Goal: Information Seeking & Learning: Learn about a topic

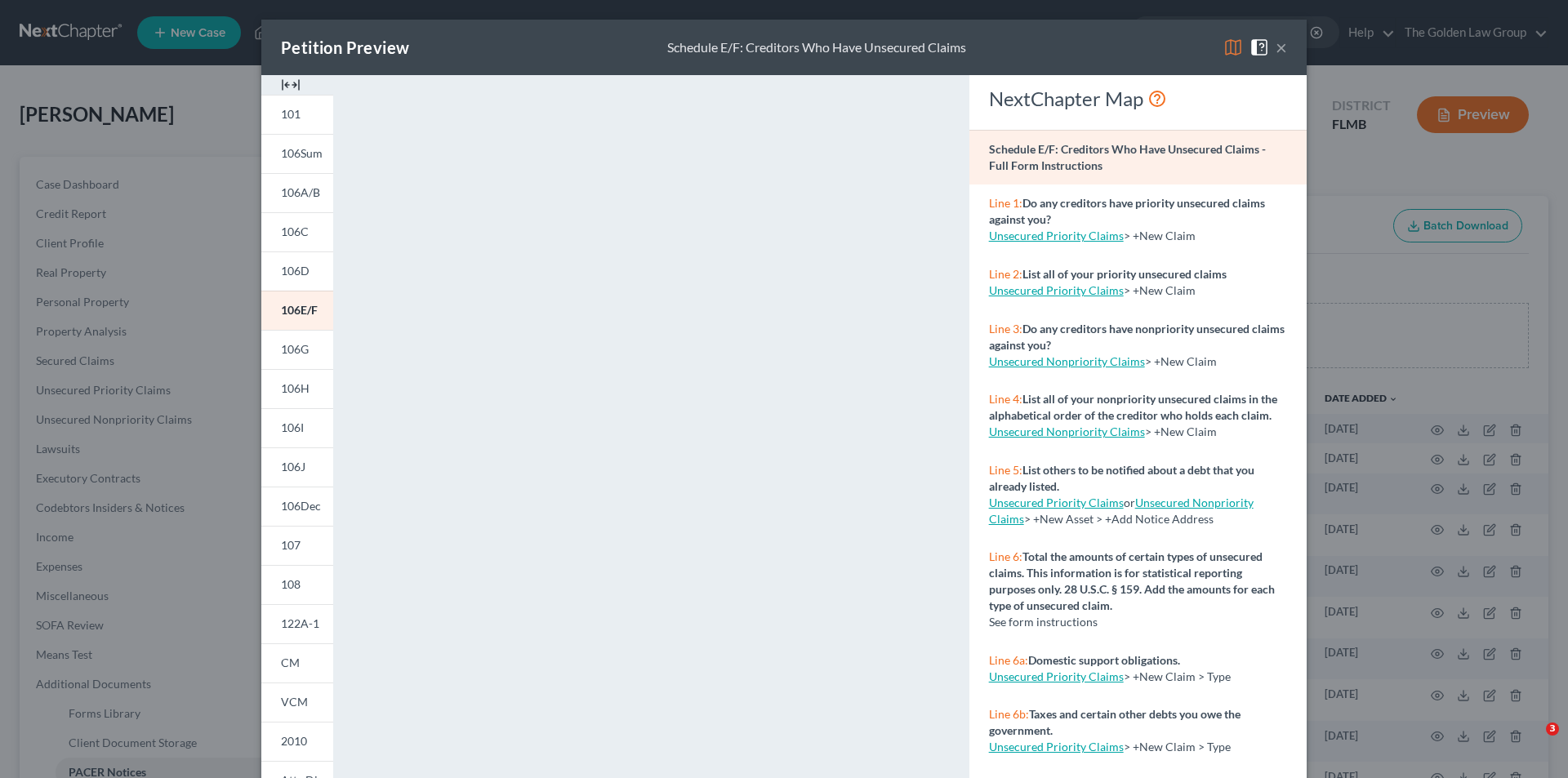
click at [208, 206] on div "Petition Preview Schedule E/F: Creditors Who Have Unsecured Claims × 101 106Sum…" at bounding box center [784, 389] width 1568 height 778
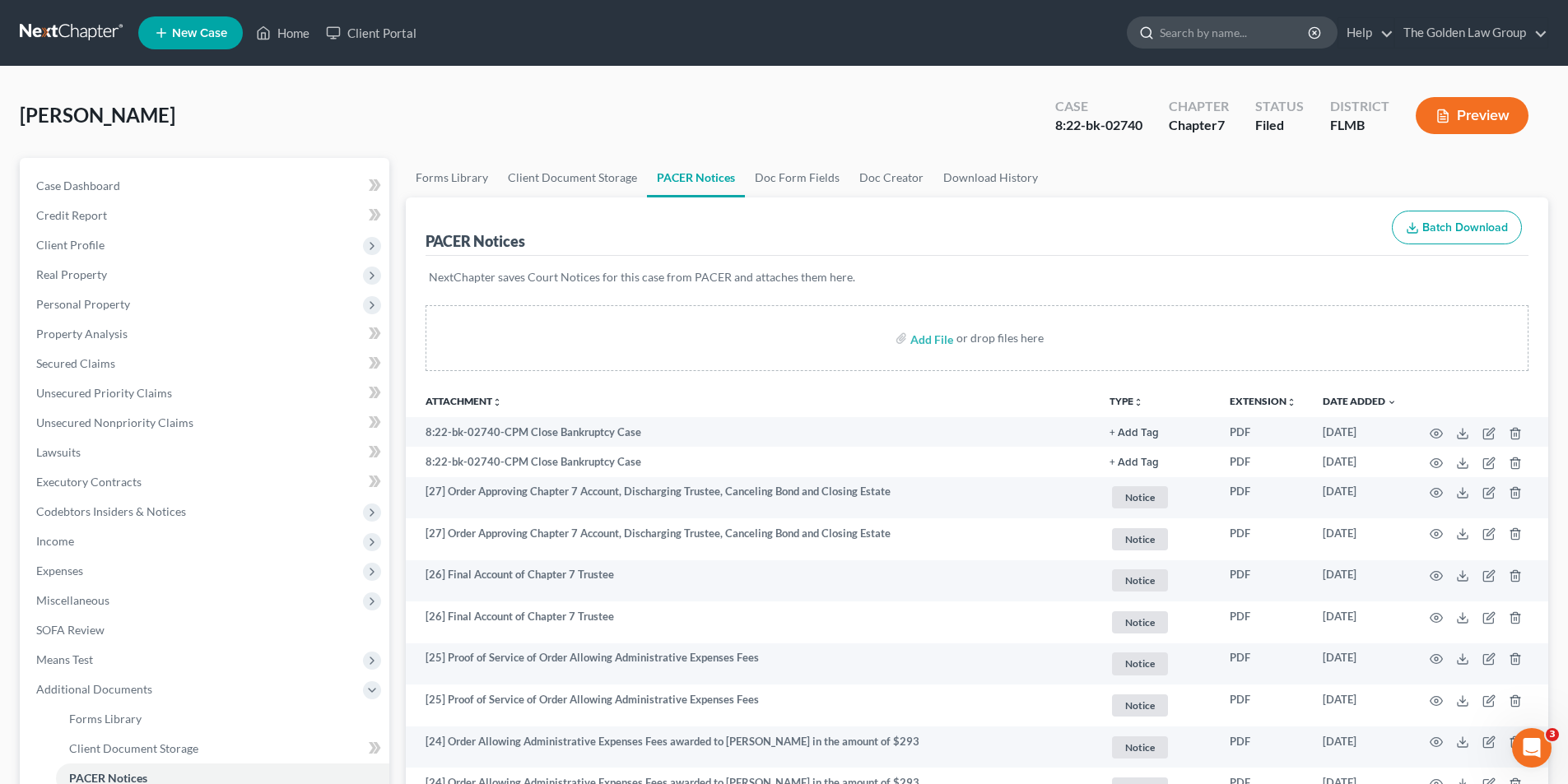
click at [1179, 33] on input "search" at bounding box center [1235, 33] width 150 height 30
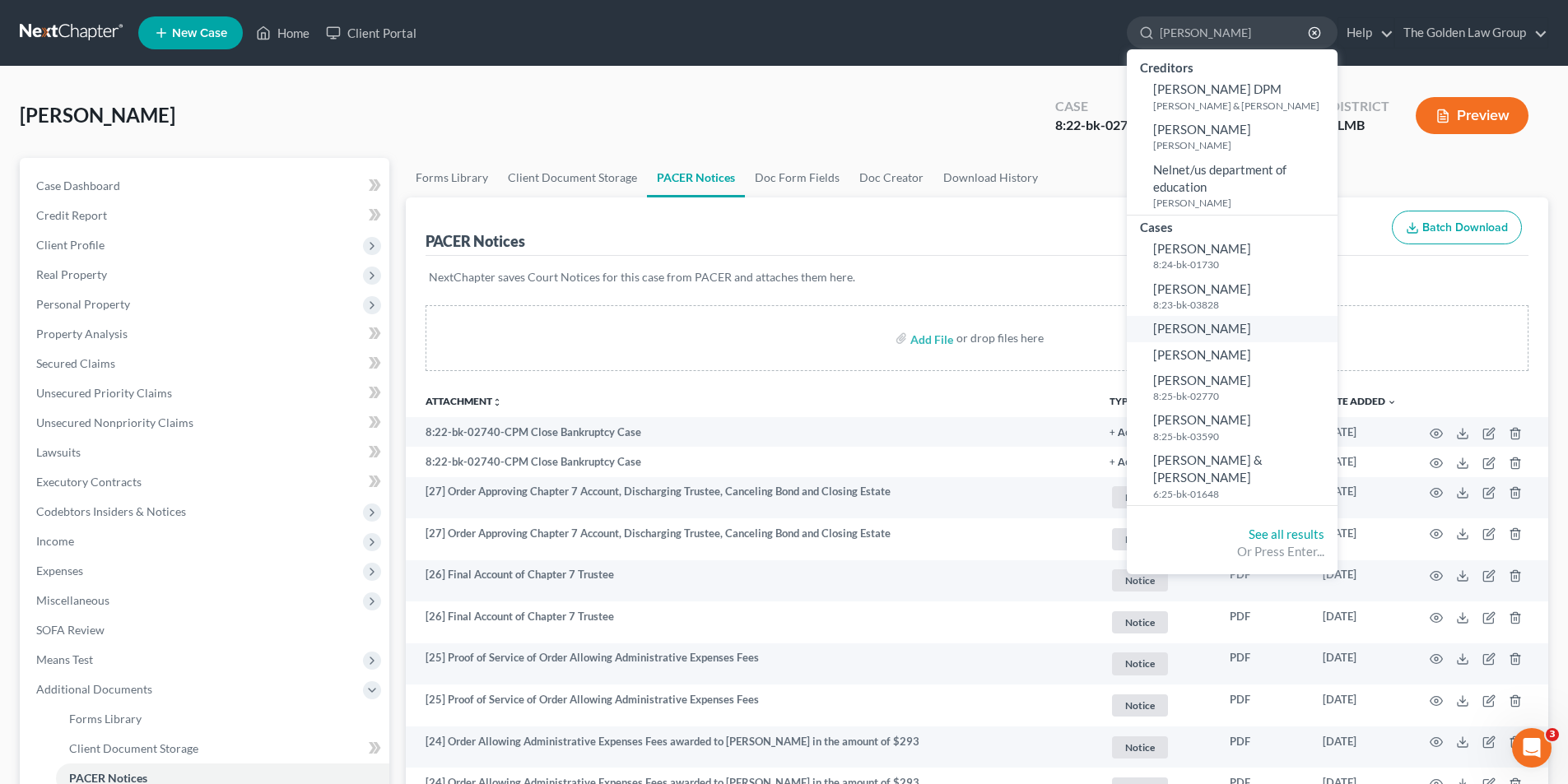
type input "[PERSON_NAME]"
click at [1199, 332] on span "[PERSON_NAME]" at bounding box center [1202, 328] width 98 height 15
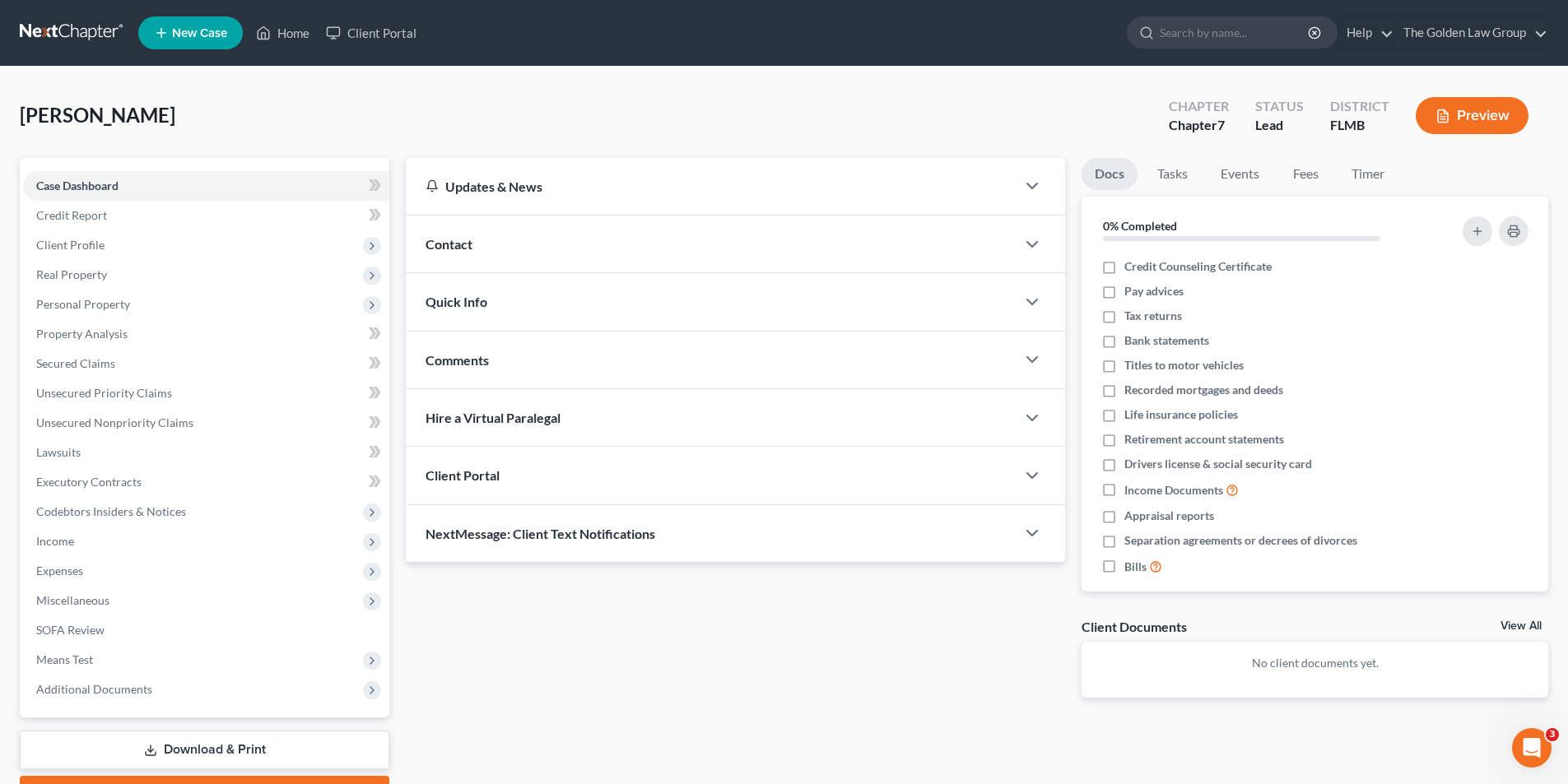
click at [1479, 117] on button "Preview" at bounding box center [1472, 116] width 113 height 37
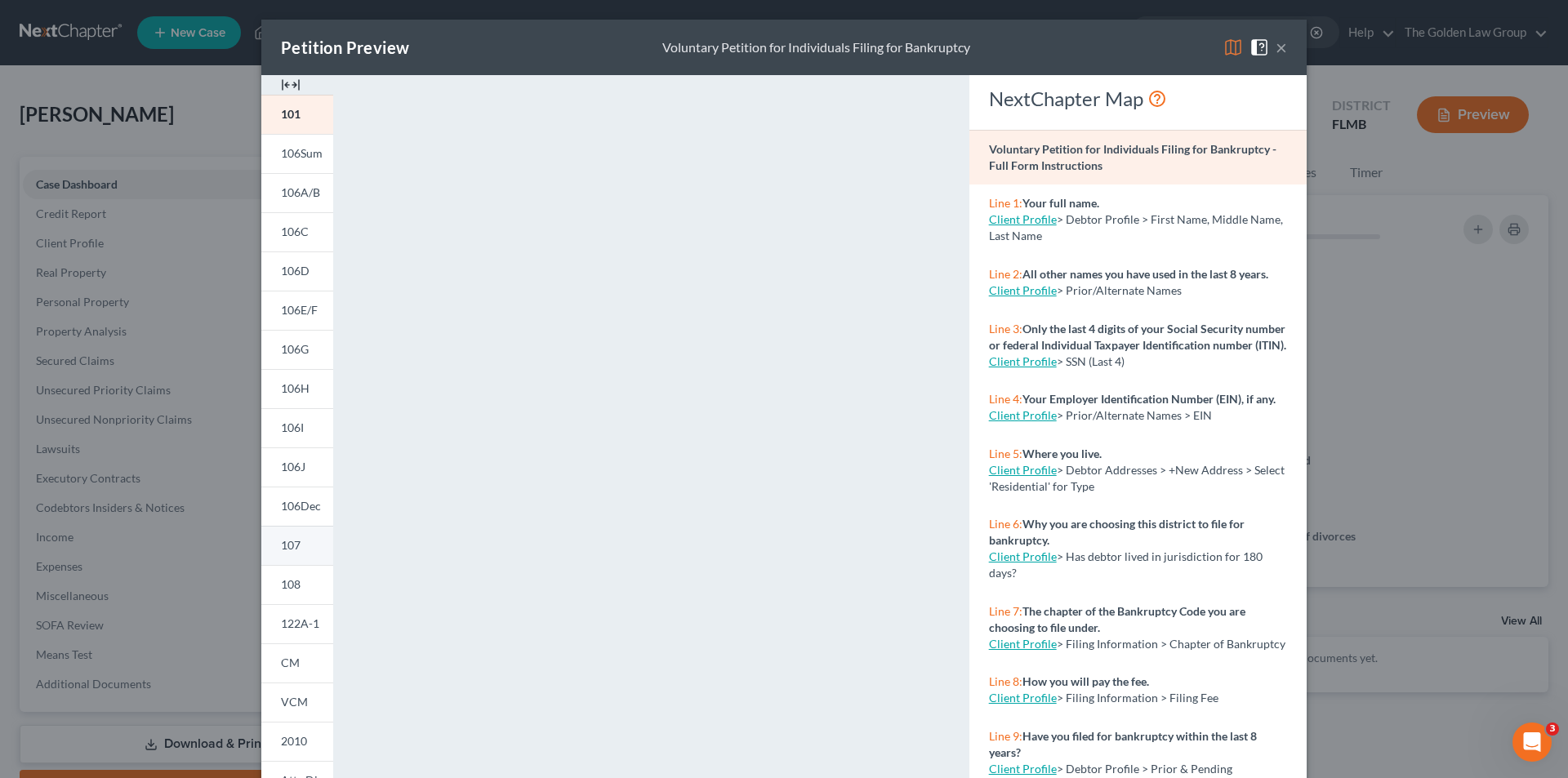
click at [286, 545] on span "107" at bounding box center [290, 545] width 19 height 14
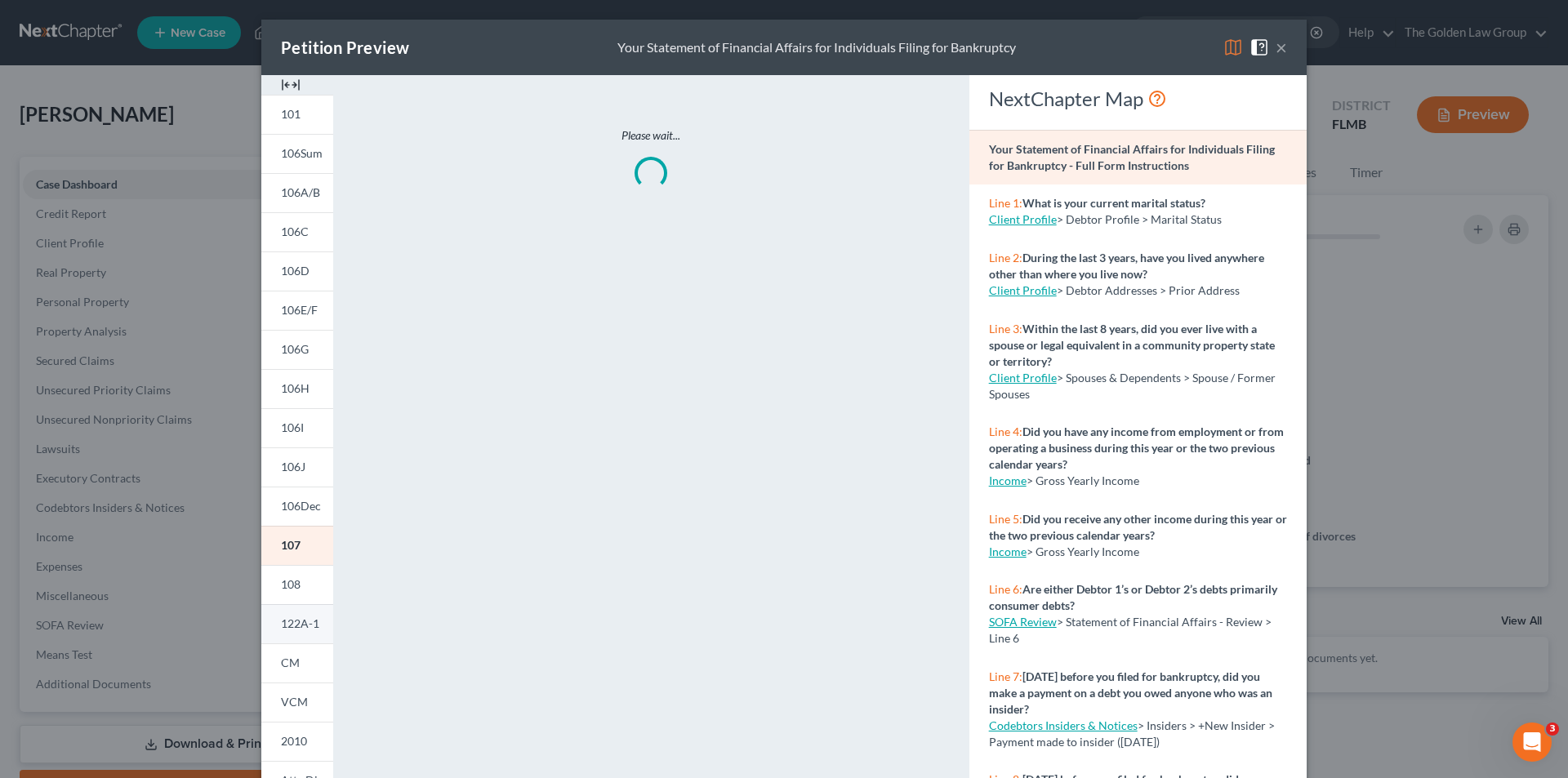
click at [301, 620] on span "122A-1" at bounding box center [300, 624] width 39 height 14
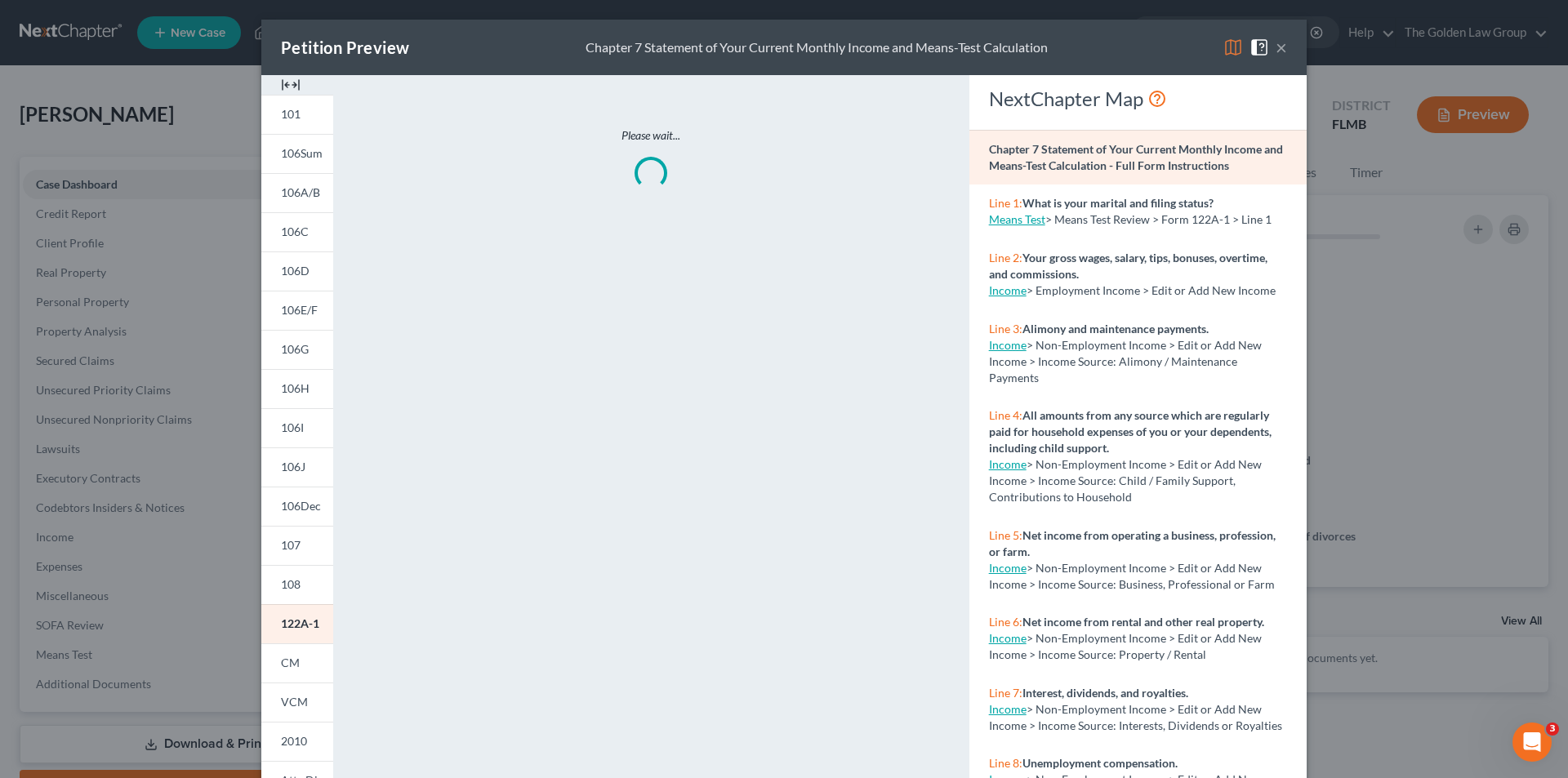
click at [205, 135] on div "Petition Preview Chapter 7 Statement of Your Current Monthly Income and Means-T…" at bounding box center [784, 389] width 1568 height 778
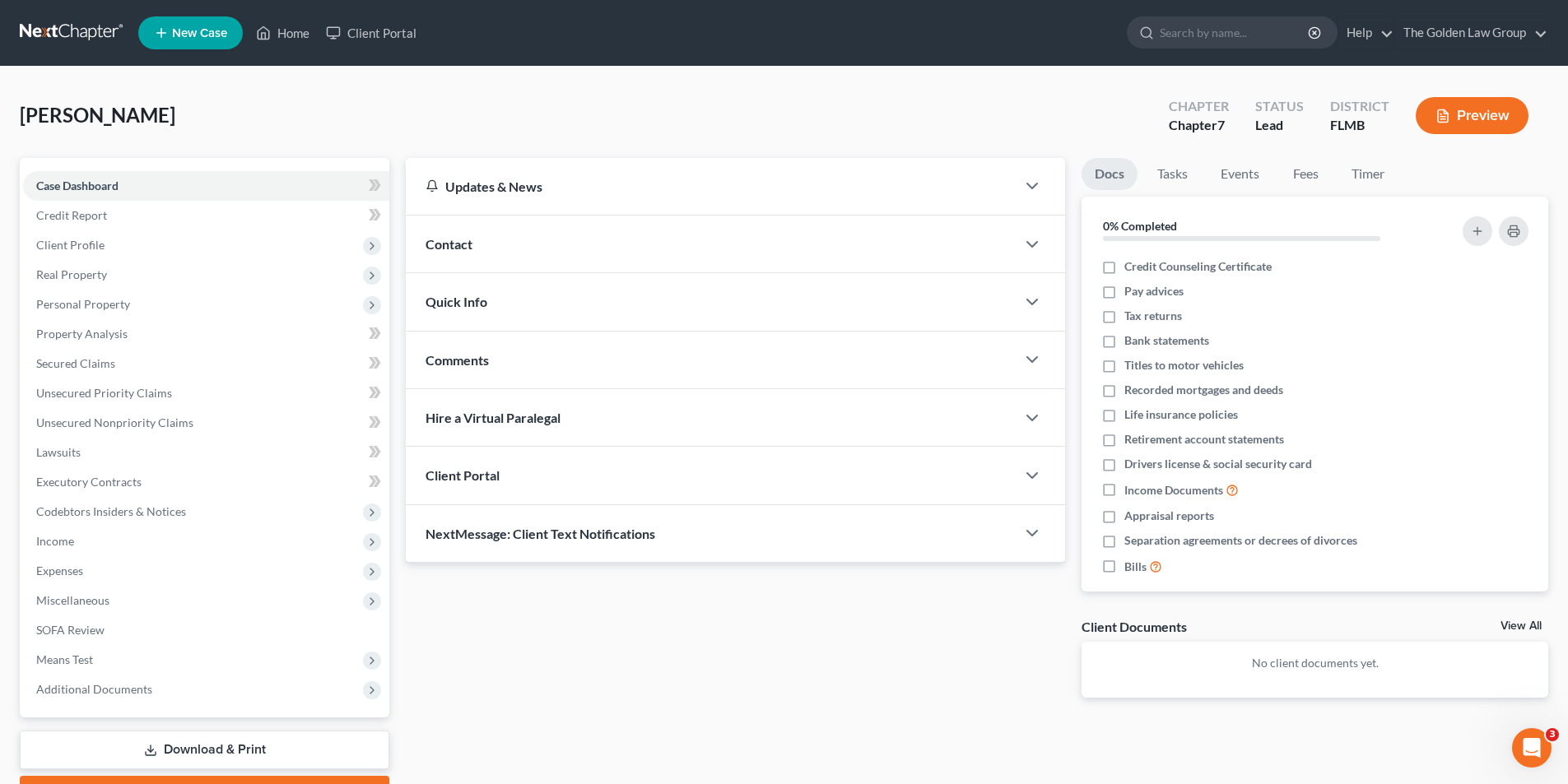
click at [1457, 117] on button "Preview" at bounding box center [1472, 116] width 113 height 37
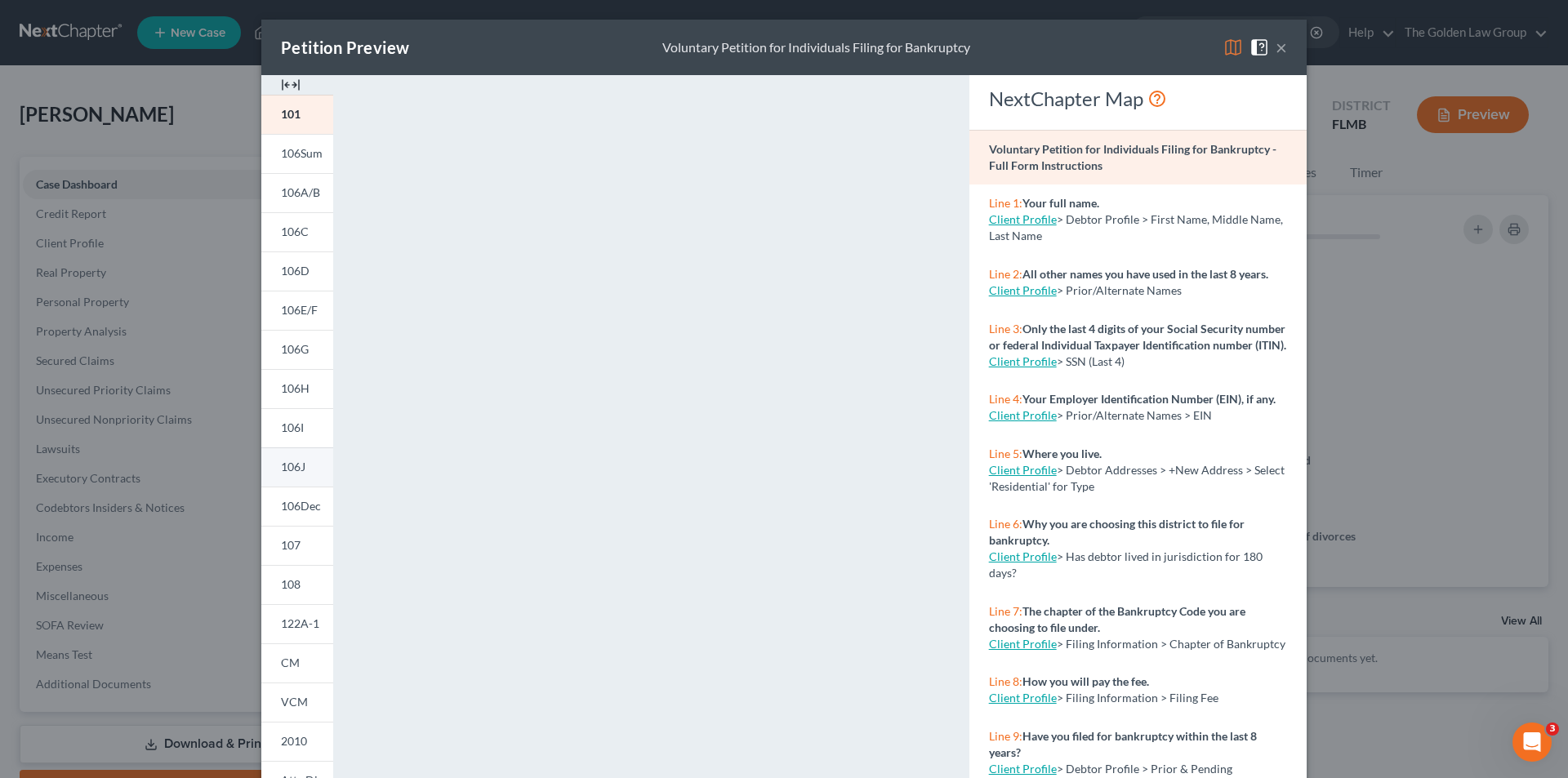
click at [285, 466] on span "106J" at bounding box center [293, 467] width 25 height 14
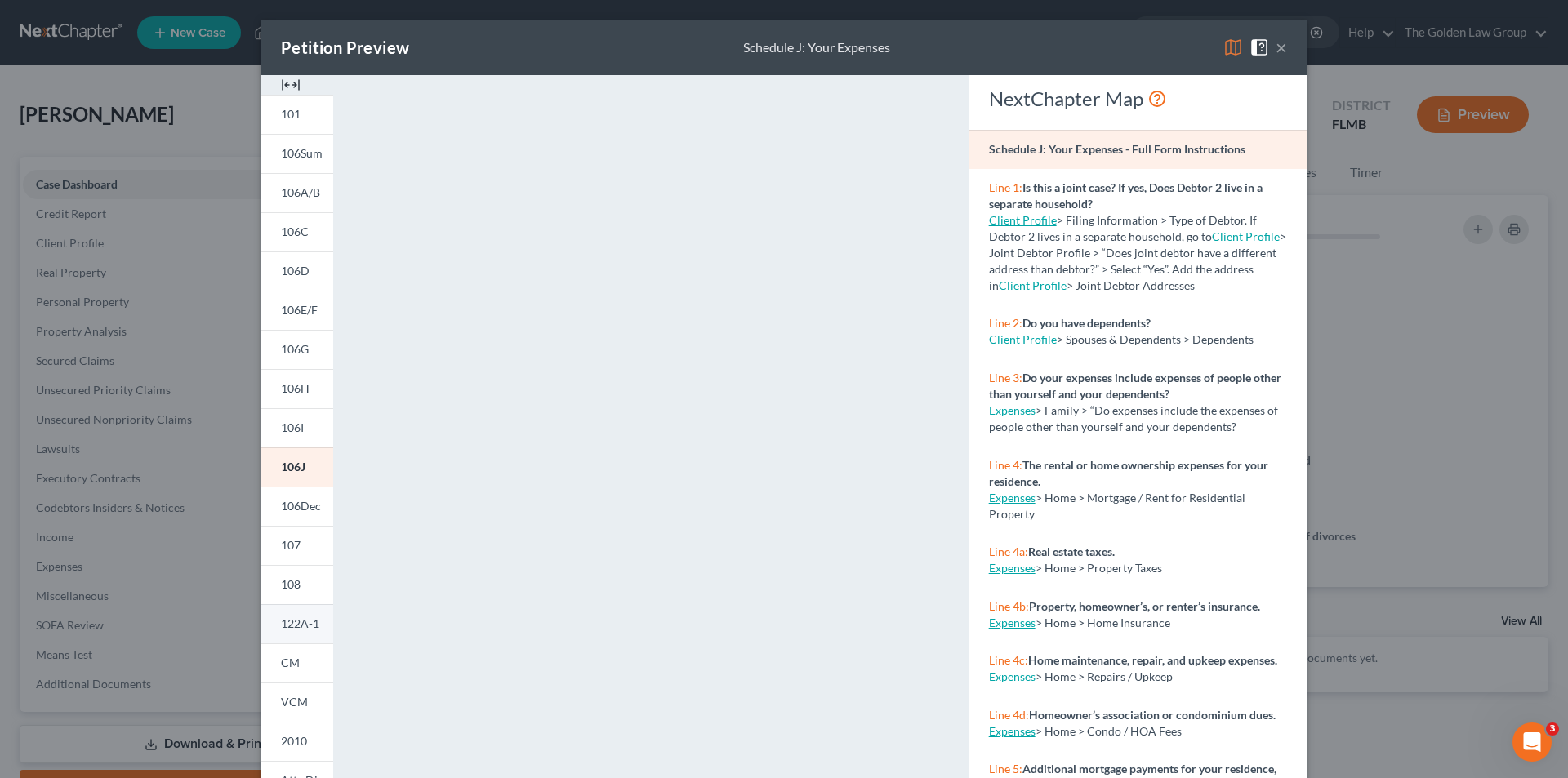
click at [290, 625] on span "122A-1" at bounding box center [300, 624] width 39 height 14
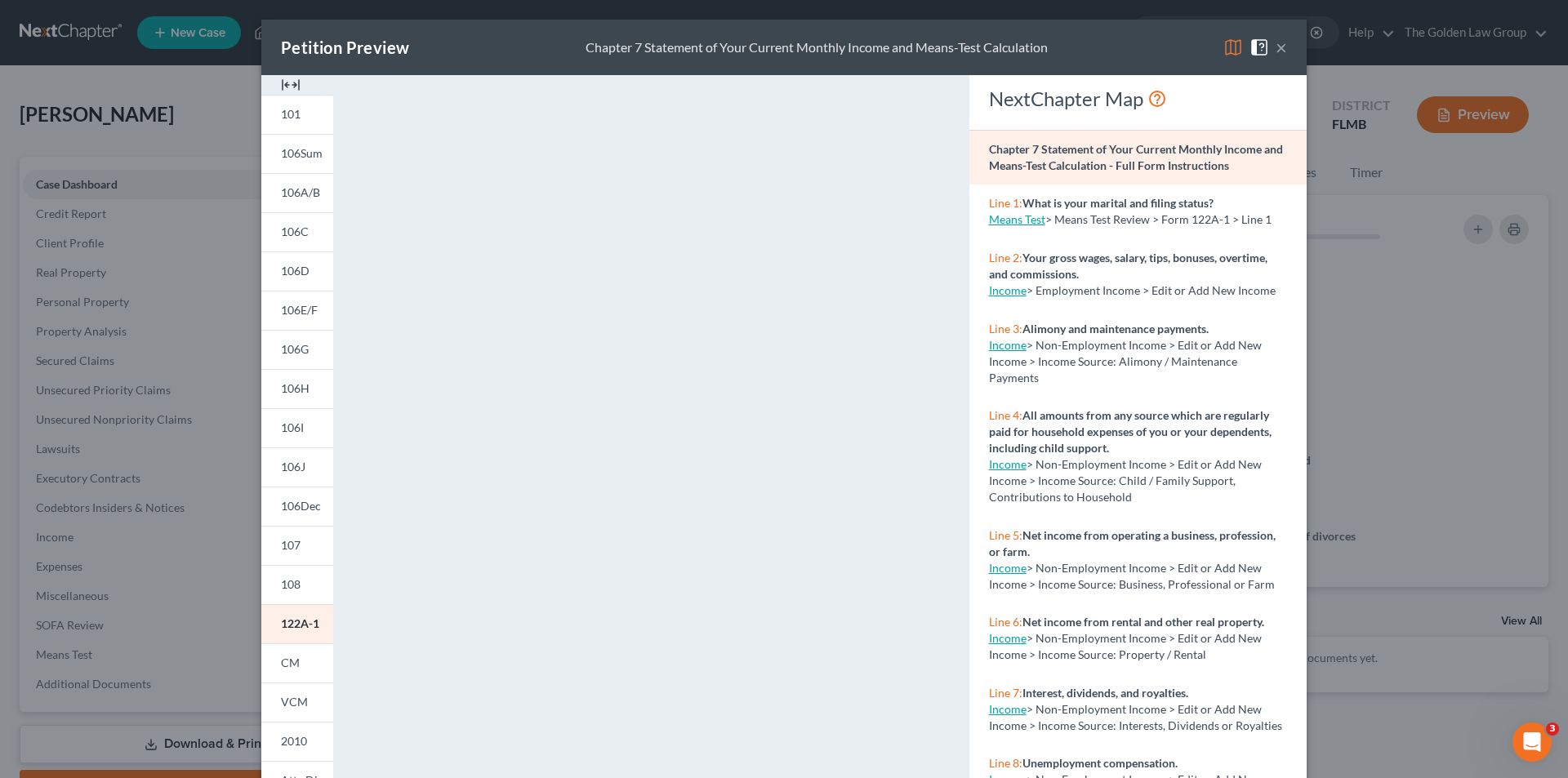
click at [153, 276] on div "Petition Preview Chapter 7 Statement of Your Current Monthly Income and Means-T…" at bounding box center [784, 389] width 1568 height 778
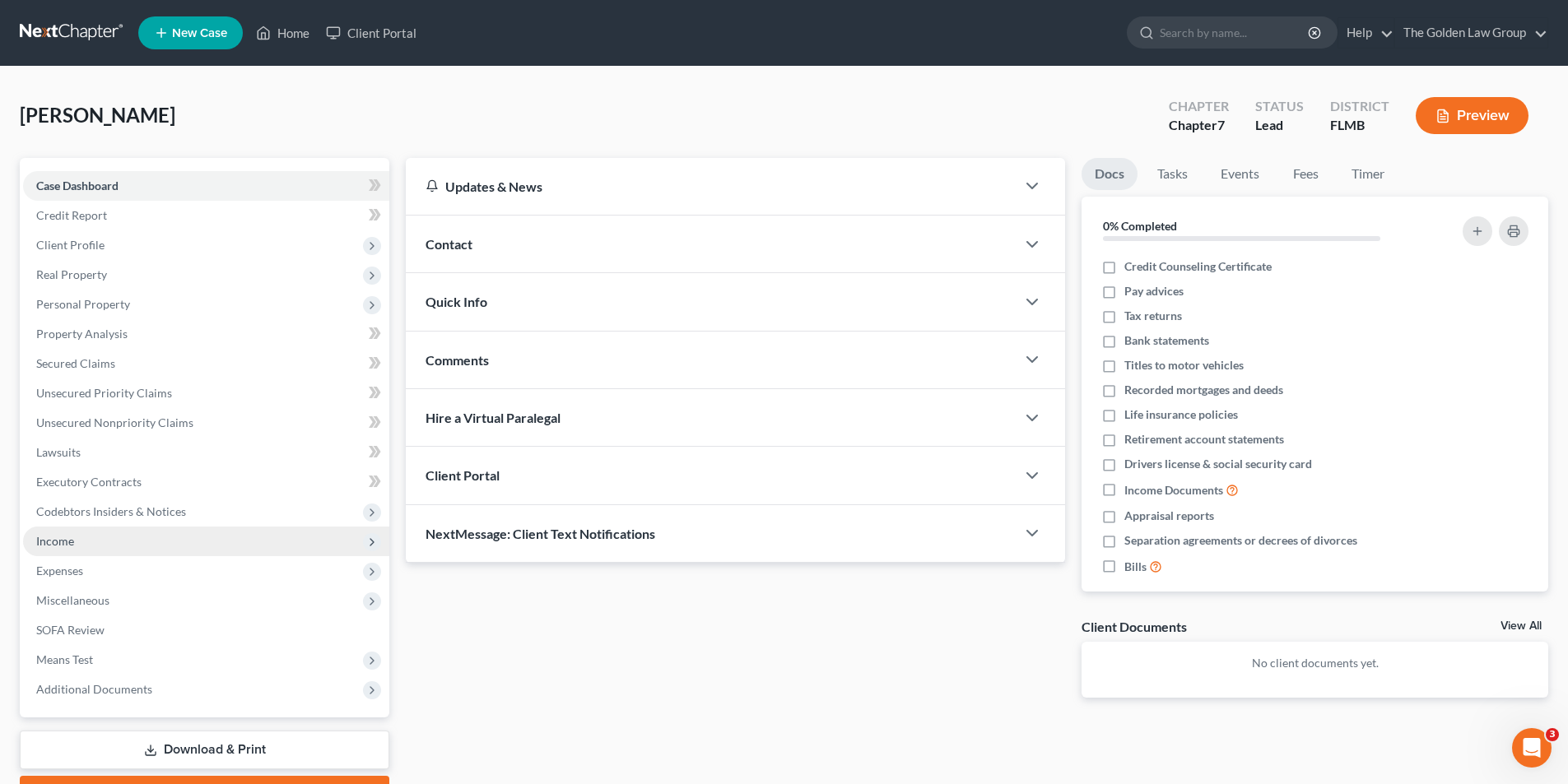
click at [57, 537] on span "Income" at bounding box center [55, 541] width 38 height 14
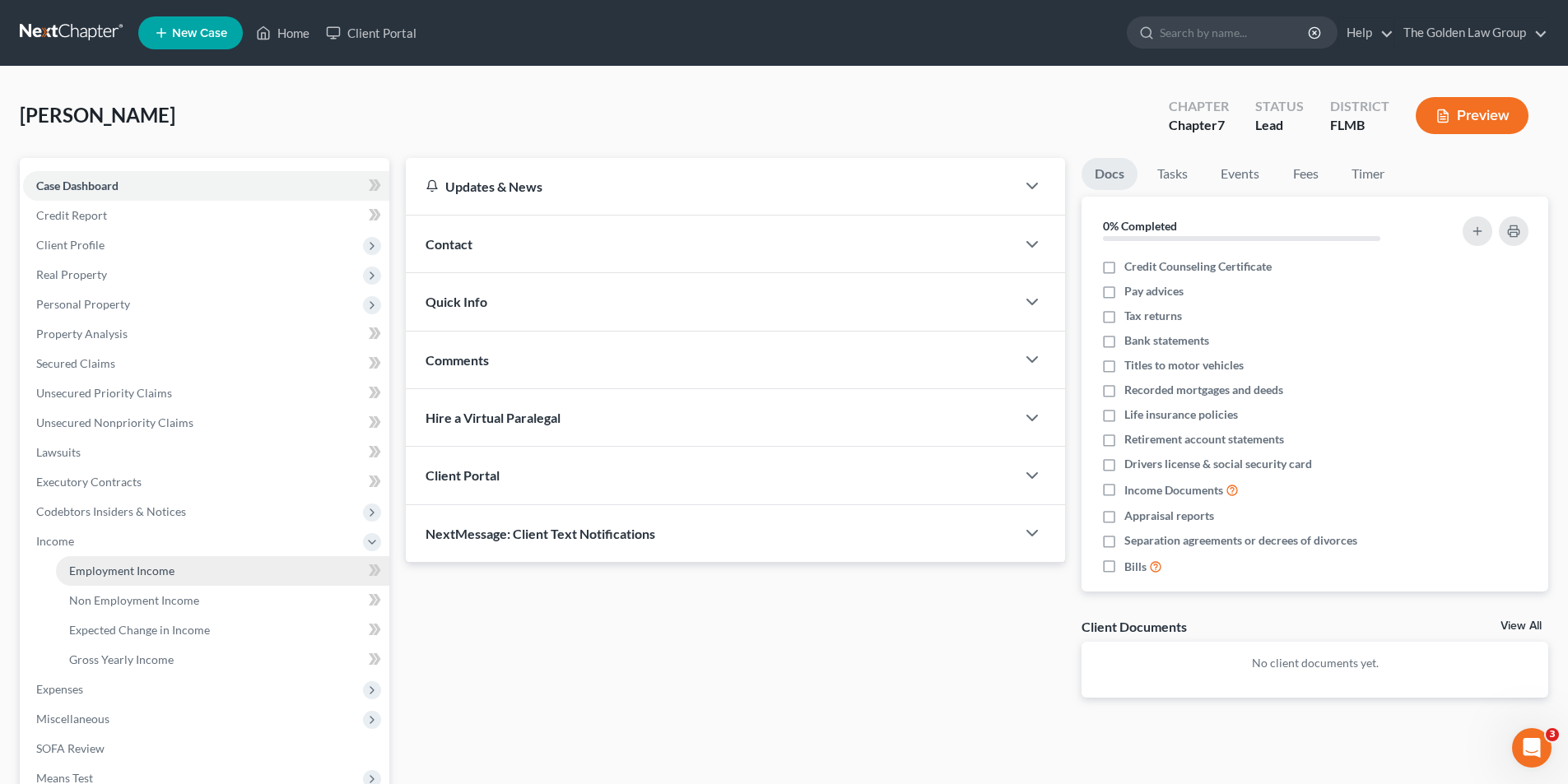
click at [166, 570] on span "Employment Income" at bounding box center [121, 571] width 105 height 14
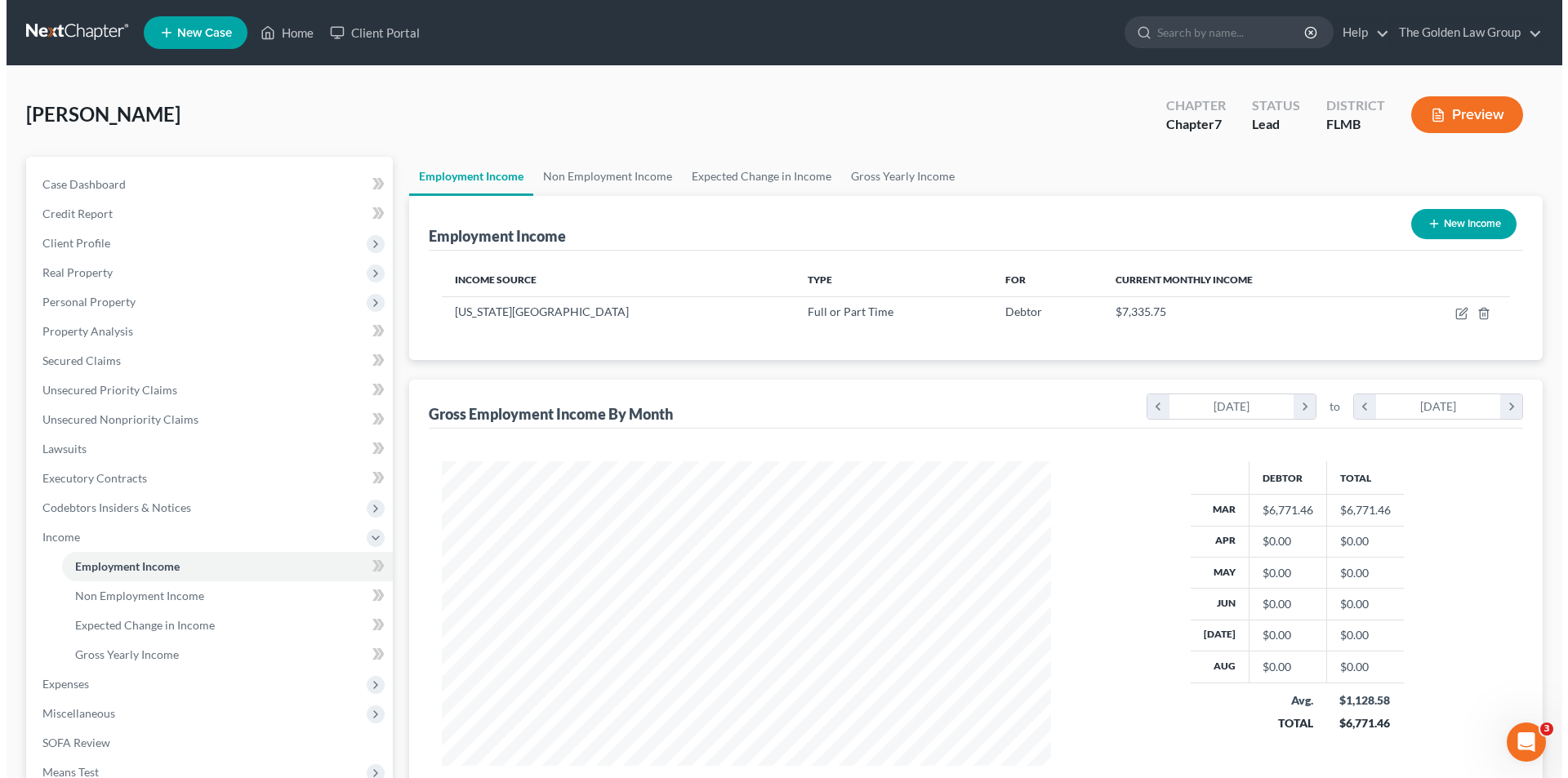
scroll to position [82, 0]
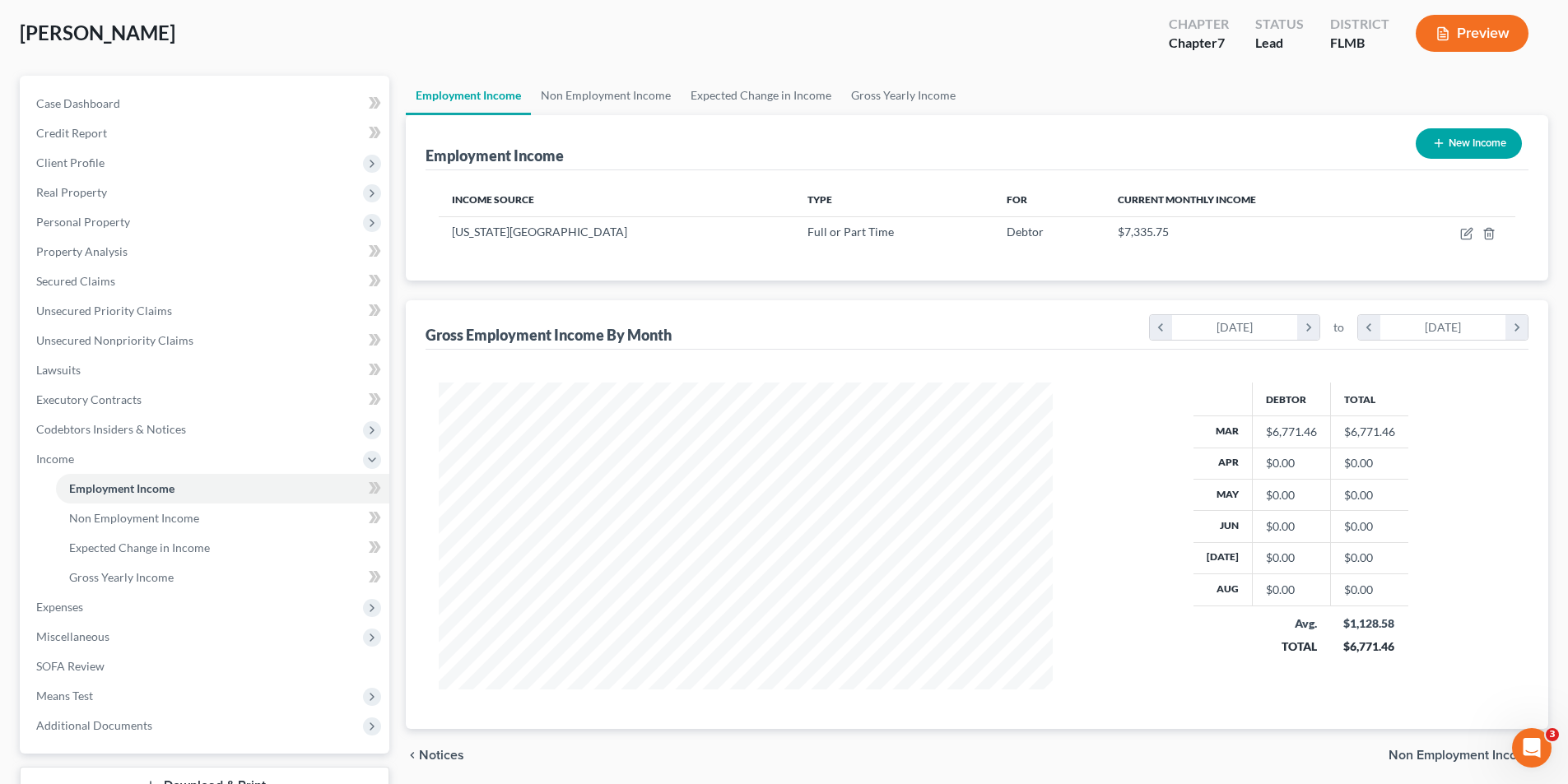
click at [1477, 31] on button "Preview" at bounding box center [1472, 34] width 113 height 37
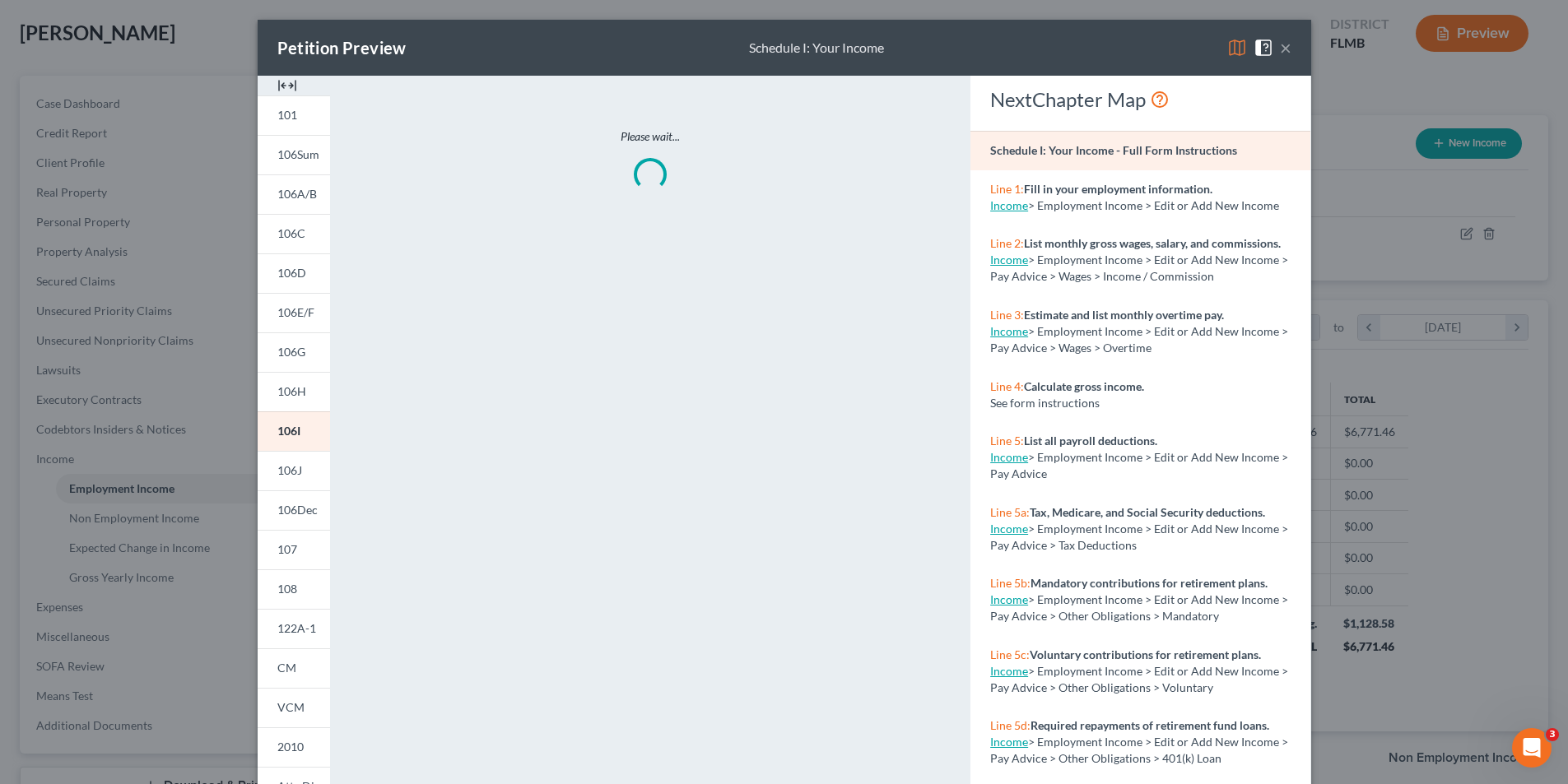
scroll to position [309, 653]
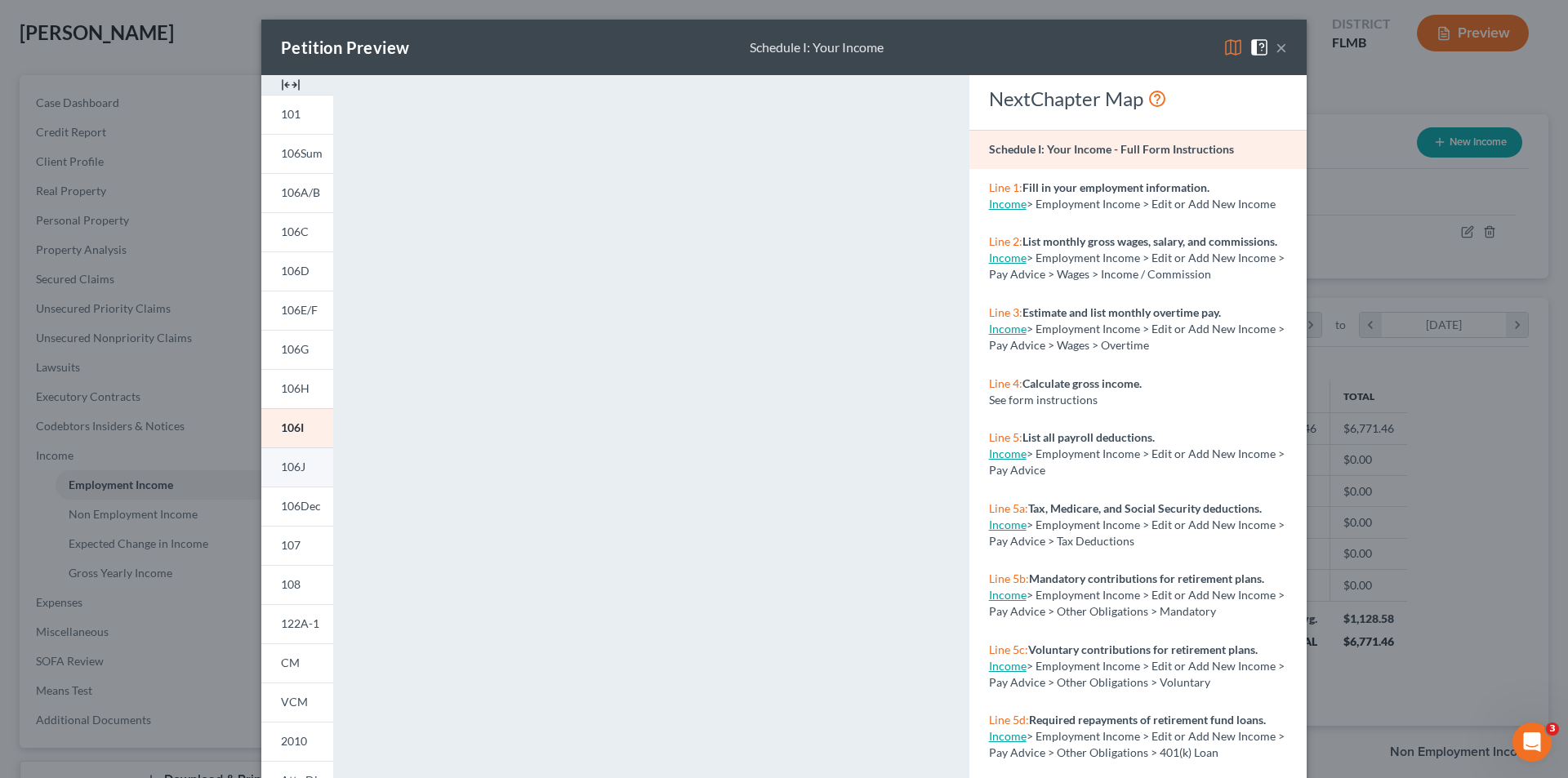
click at [283, 466] on span "106J" at bounding box center [293, 467] width 25 height 14
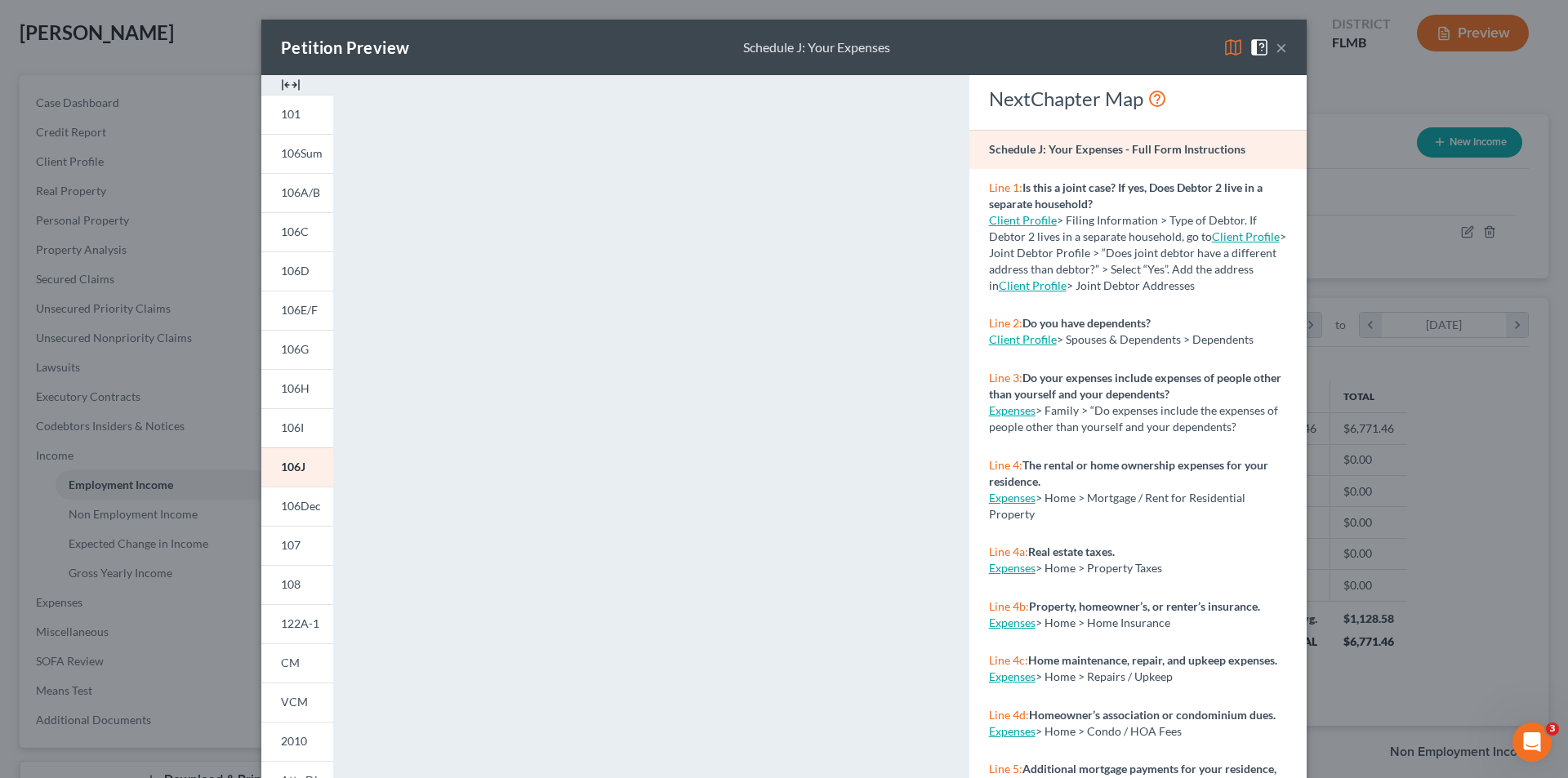
click at [154, 89] on div "Petition Preview Schedule J: Your Expenses × 101 106Sum 106A/B 106C 106D 106E/F…" at bounding box center [784, 389] width 1568 height 778
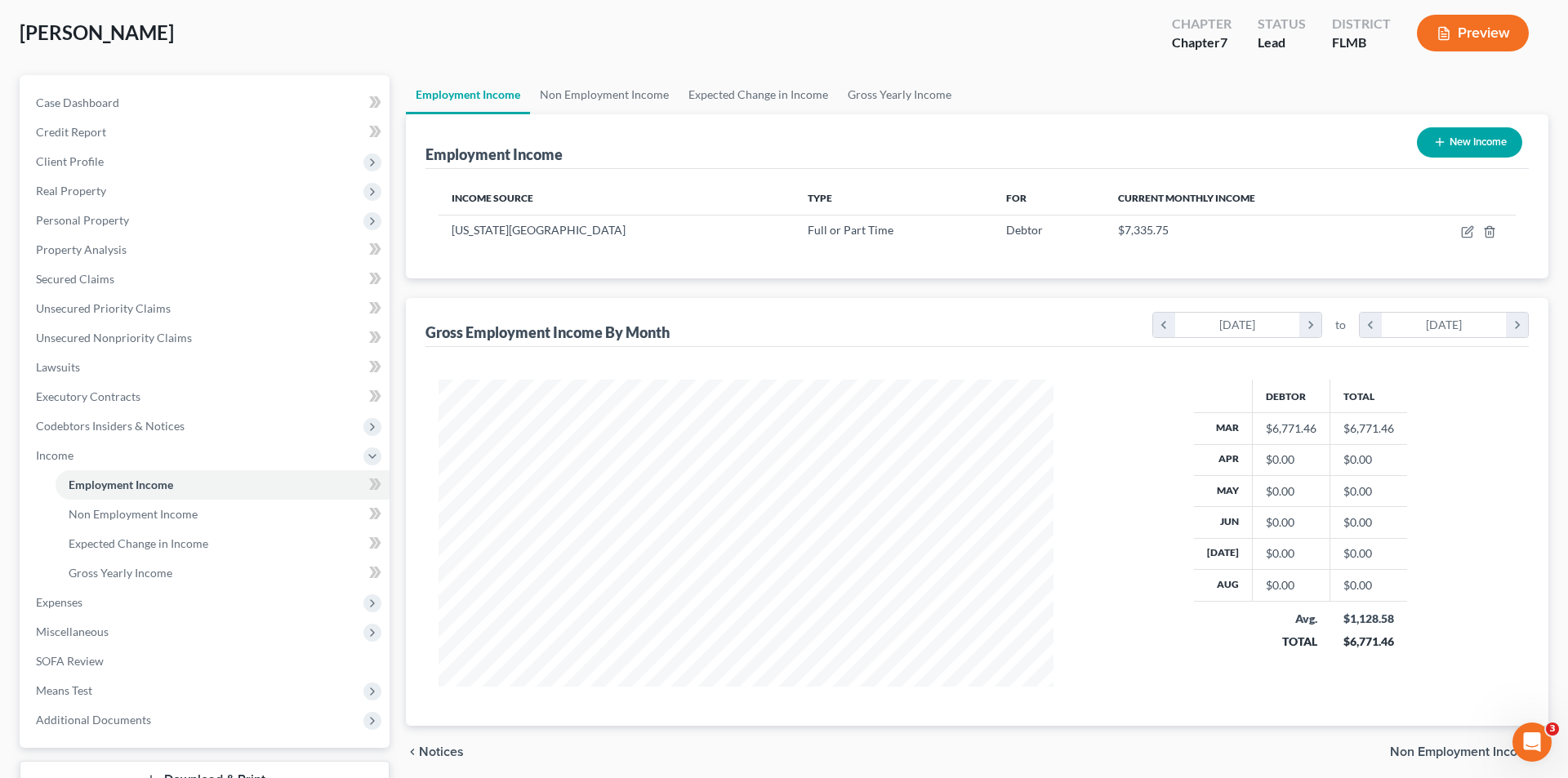
scroll to position [816126, 816100]
click at [1483, 34] on button "Preview" at bounding box center [1461, 33] width 112 height 37
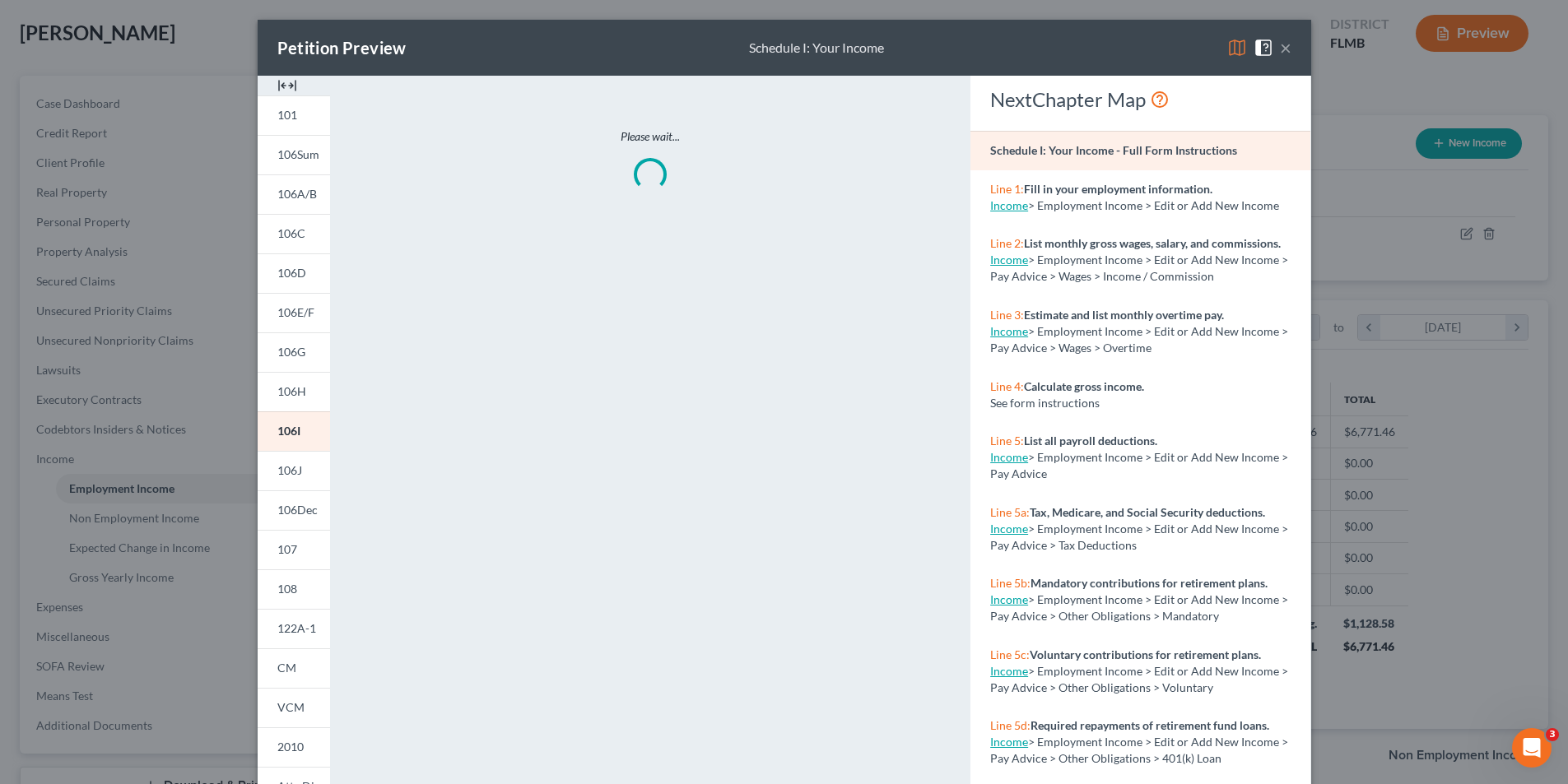
scroll to position [309, 653]
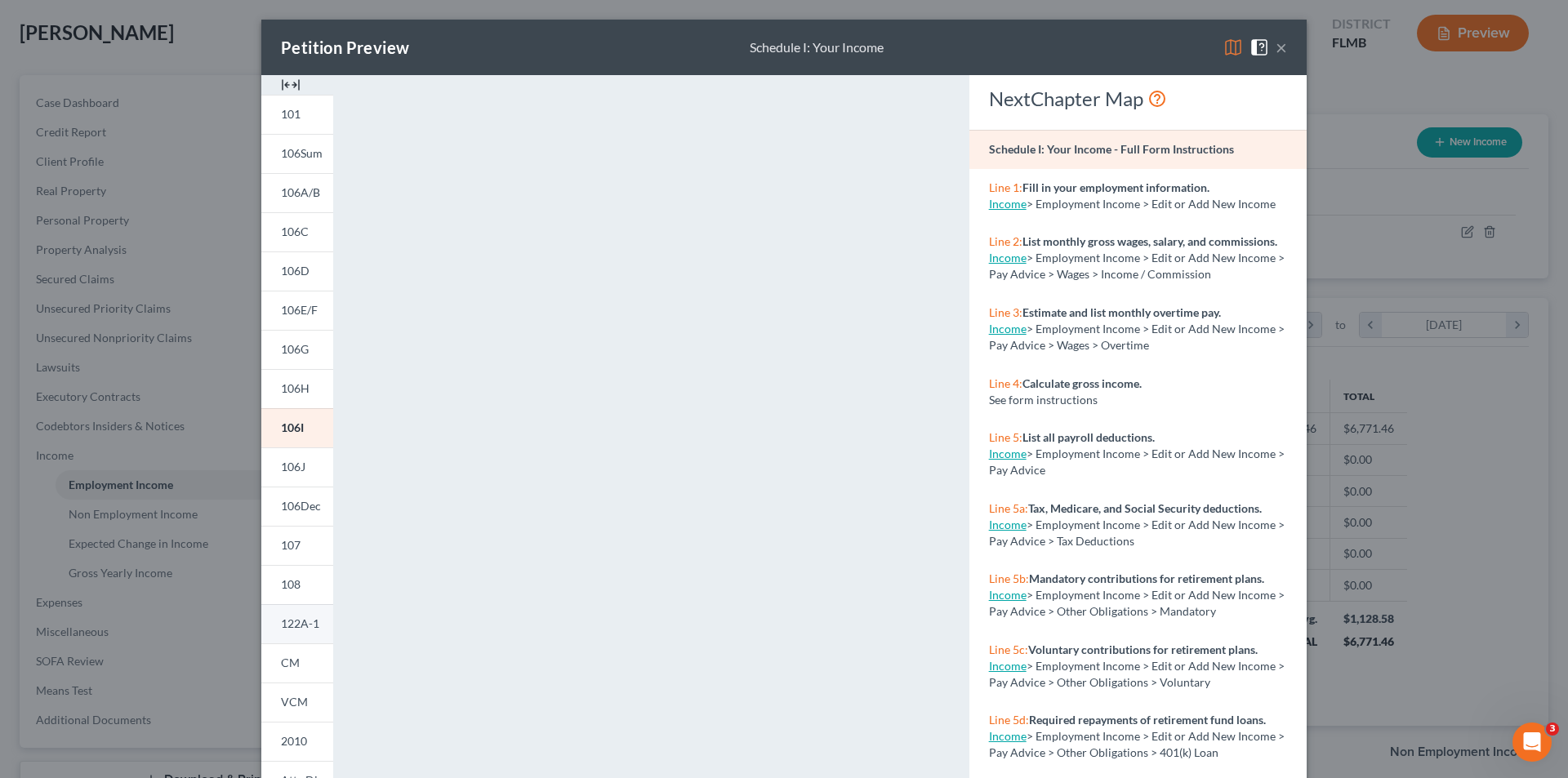
click at [286, 622] on span "122A-1" at bounding box center [300, 624] width 39 height 14
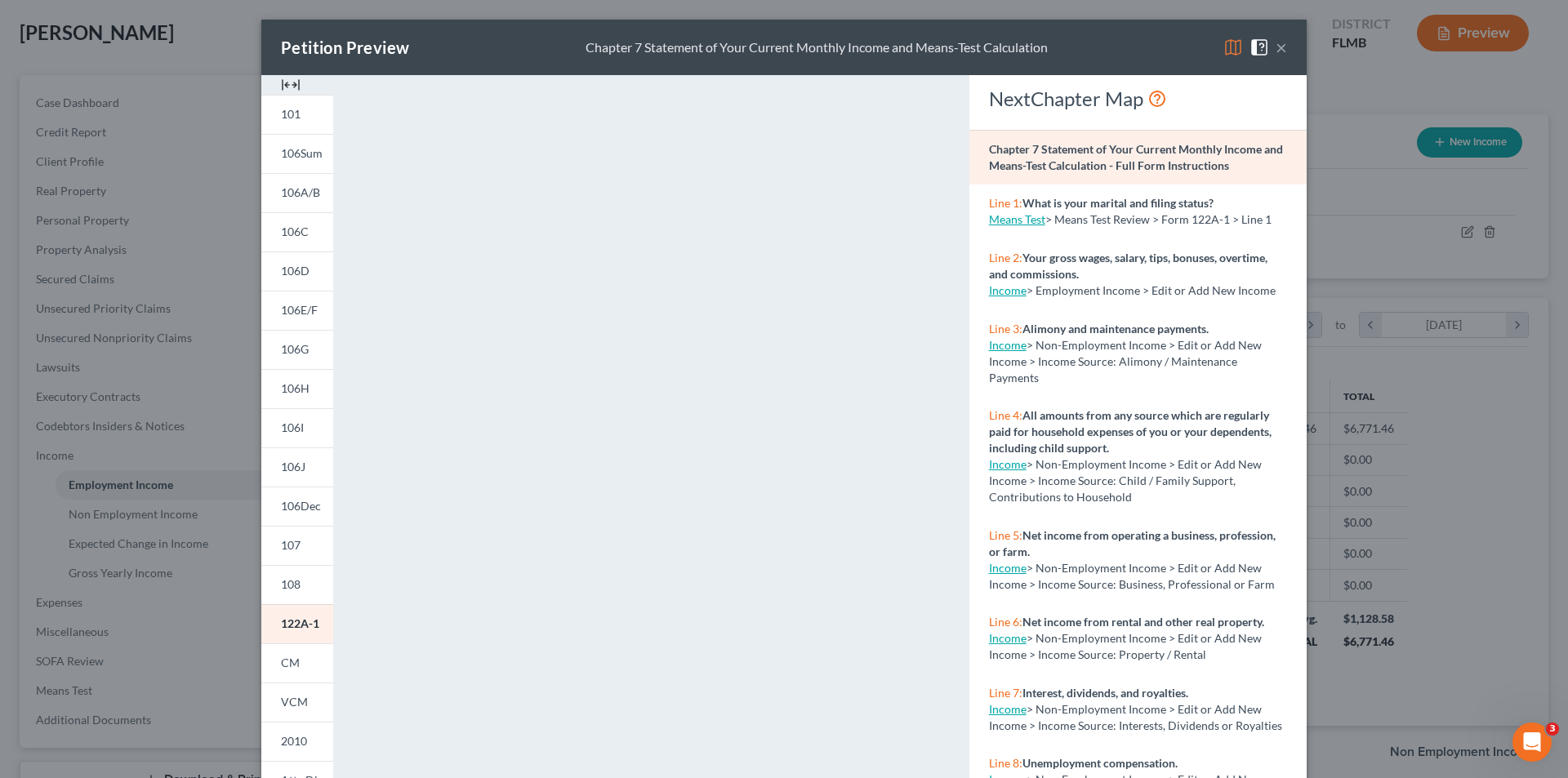
click at [183, 183] on div "Petition Preview Chapter 7 Statement of Your Current Monthly Income and Means-T…" at bounding box center [784, 389] width 1568 height 778
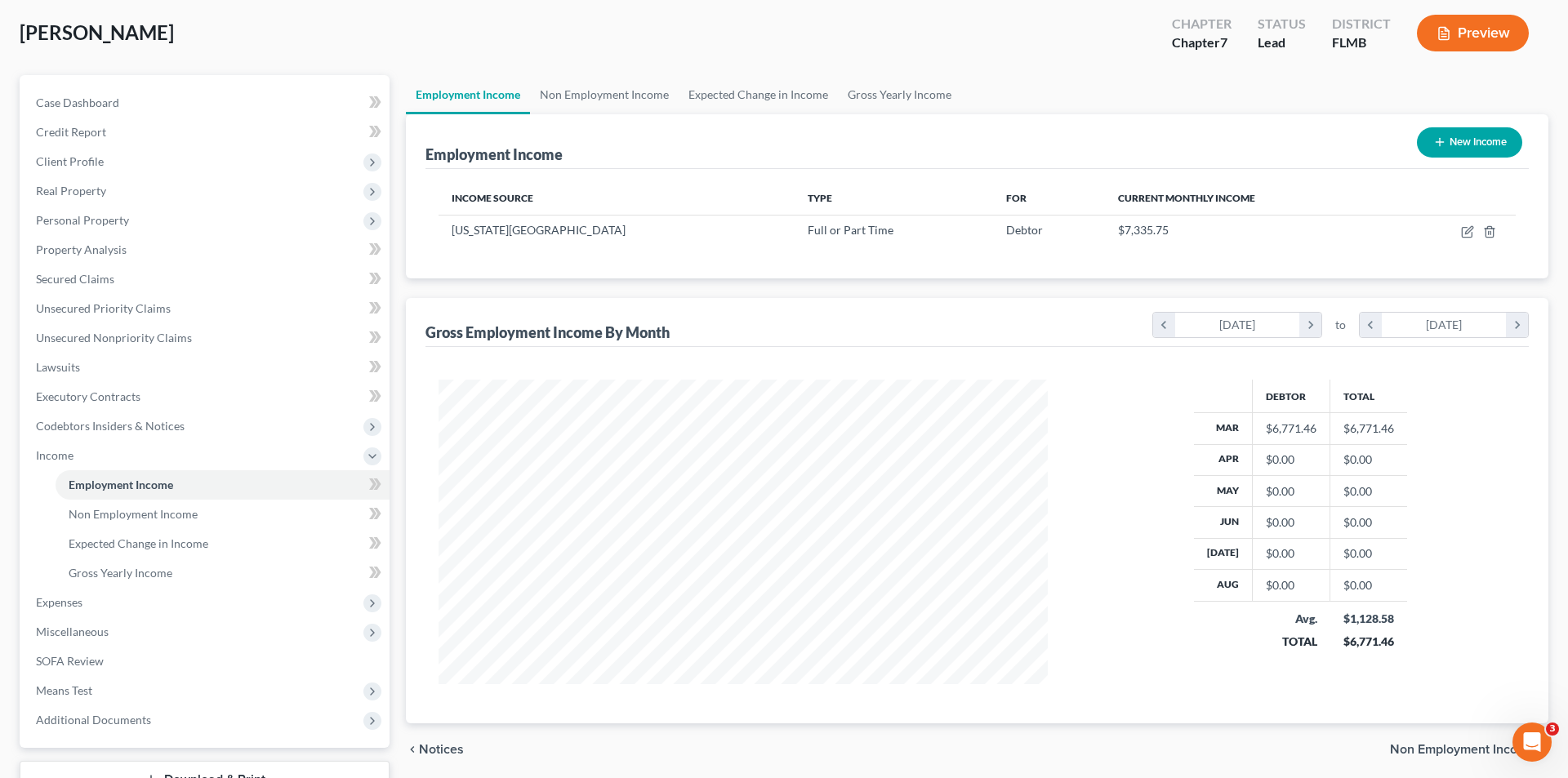
scroll to position [816126, 816100]
click at [1465, 31] on button "Preview" at bounding box center [1461, 33] width 112 height 37
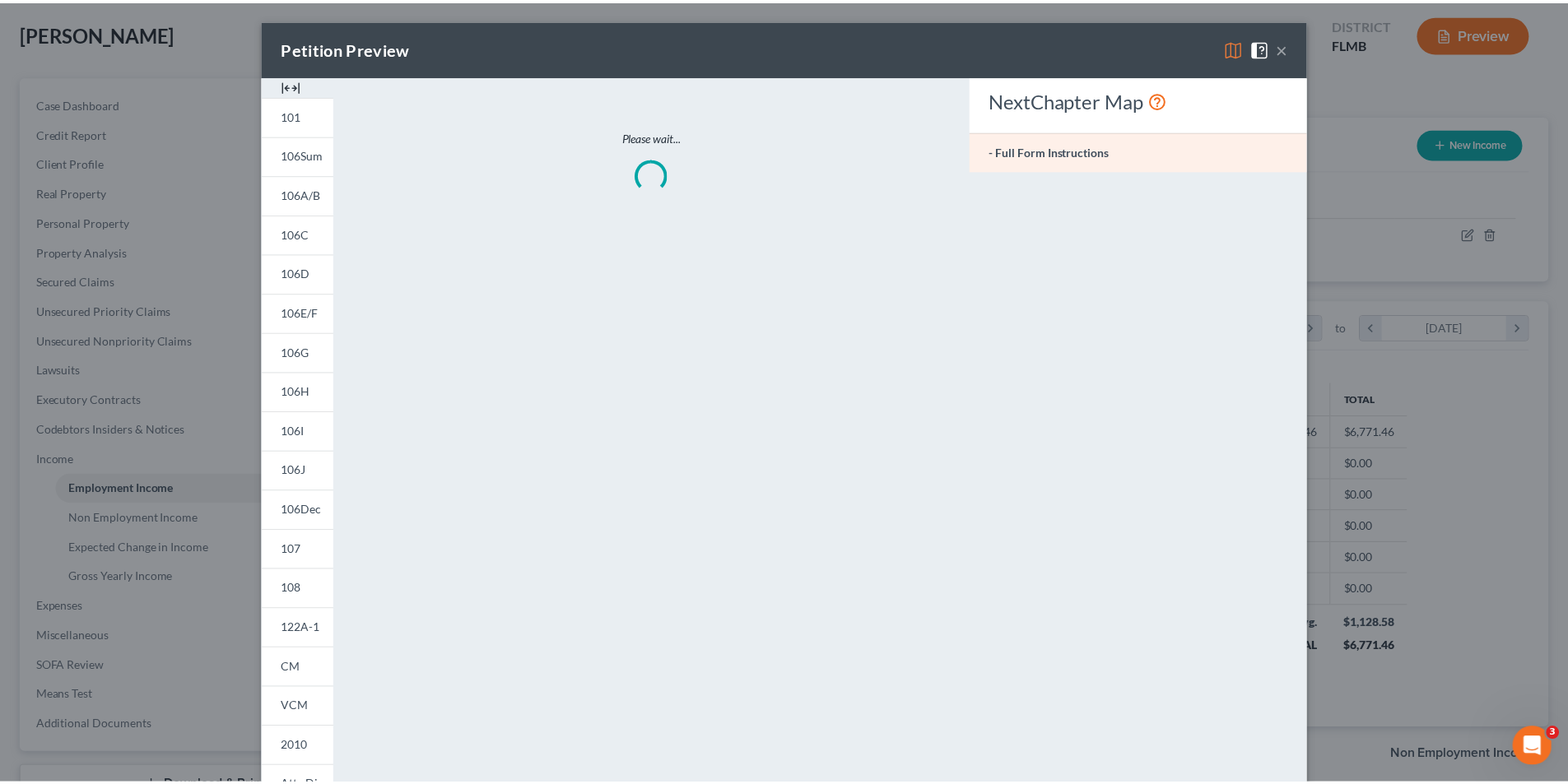
scroll to position [309, 653]
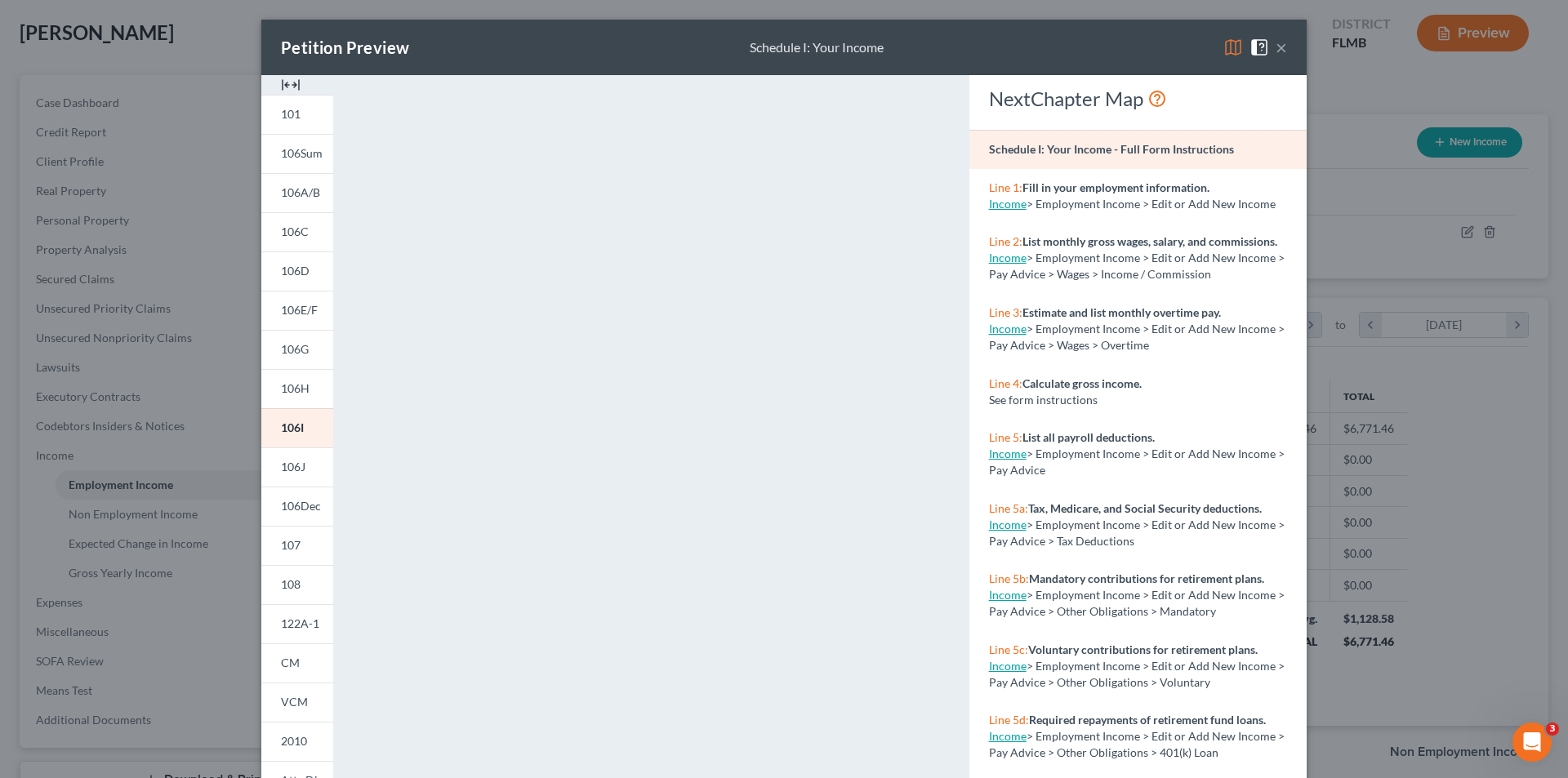
click at [159, 313] on div "Petition Preview Schedule I: Your Income × 101 106Sum 106A/B 106C 106D 106E/F 1…" at bounding box center [784, 389] width 1568 height 778
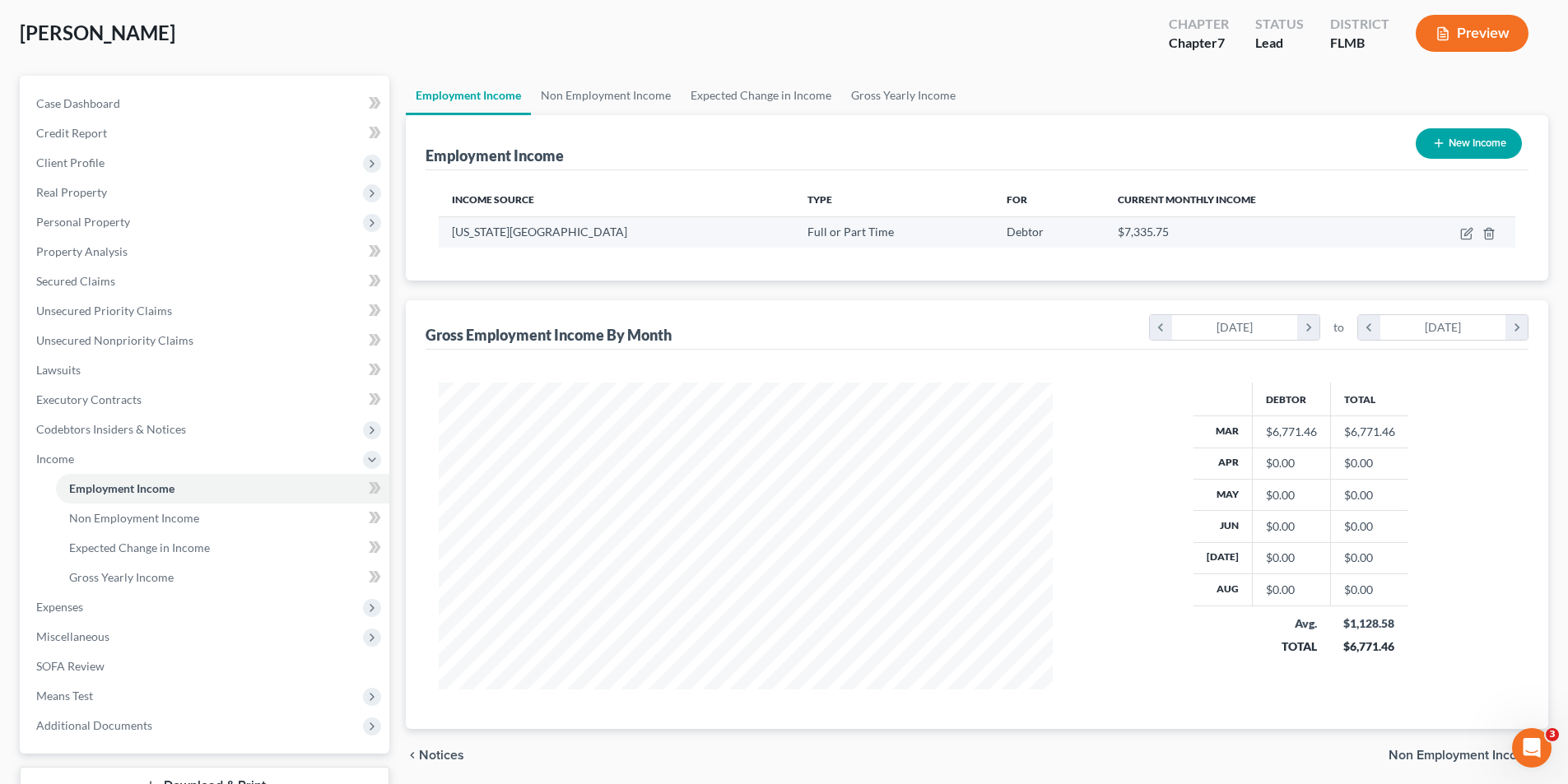
scroll to position [0, 0]
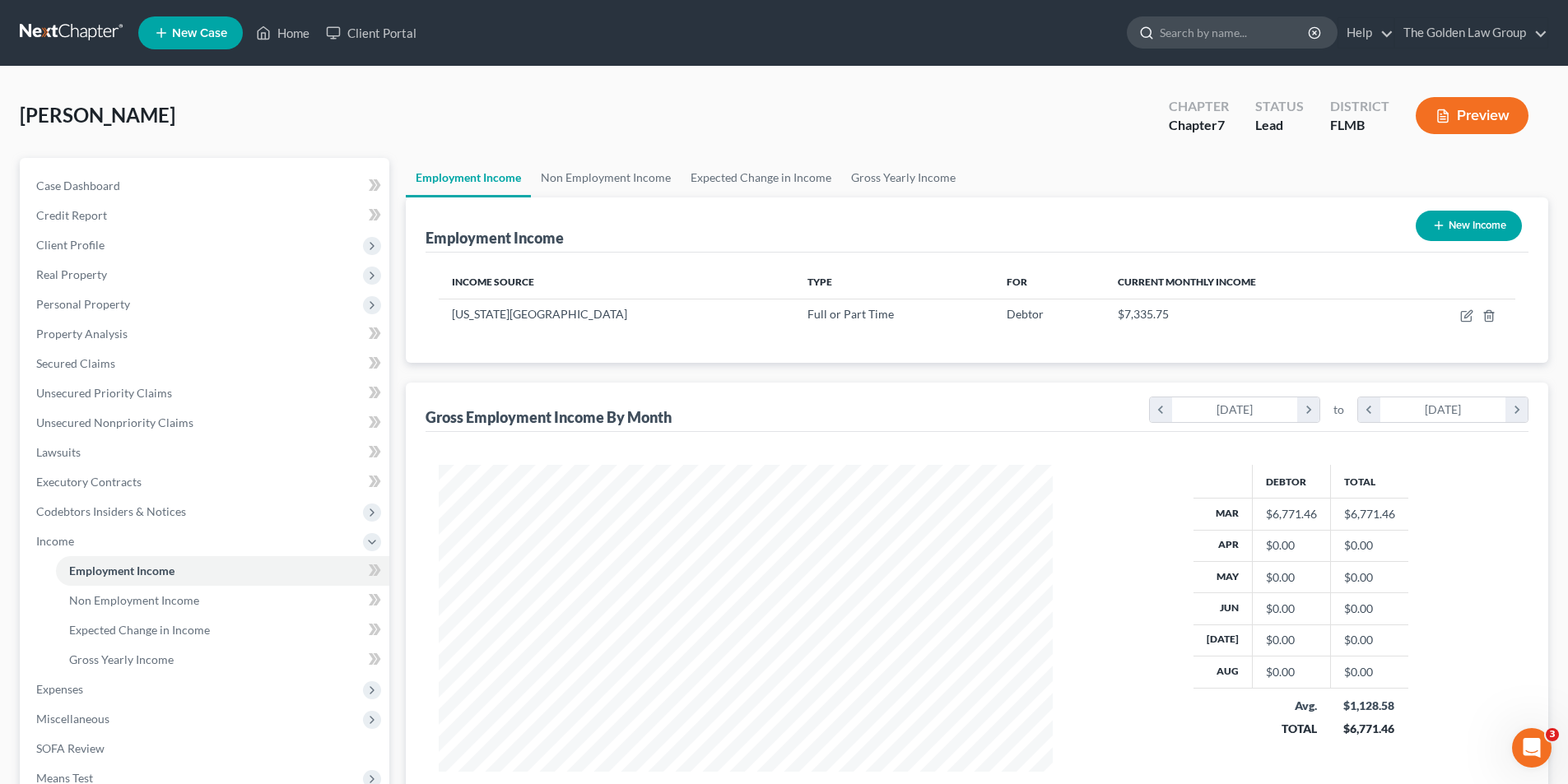
click at [1239, 34] on input "search" at bounding box center [1235, 33] width 150 height 30
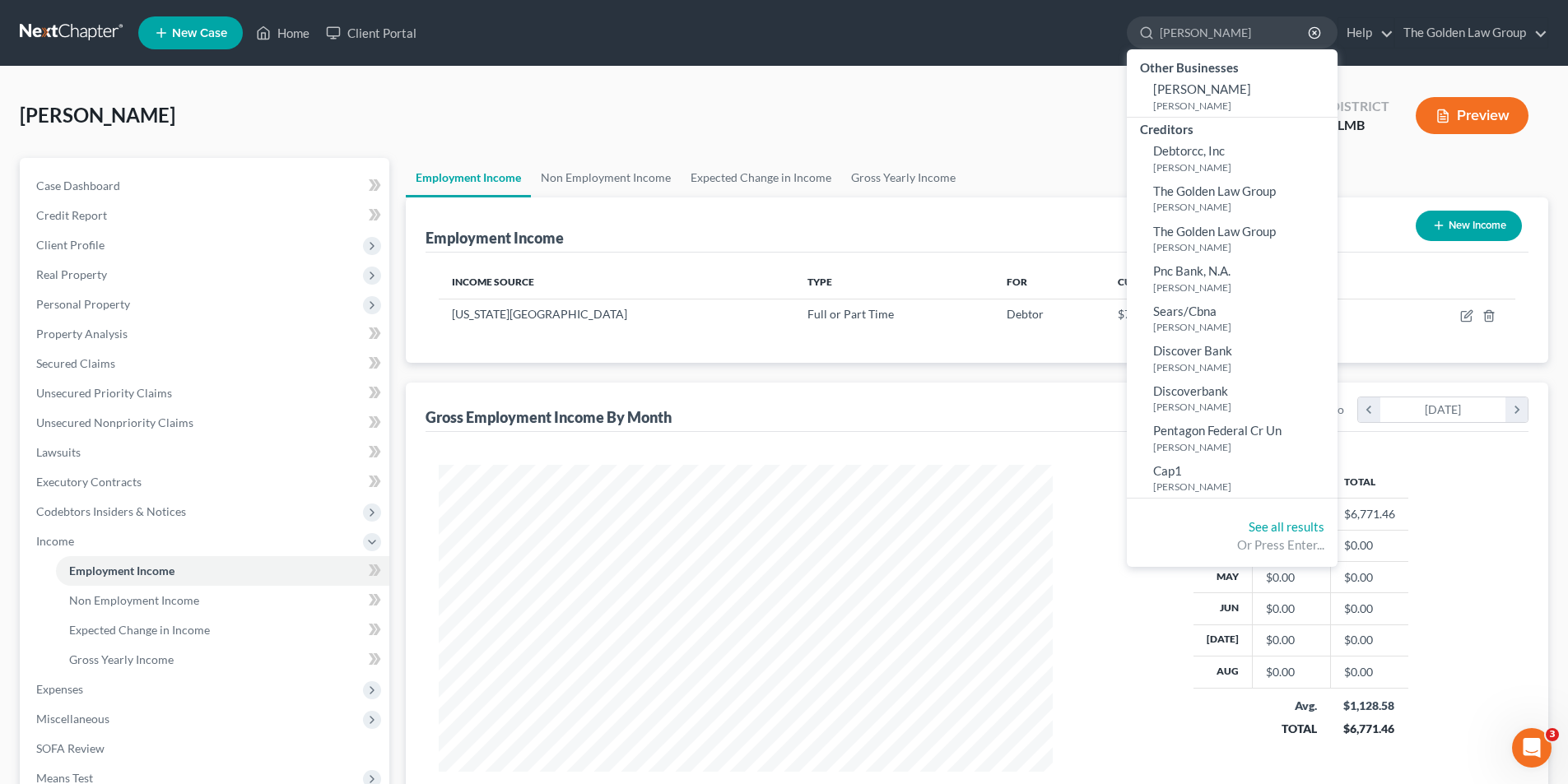
type input "[PERSON_NAME]"
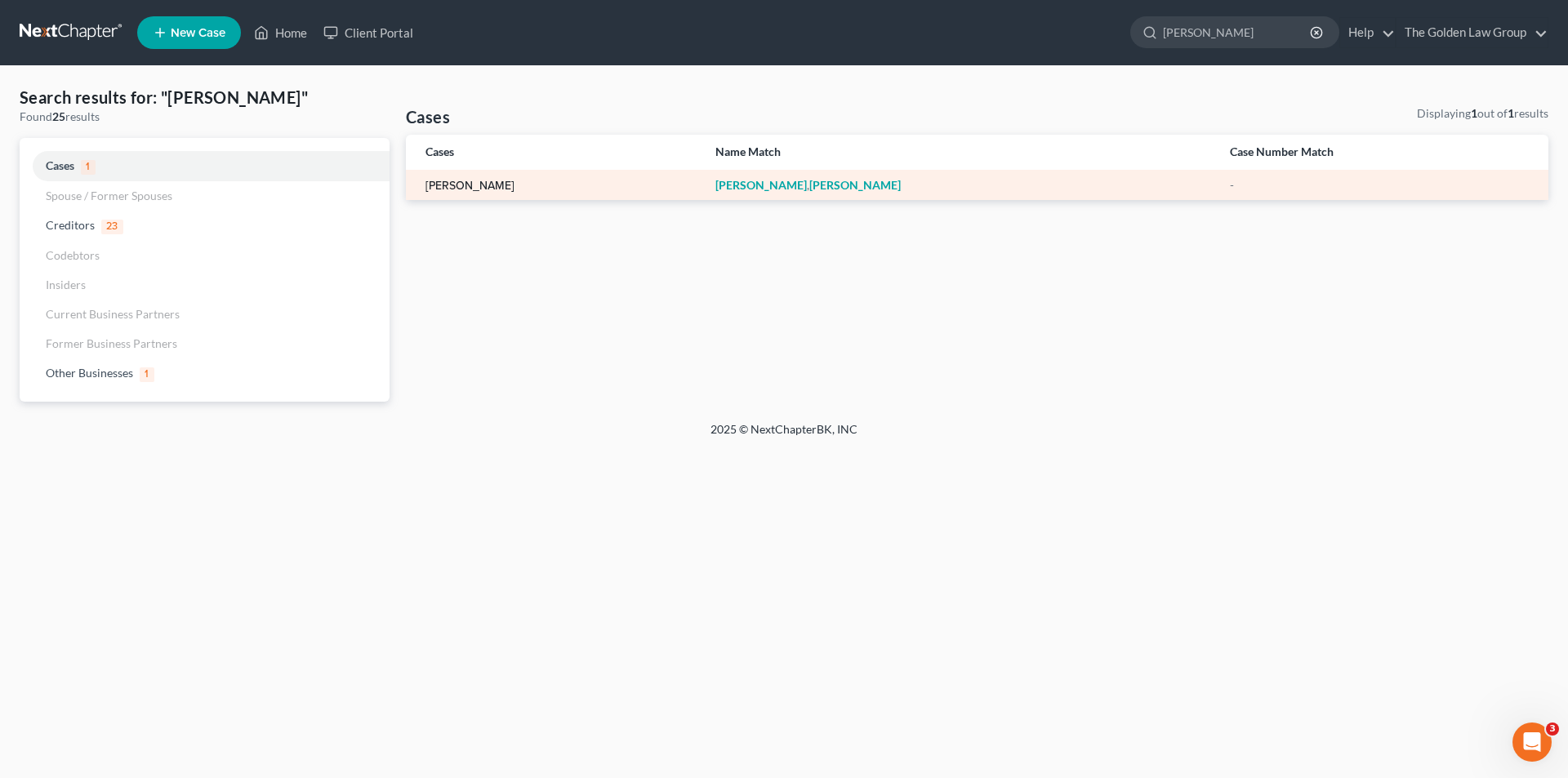
click at [477, 186] on link "[PERSON_NAME]" at bounding box center [469, 186] width 89 height 11
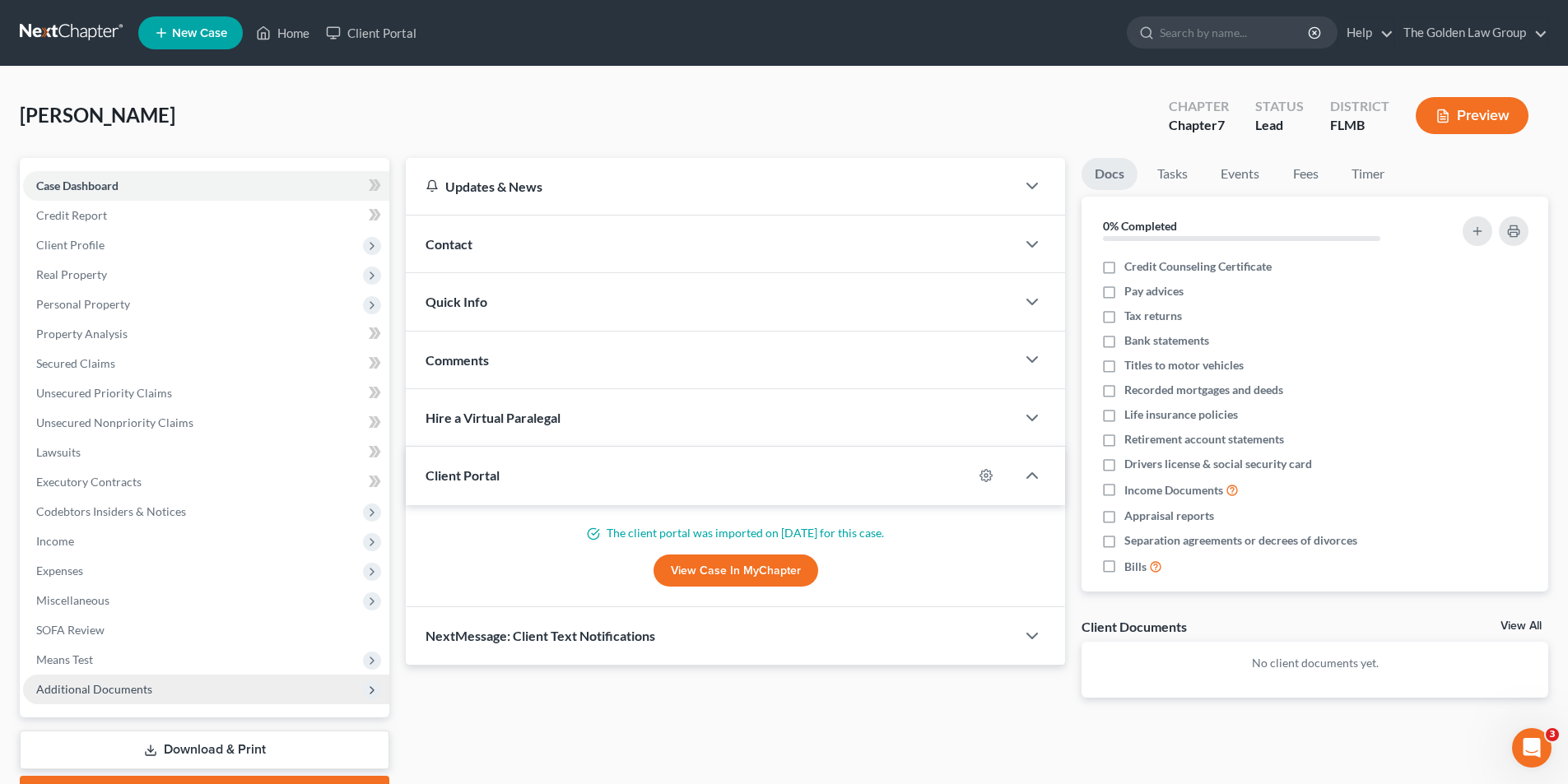
click at [96, 690] on span "Additional Documents" at bounding box center [94, 689] width 116 height 14
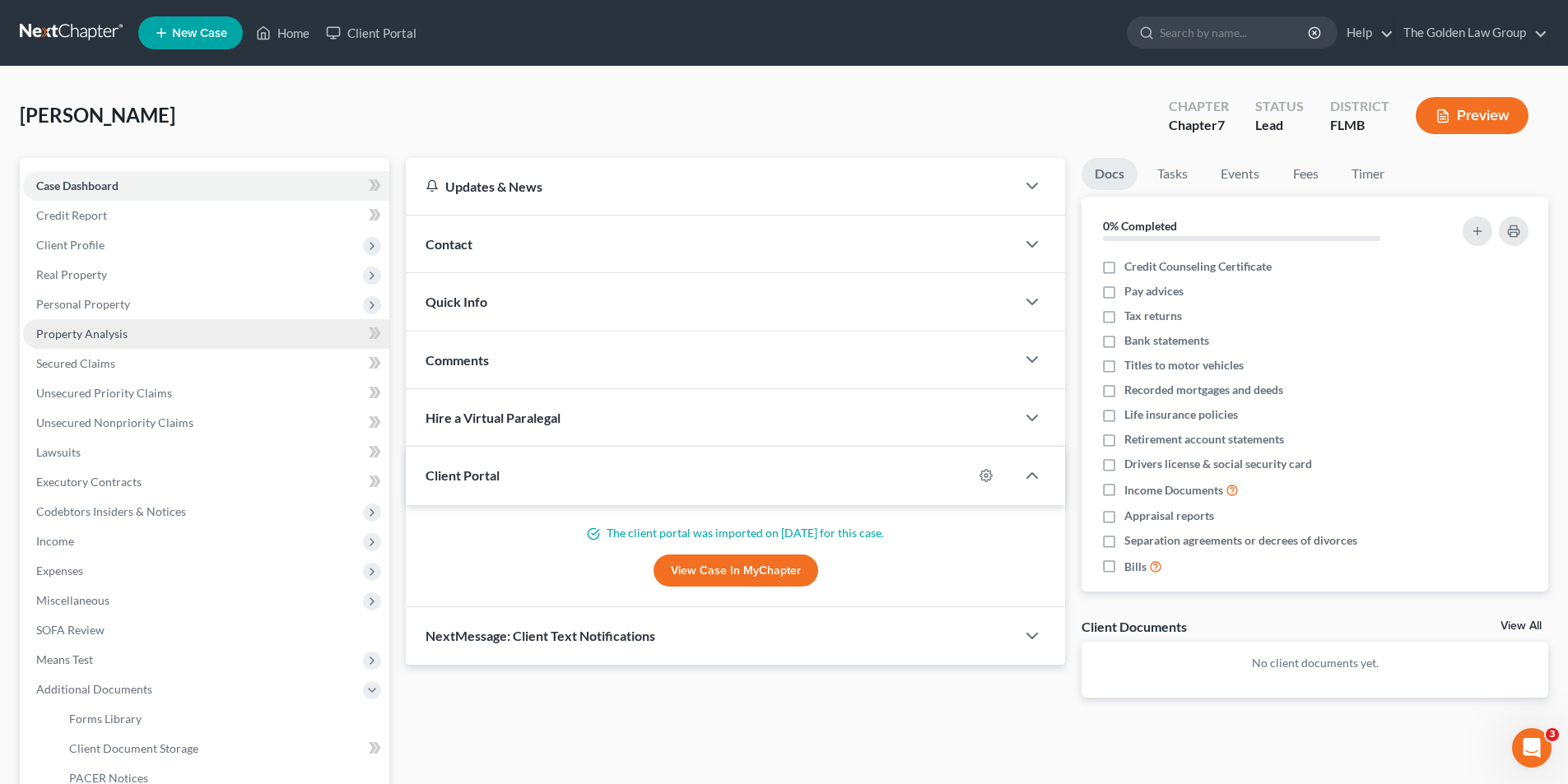
click at [80, 331] on span "Property Analysis" at bounding box center [81, 334] width 91 height 14
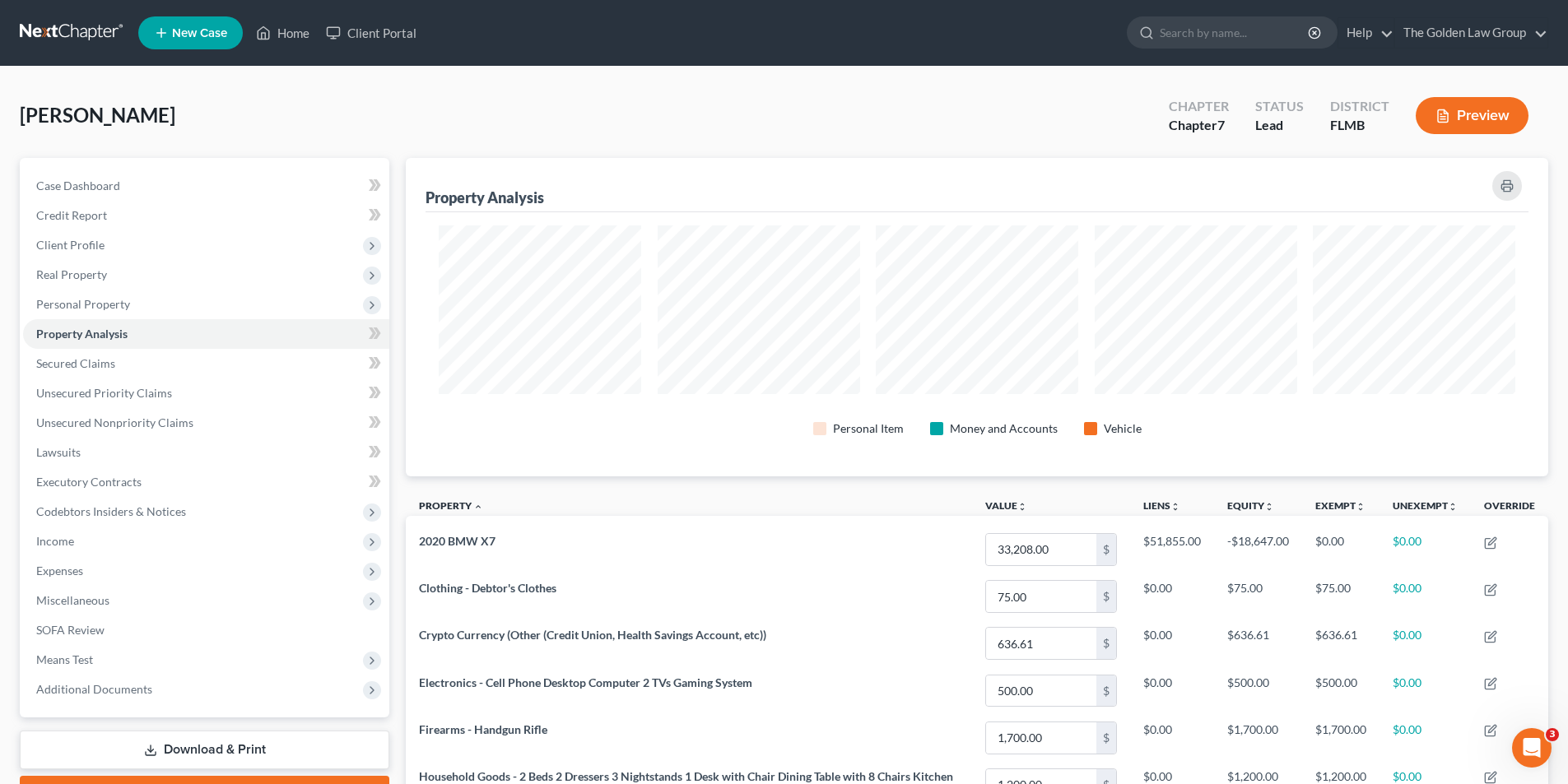
click at [1481, 104] on button "Preview" at bounding box center [1472, 116] width 113 height 37
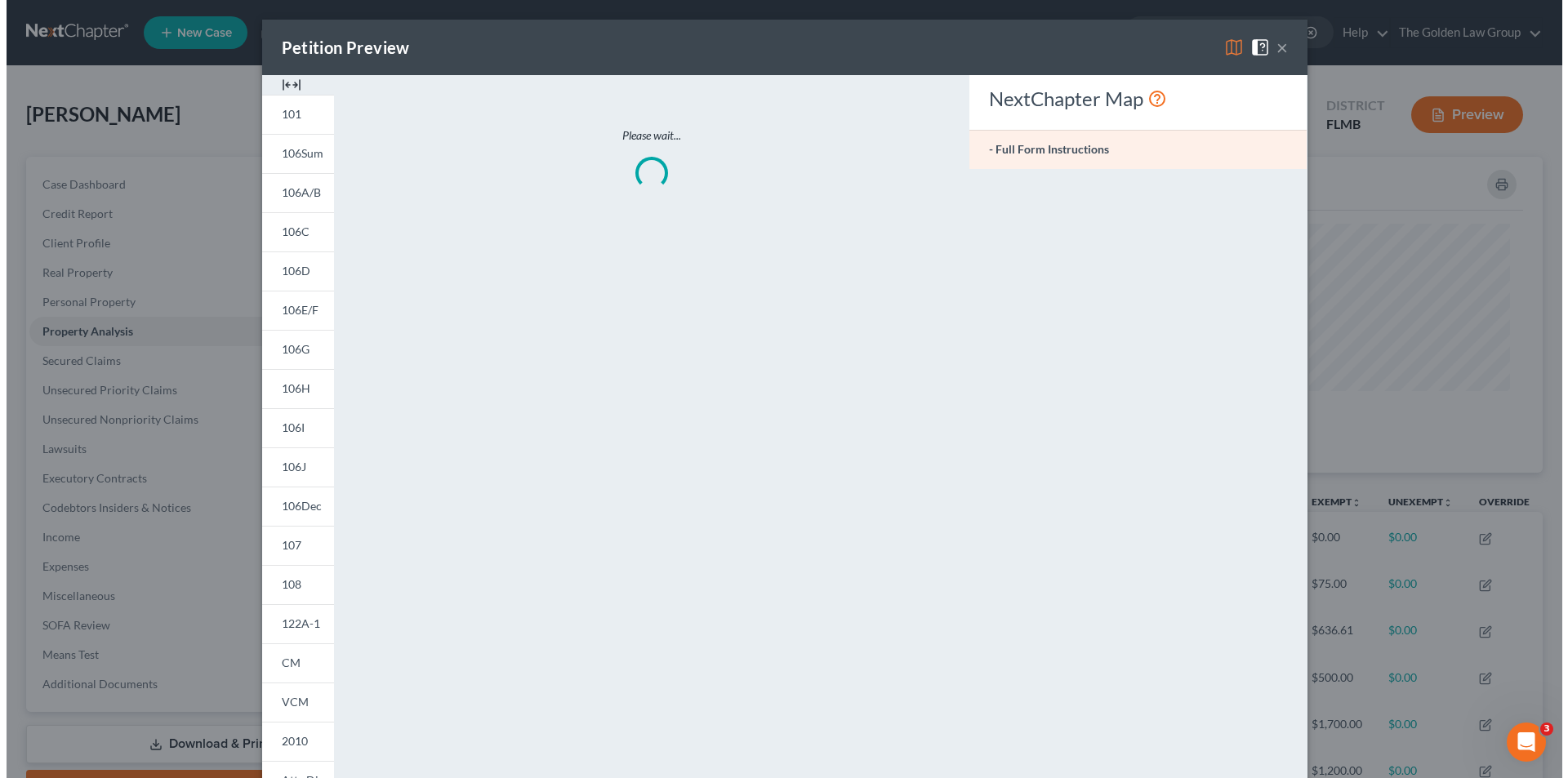
scroll to position [317, 1142]
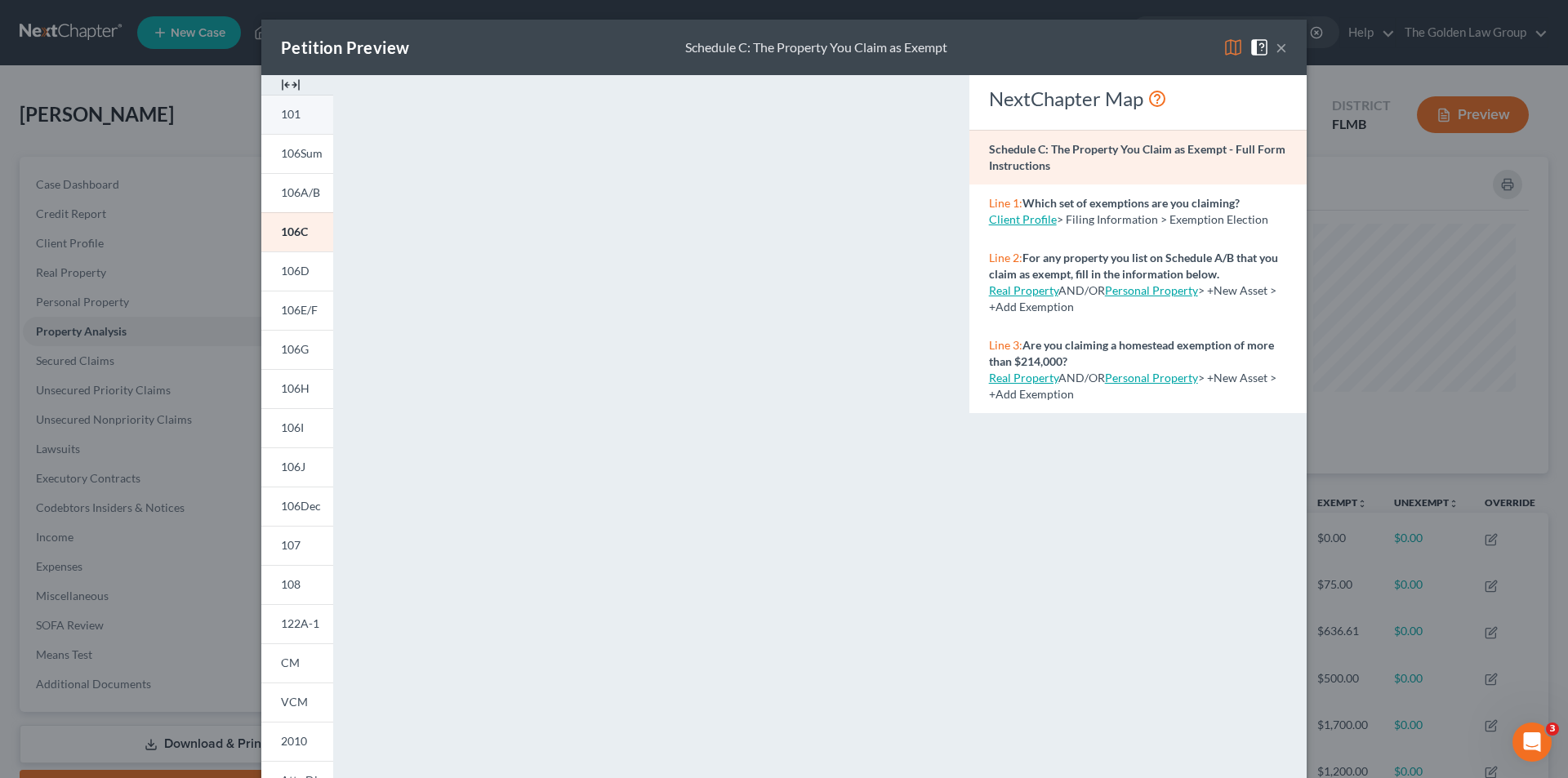
click at [293, 112] on span "101" at bounding box center [290, 114] width 19 height 14
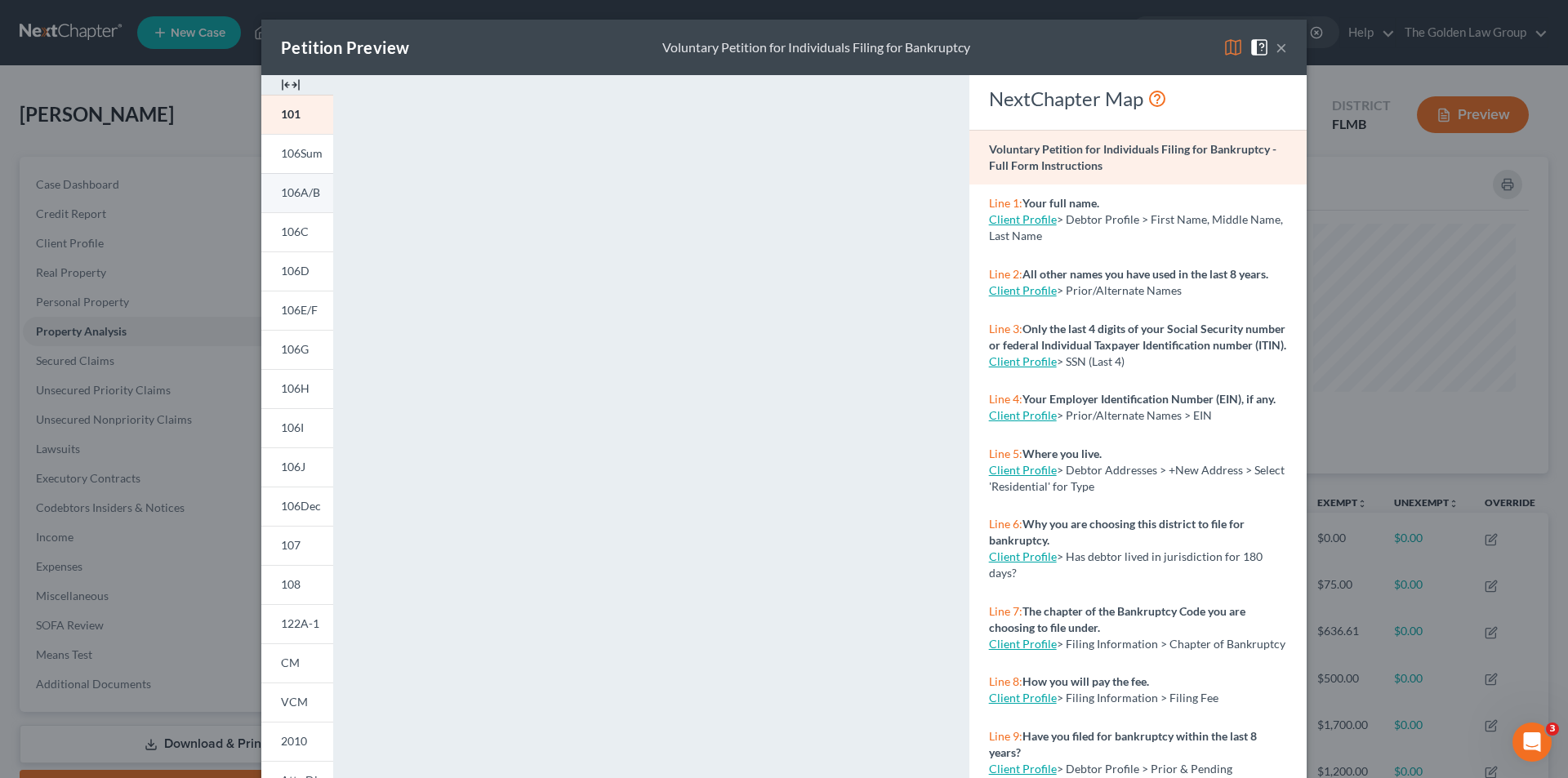
click at [292, 187] on span "106A/B" at bounding box center [300, 192] width 39 height 14
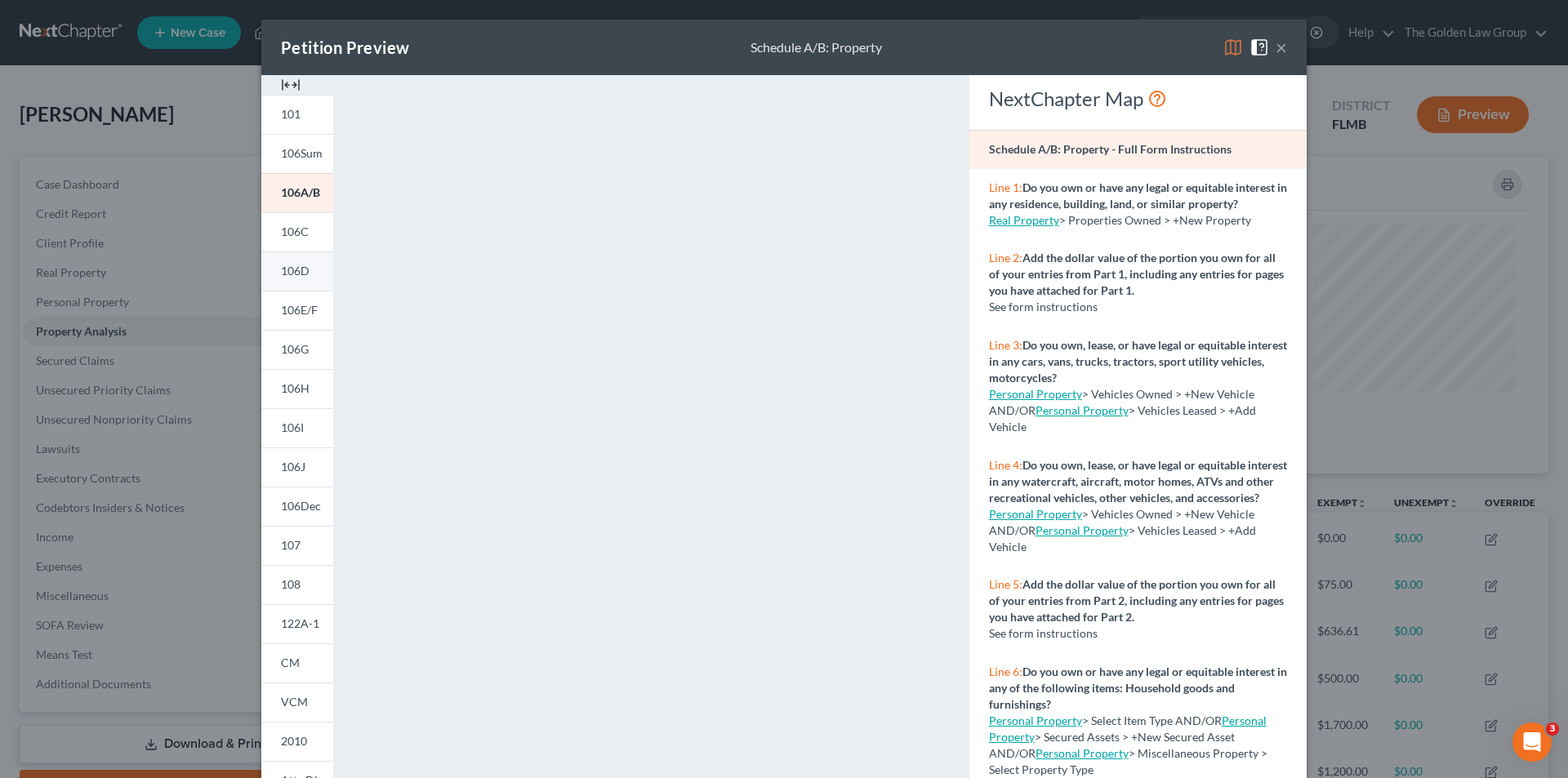
click at [290, 275] on span "106D" at bounding box center [295, 271] width 29 height 14
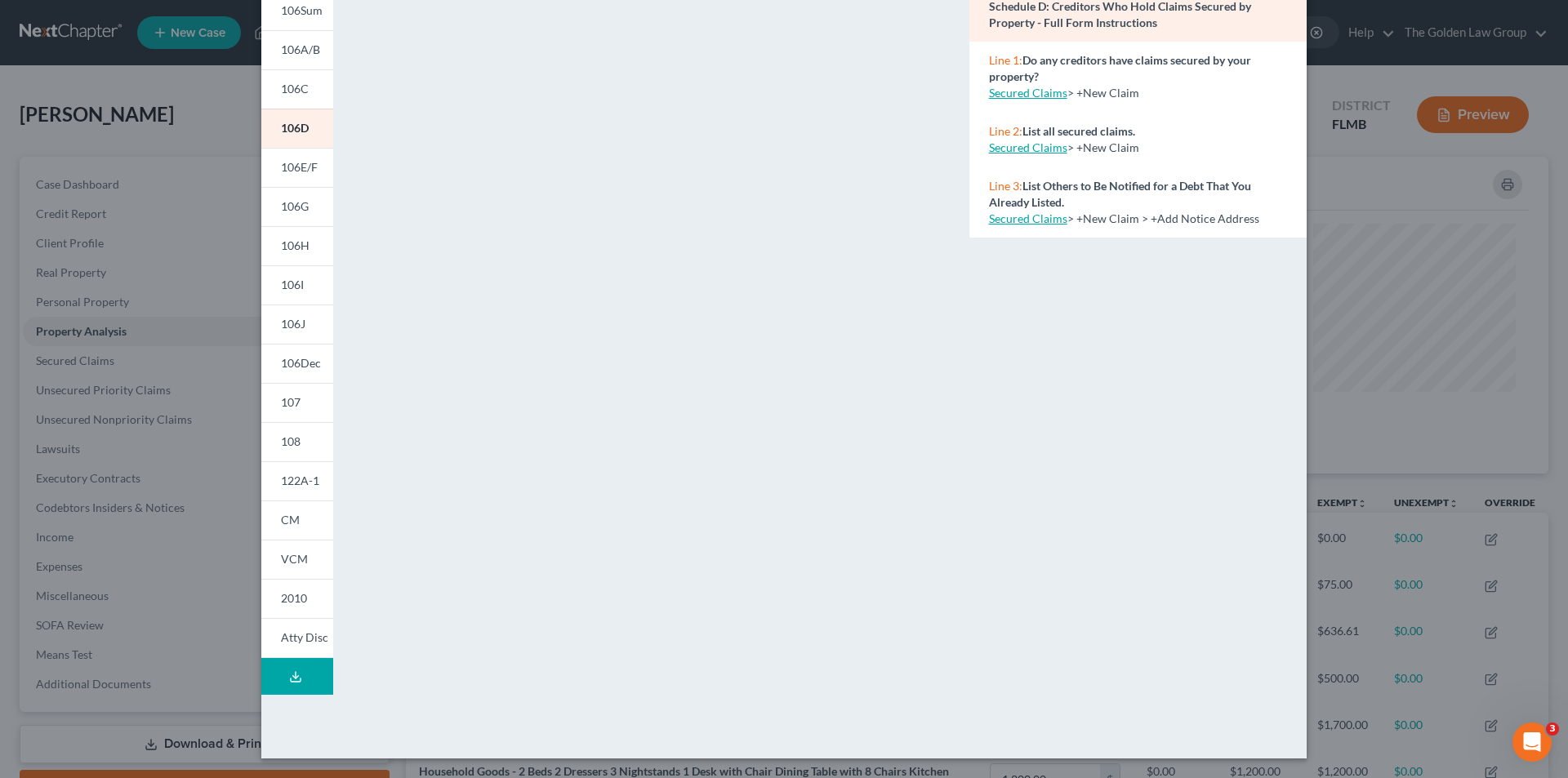
scroll to position [61, 0]
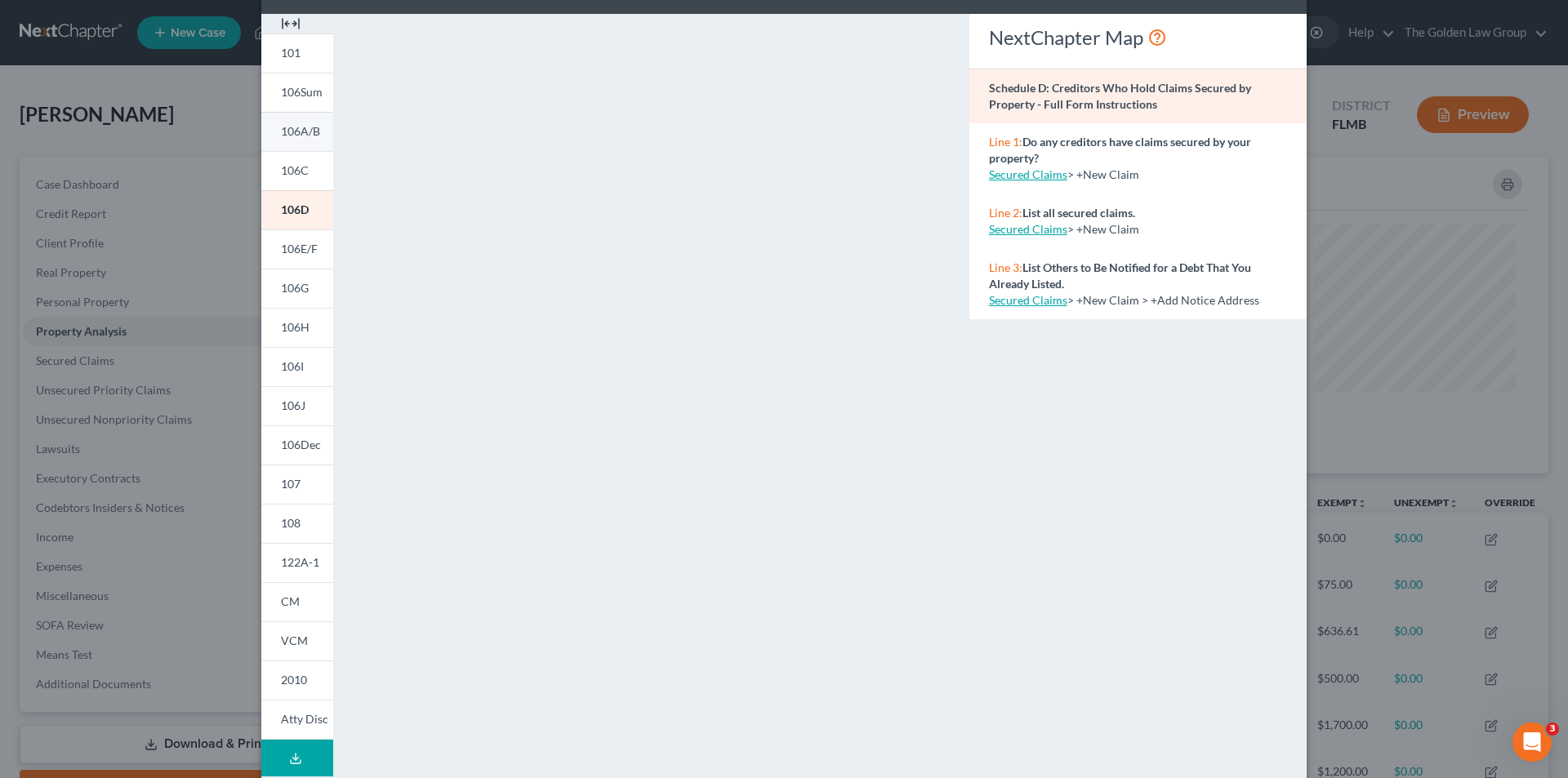
click at [292, 132] on span "106A/B" at bounding box center [300, 131] width 39 height 14
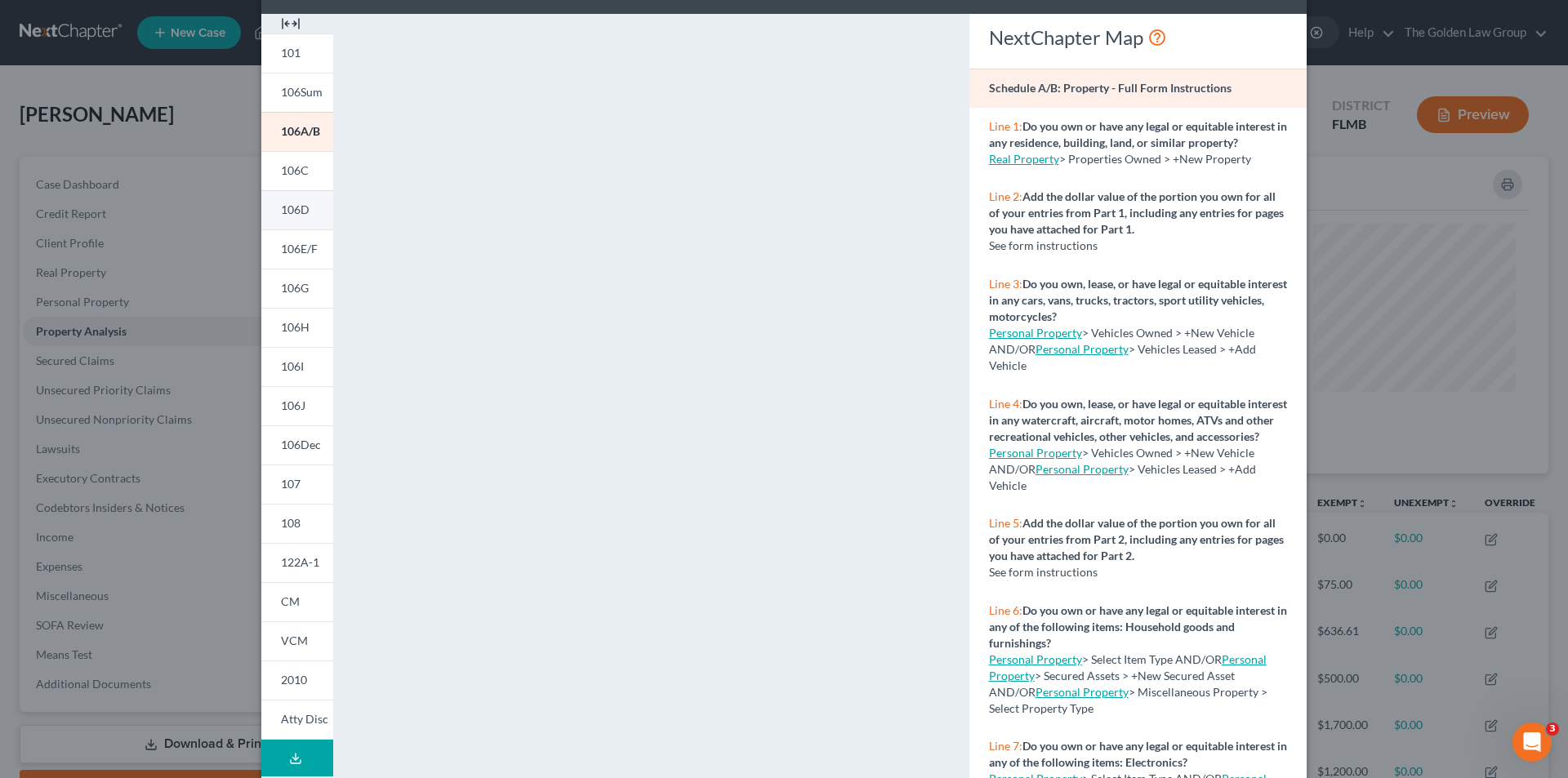
click at [296, 210] on span "106D" at bounding box center [295, 210] width 29 height 14
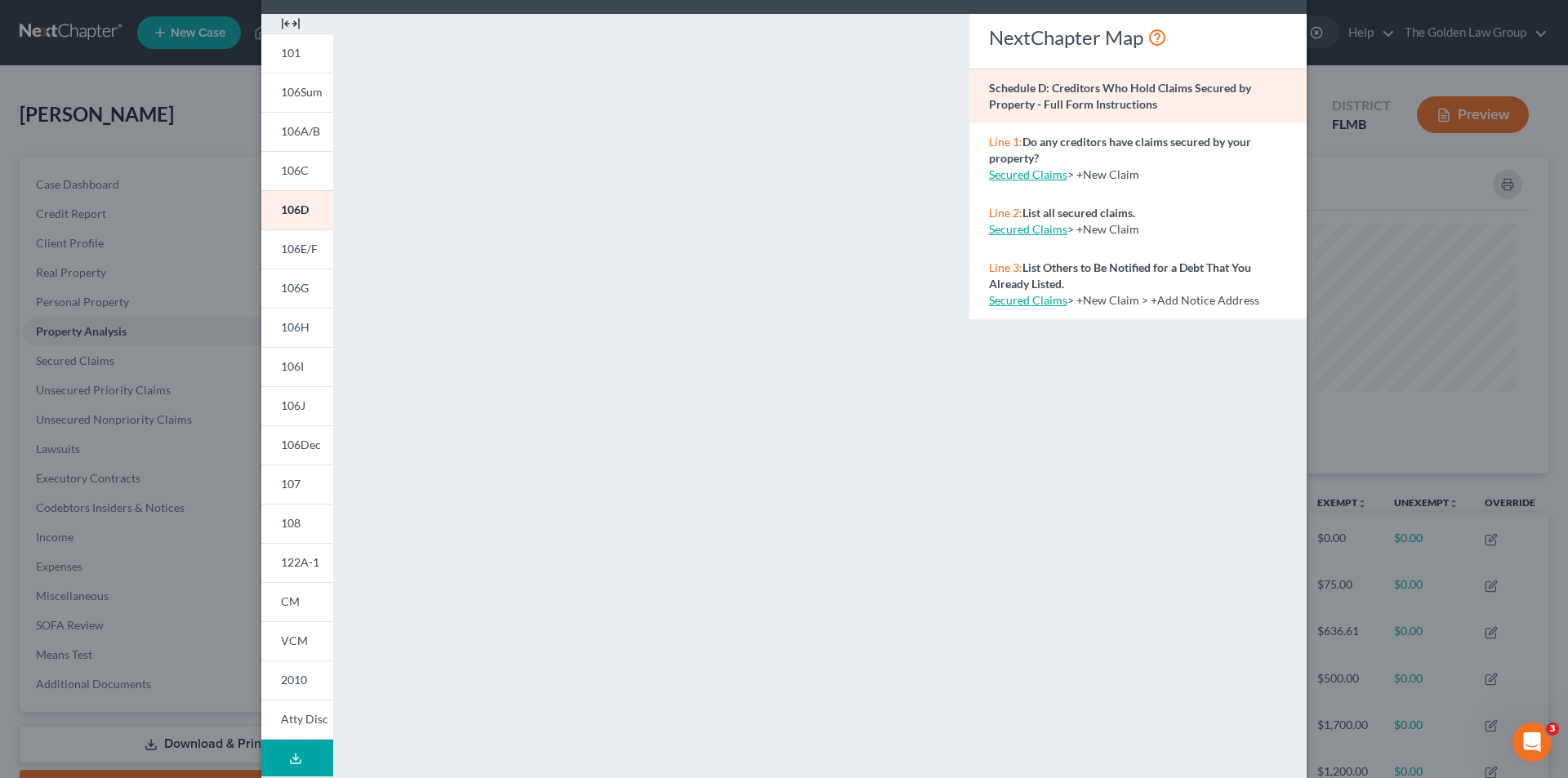
scroll to position [143, 0]
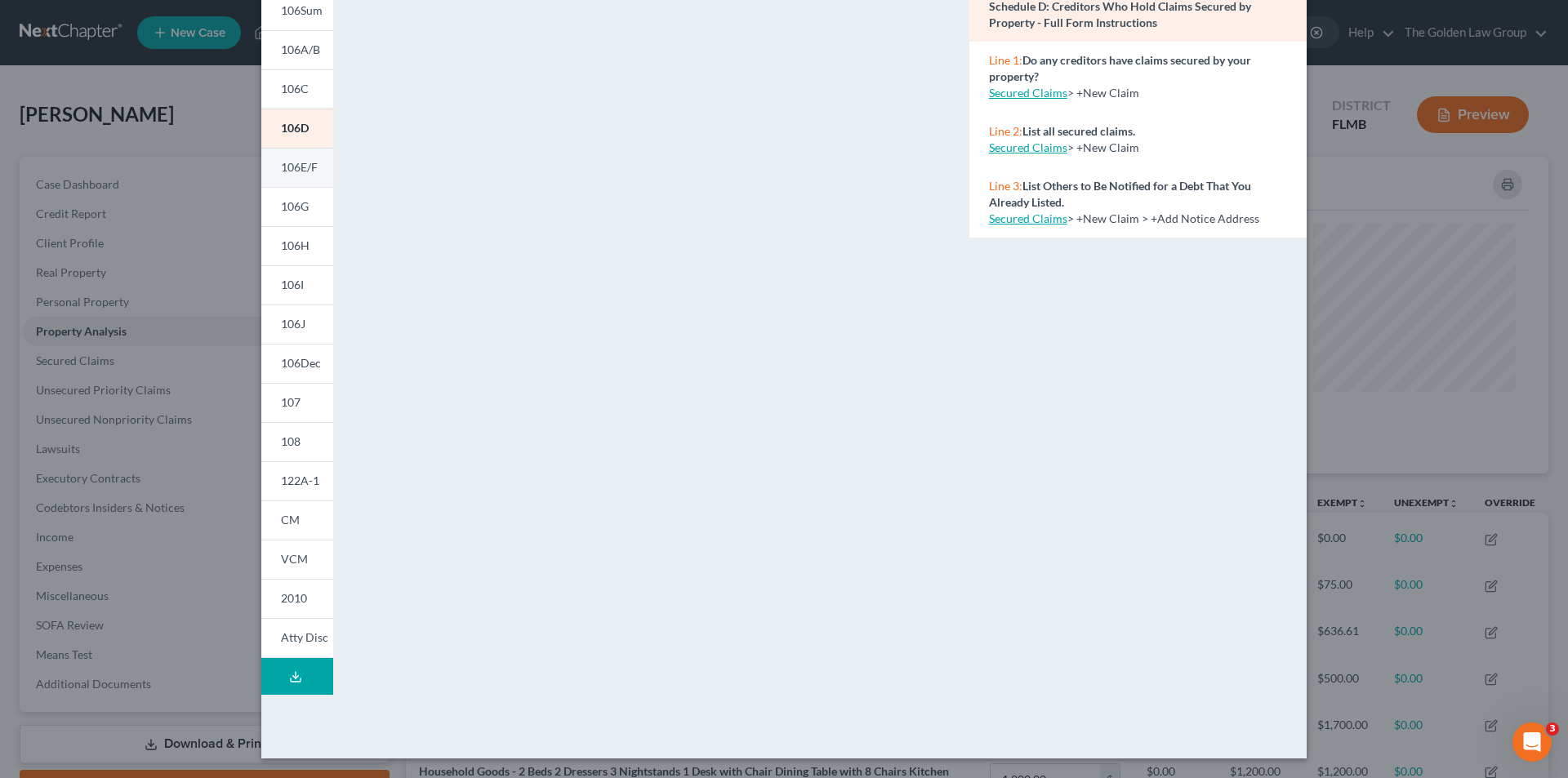
click at [301, 163] on span "106E/F" at bounding box center [299, 167] width 37 height 14
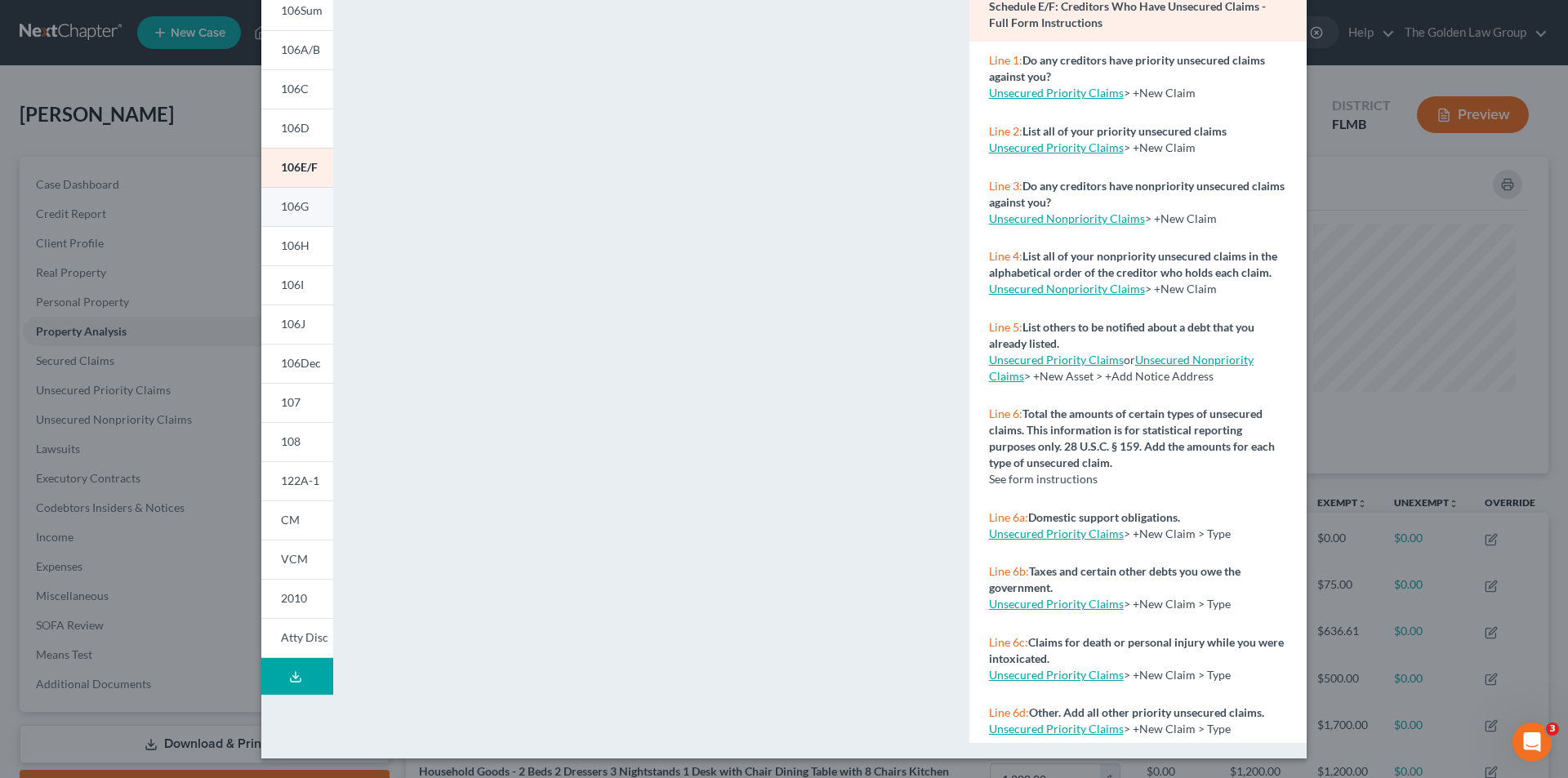
click at [290, 200] on span "106G" at bounding box center [295, 206] width 28 height 14
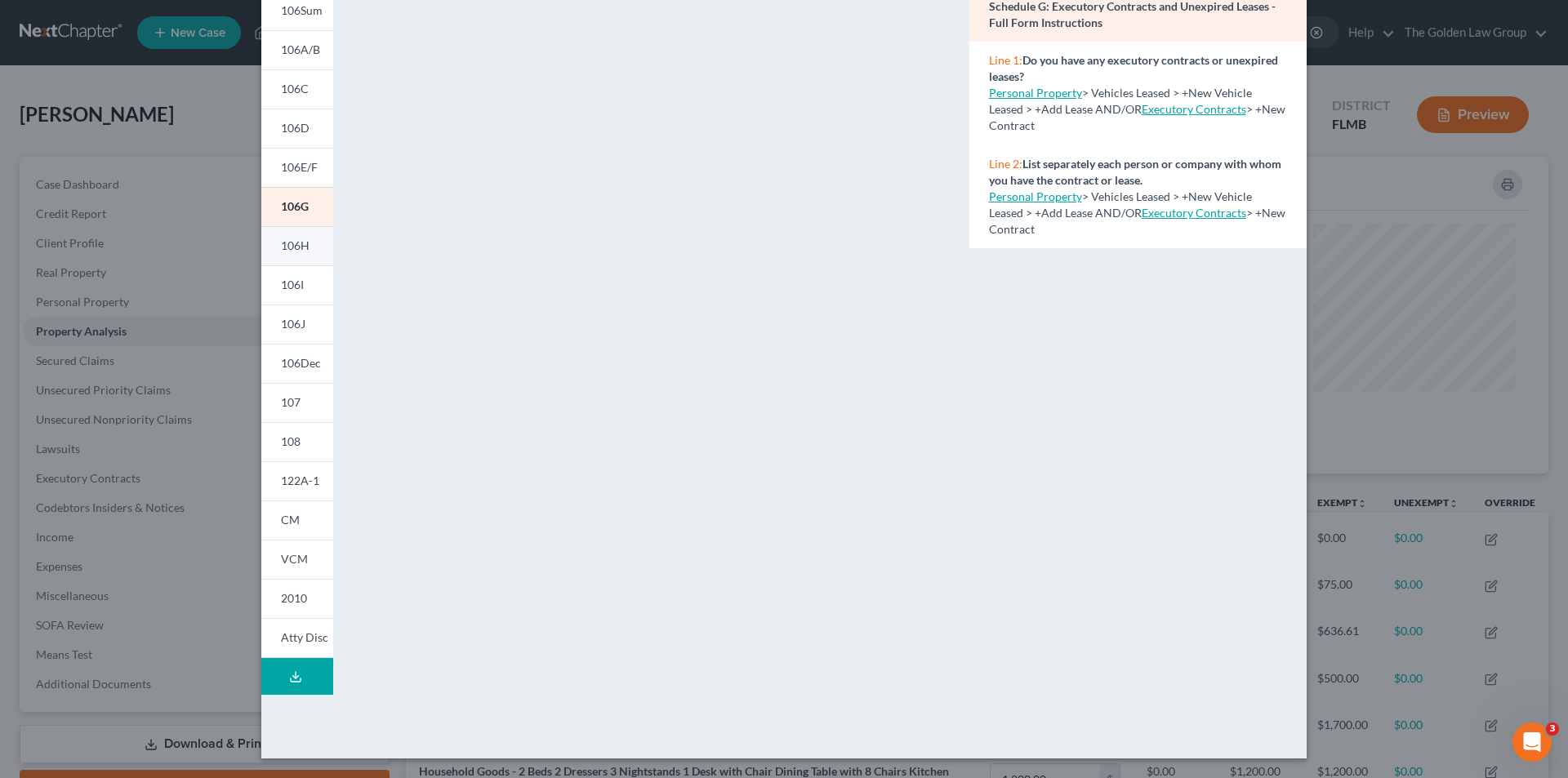
click at [299, 243] on span "106H" at bounding box center [295, 246] width 29 height 14
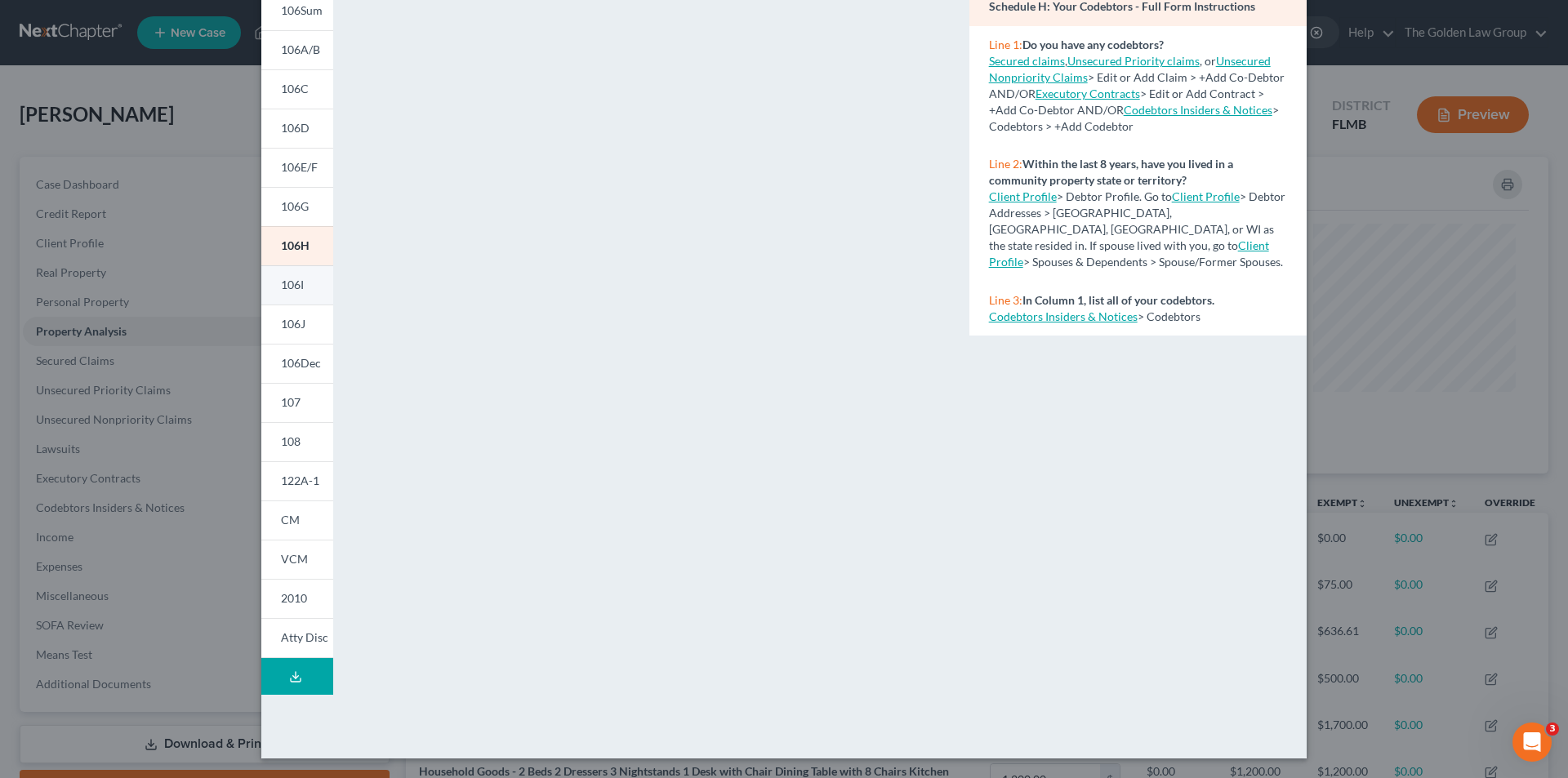
click at [297, 282] on span "106I" at bounding box center [292, 284] width 23 height 14
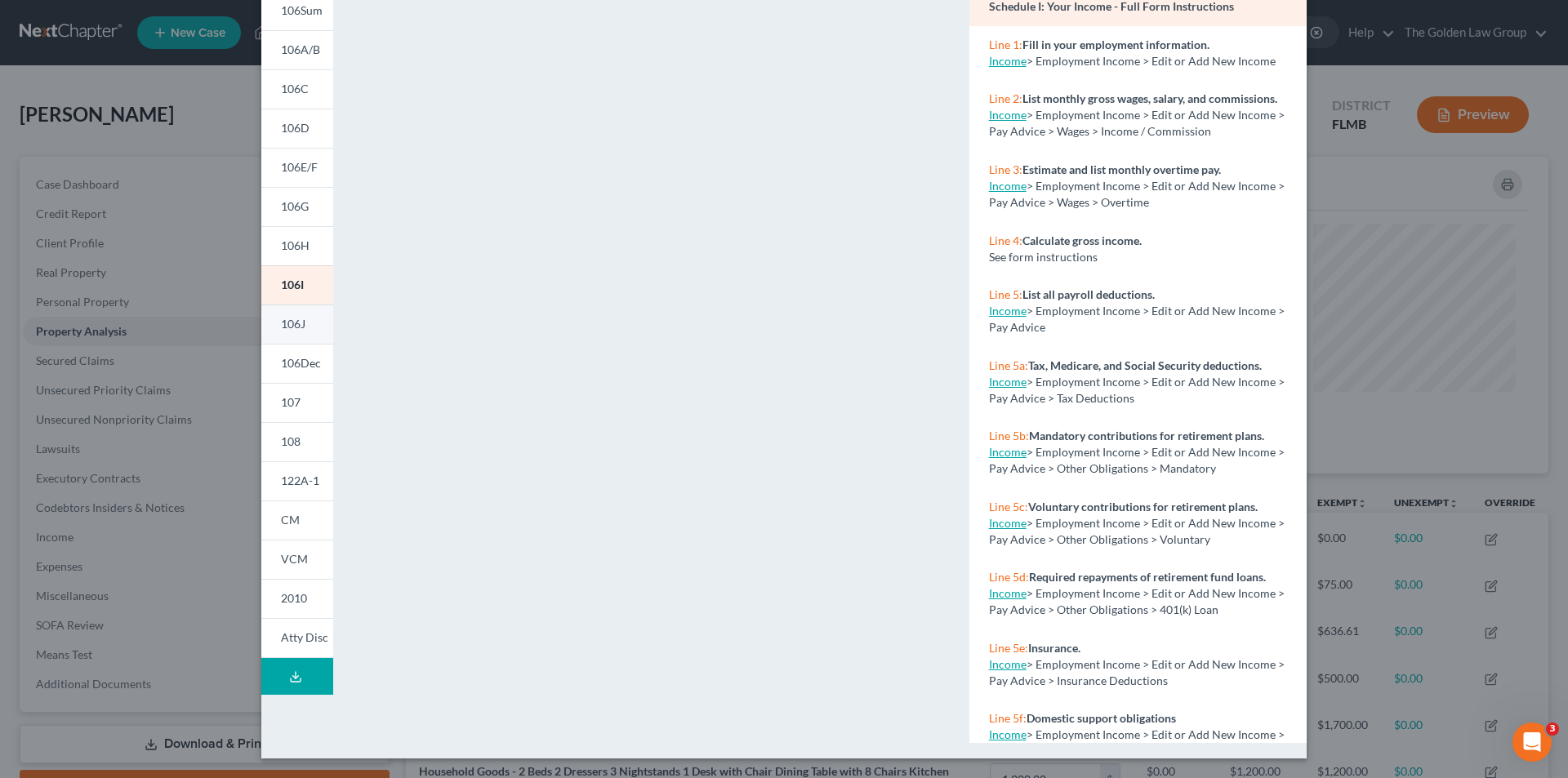
click at [288, 322] on span "106J" at bounding box center [293, 324] width 25 height 14
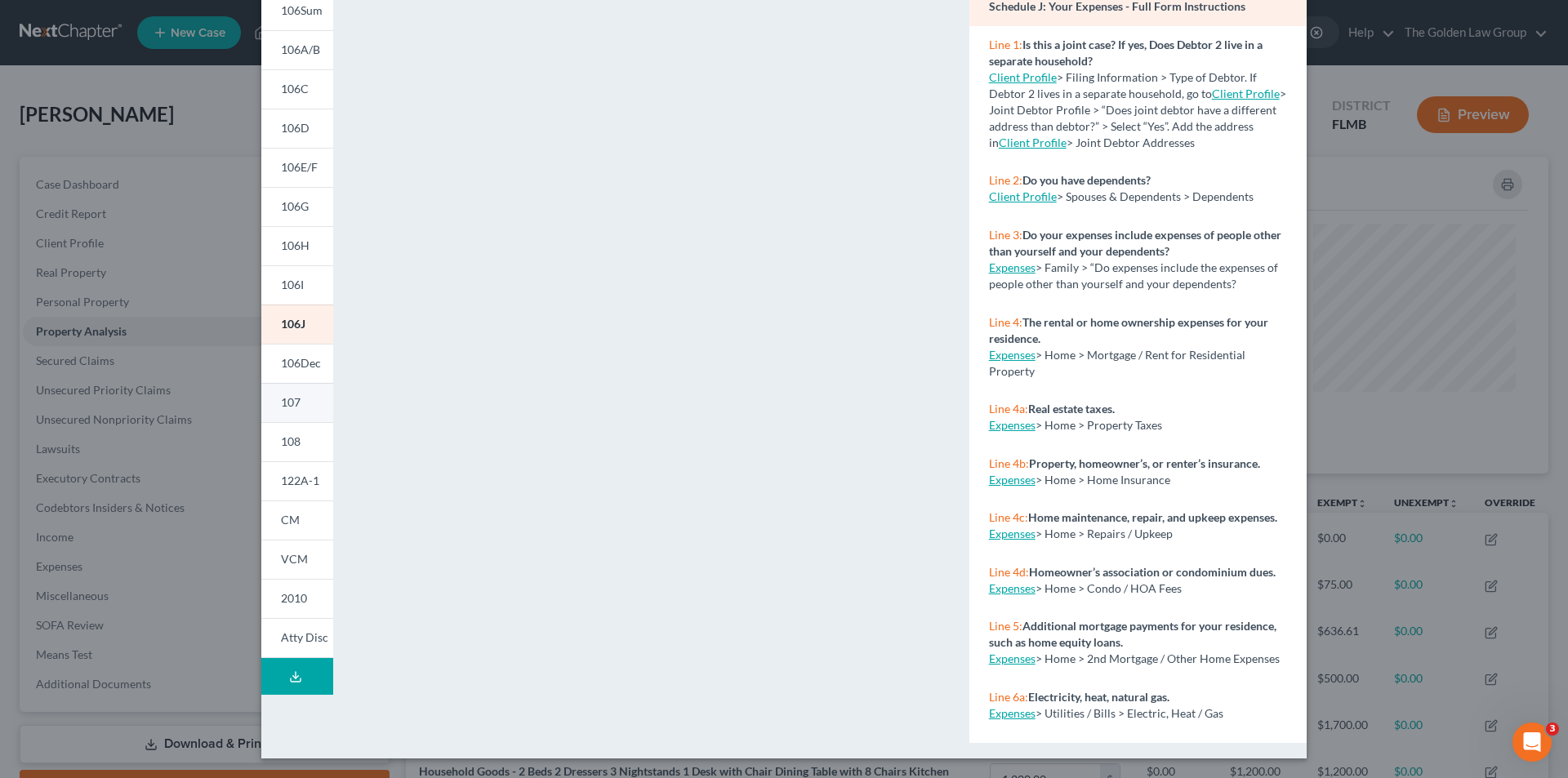
click at [293, 396] on span "107" at bounding box center [290, 403] width 19 height 14
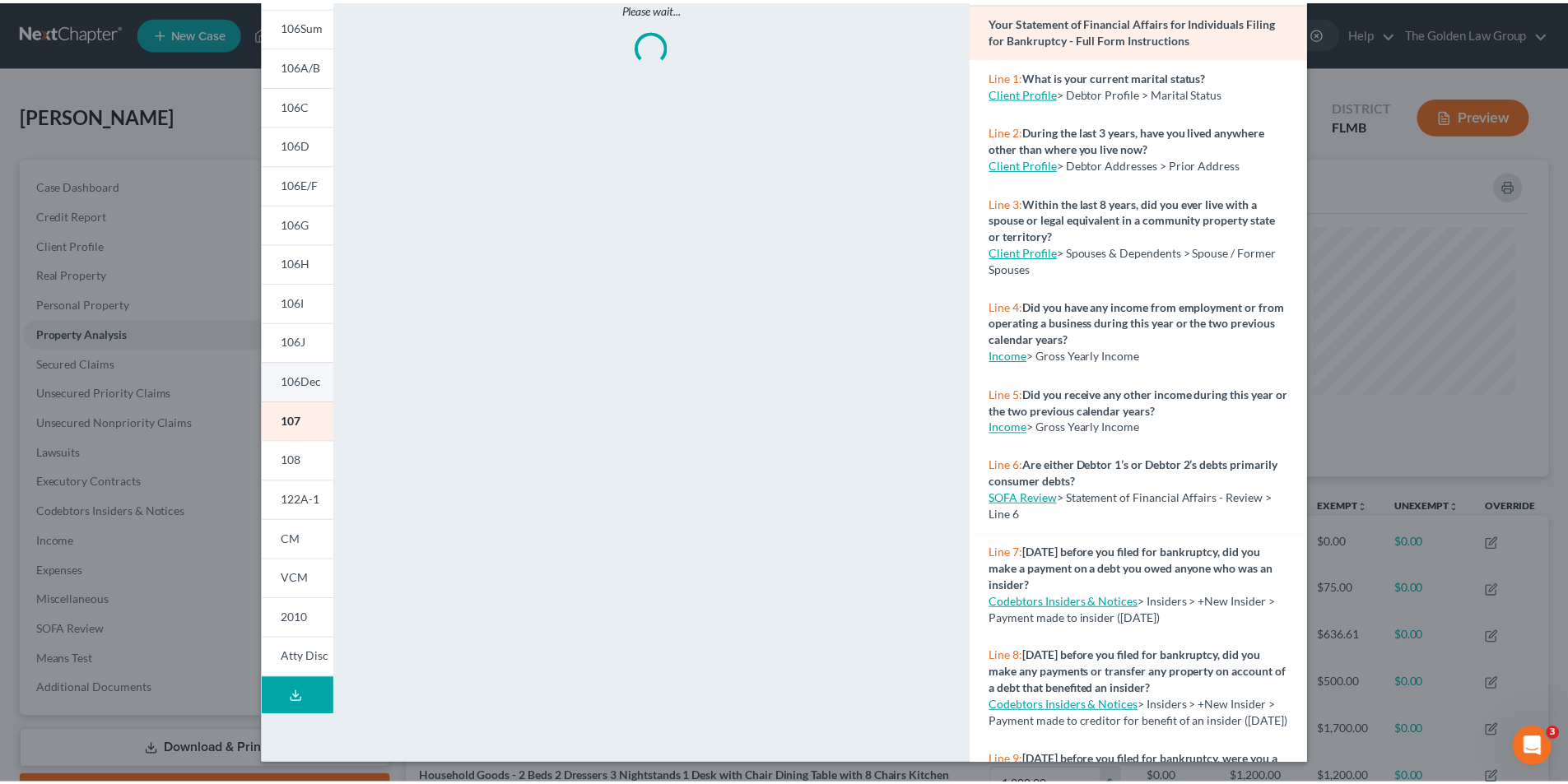
scroll to position [128, 0]
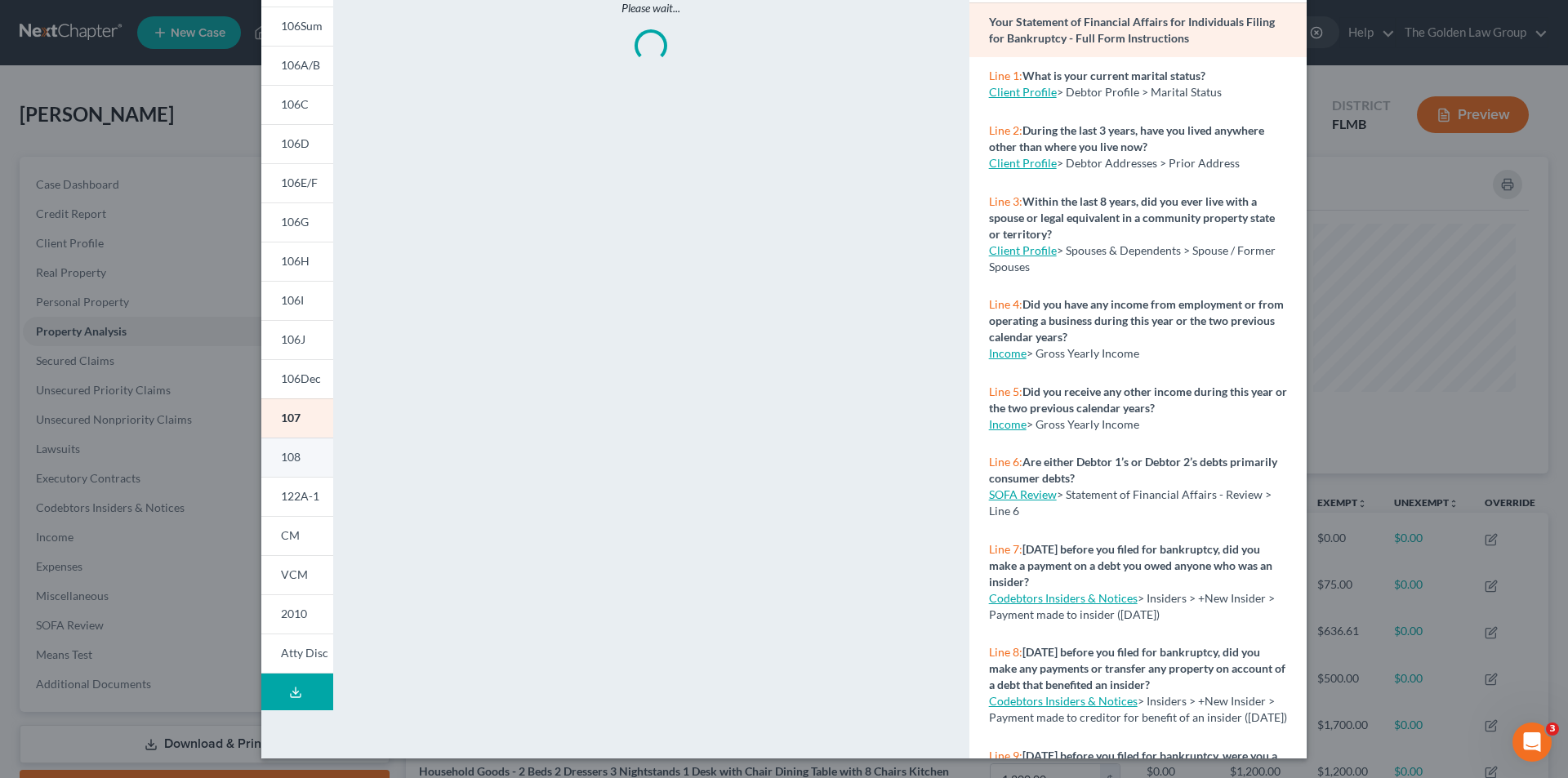
click at [295, 456] on link "108" at bounding box center [297, 457] width 72 height 39
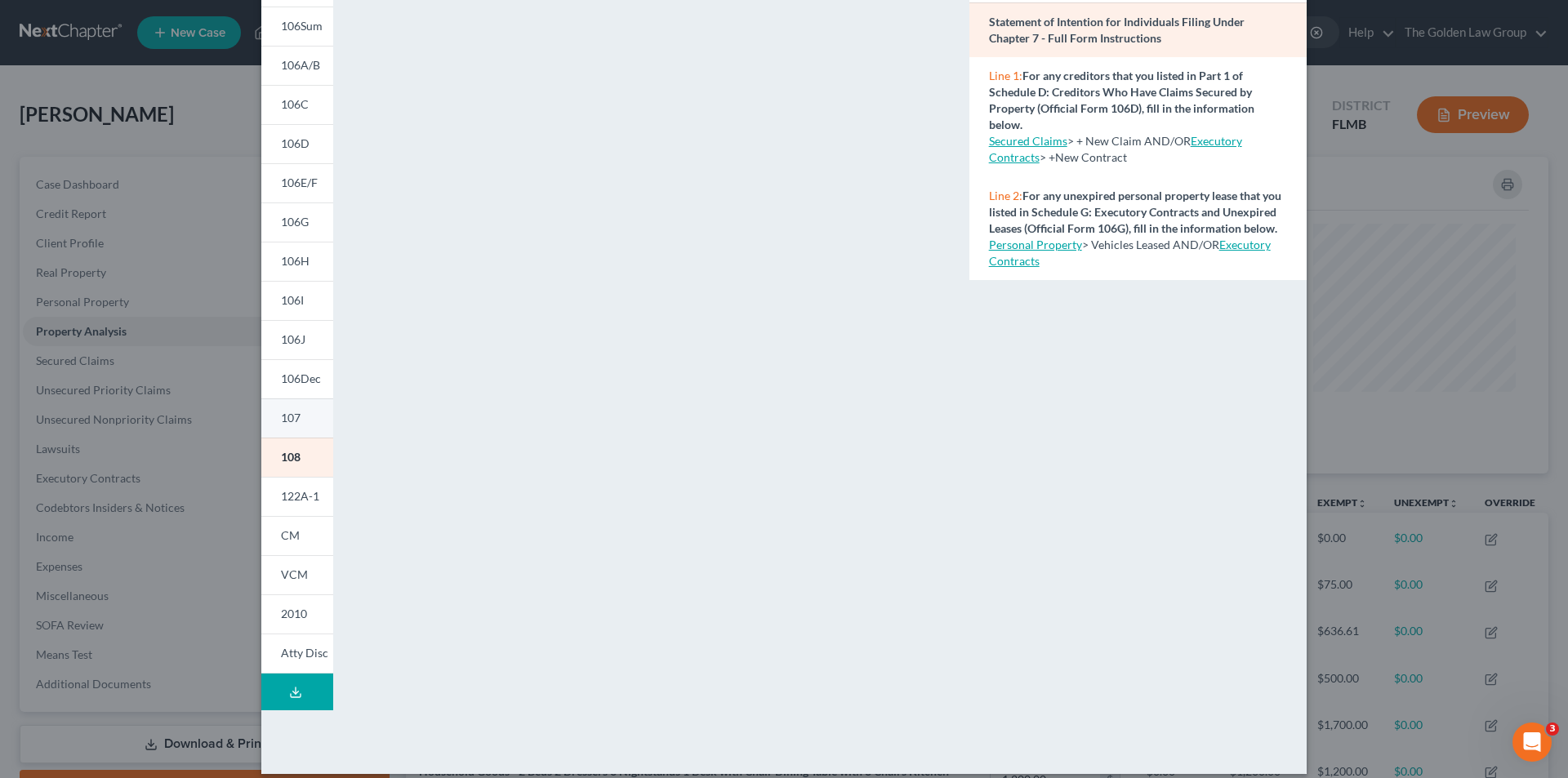
click at [293, 407] on link "107" at bounding box center [297, 418] width 72 height 39
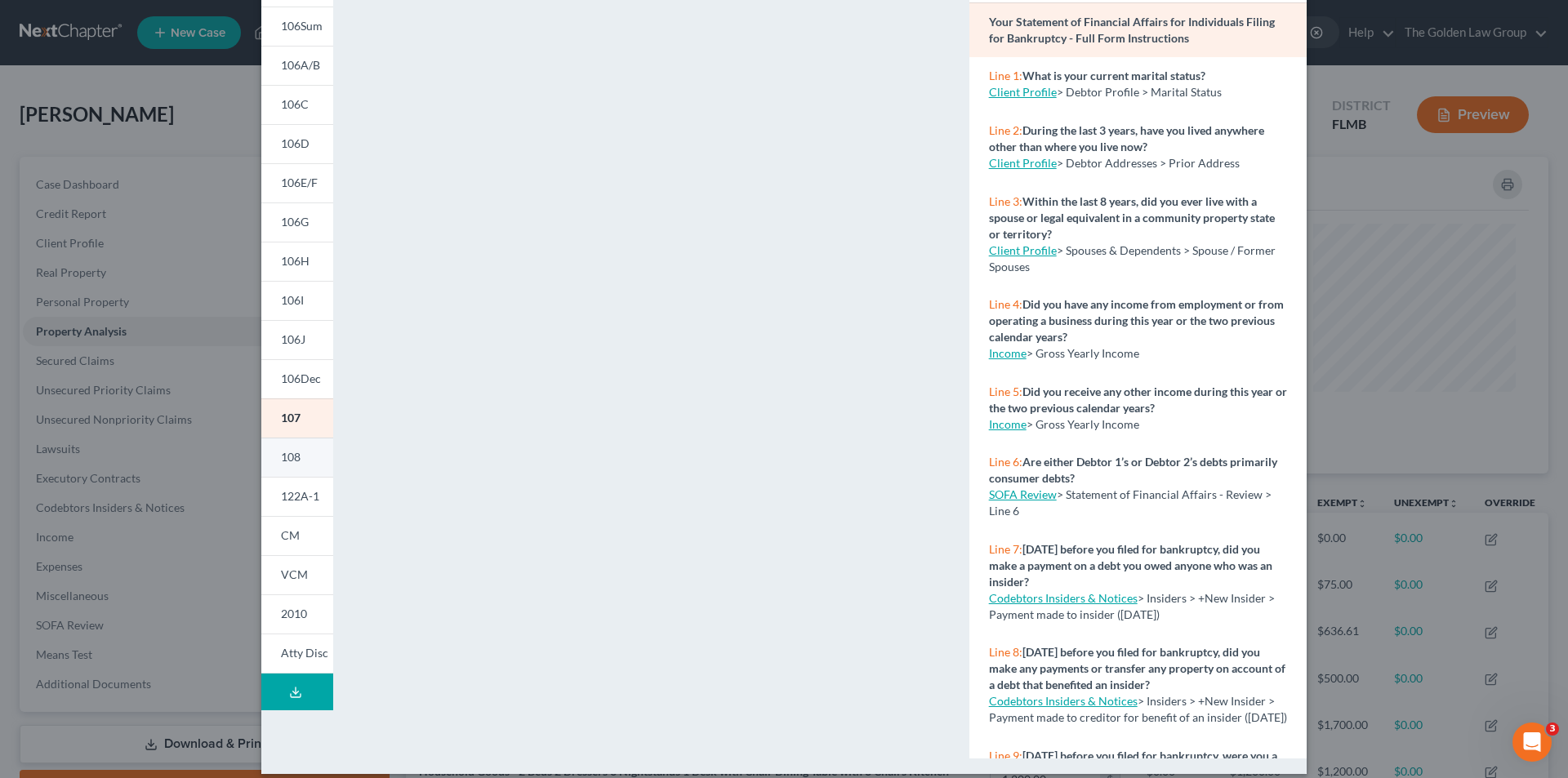
click at [291, 453] on span "108" at bounding box center [290, 457] width 19 height 14
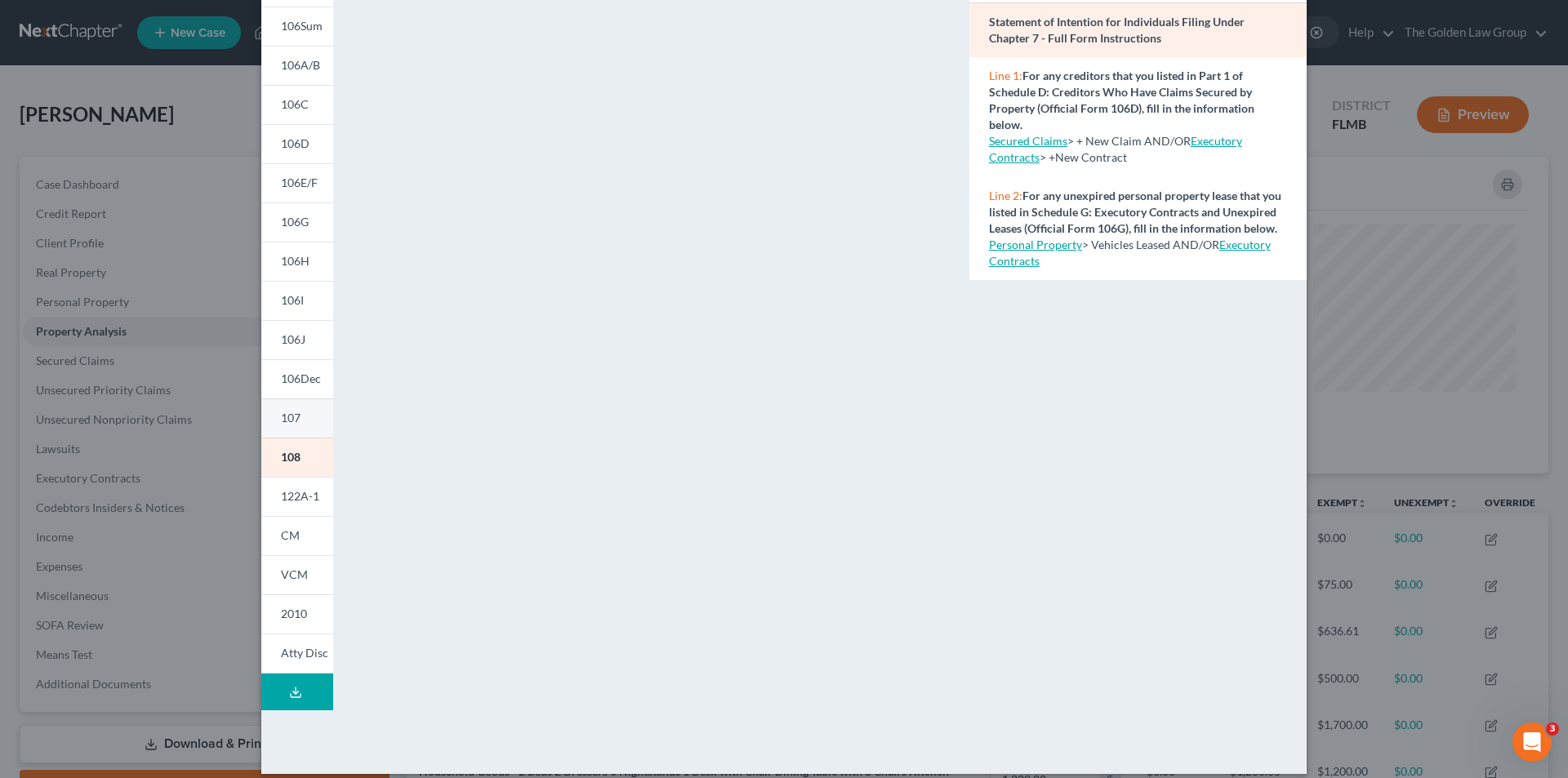
click at [299, 413] on link "107" at bounding box center [297, 418] width 72 height 39
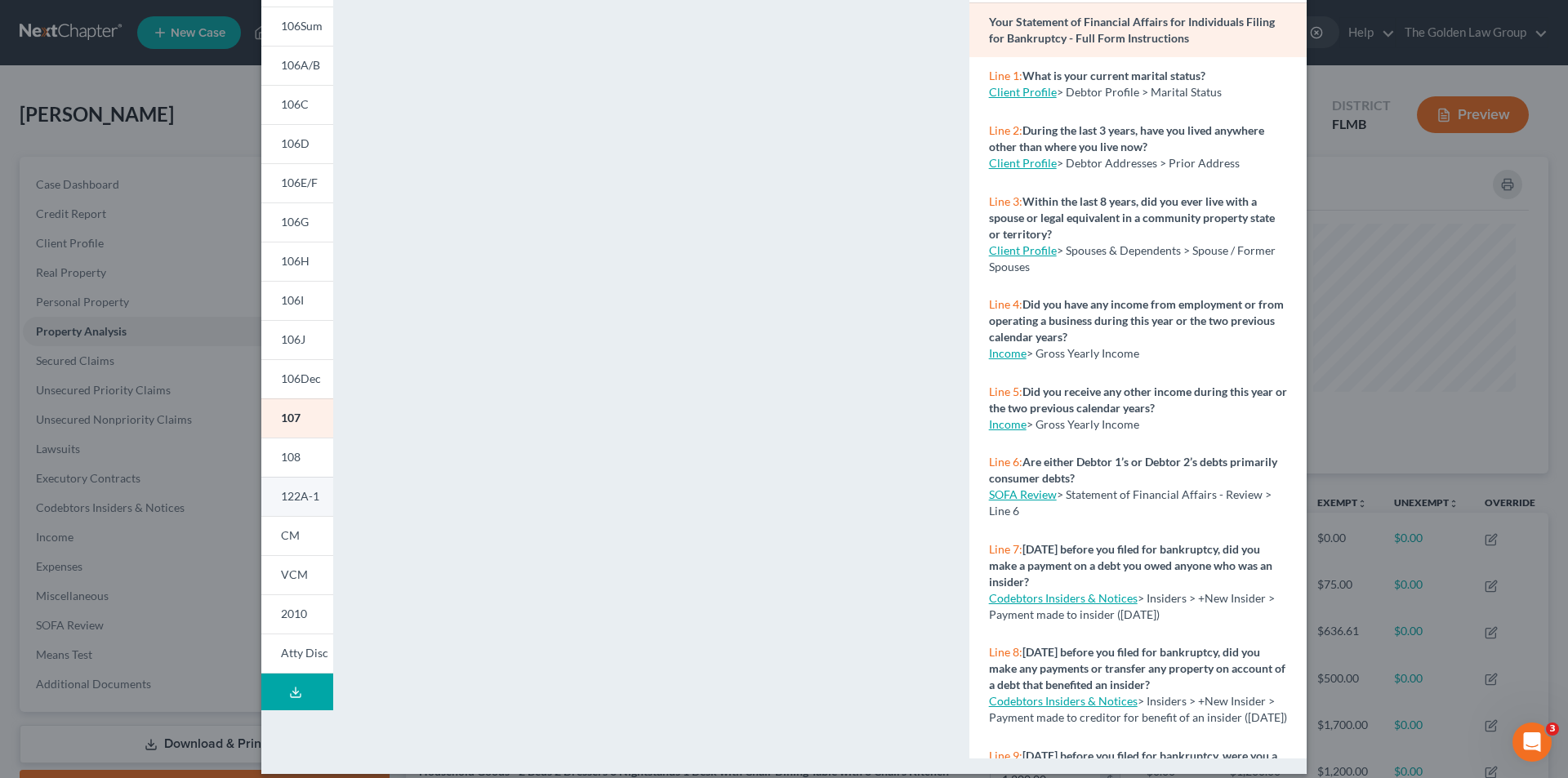
click at [287, 496] on span "122A-1" at bounding box center [300, 496] width 39 height 14
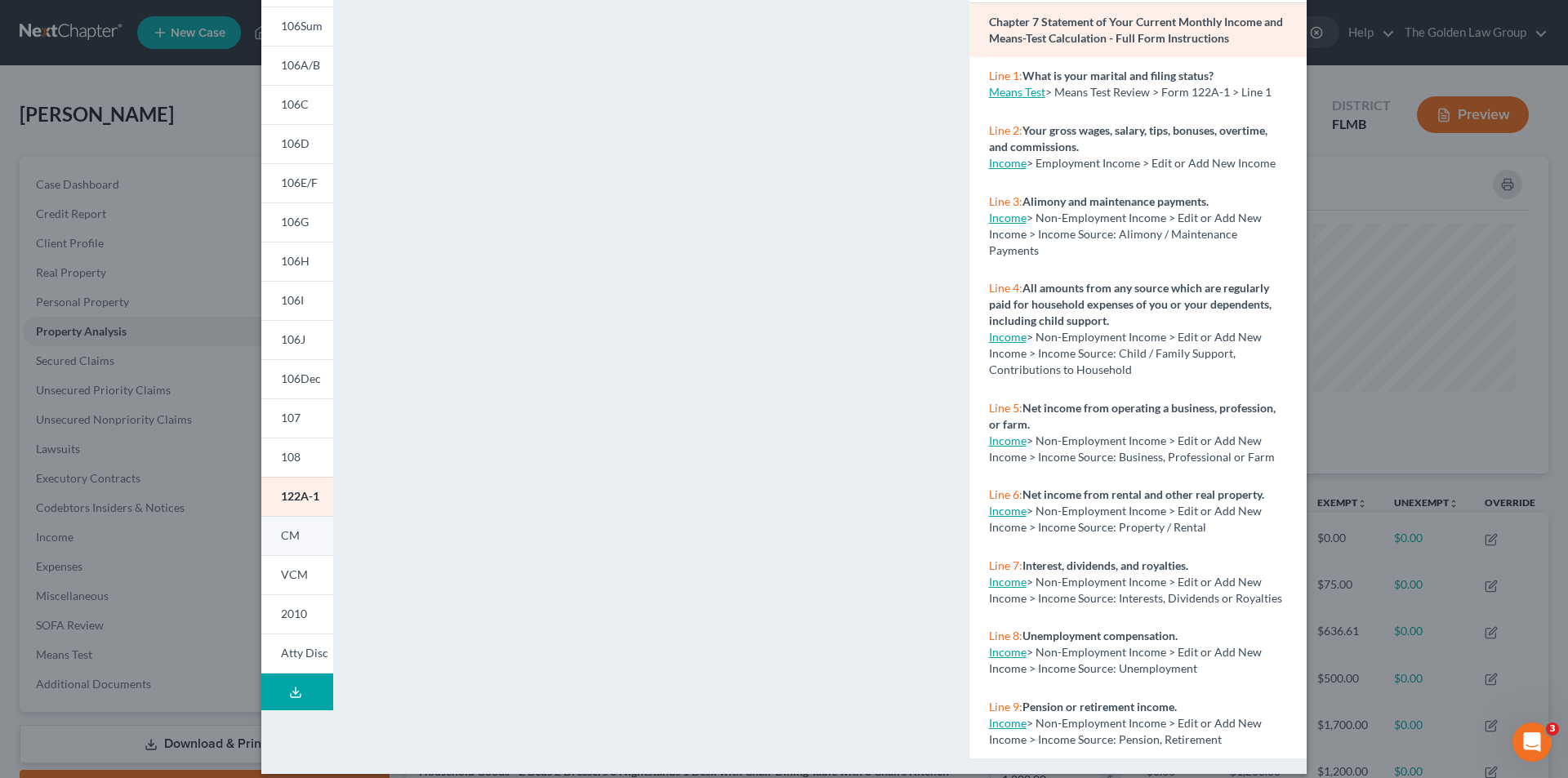
click at [298, 536] on link "CM" at bounding box center [297, 535] width 72 height 39
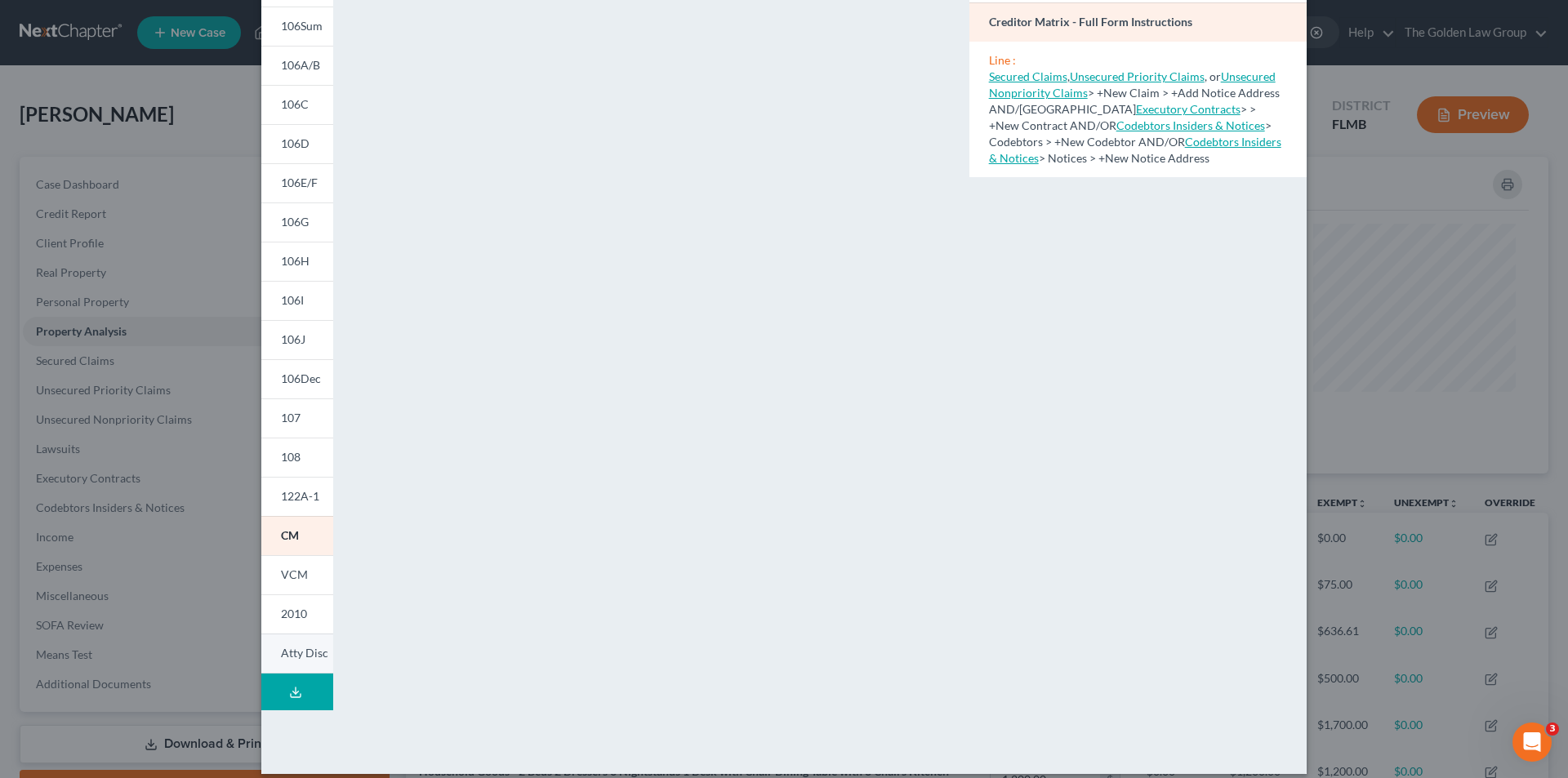
click at [304, 652] on span "Atty Disc" at bounding box center [304, 653] width 47 height 14
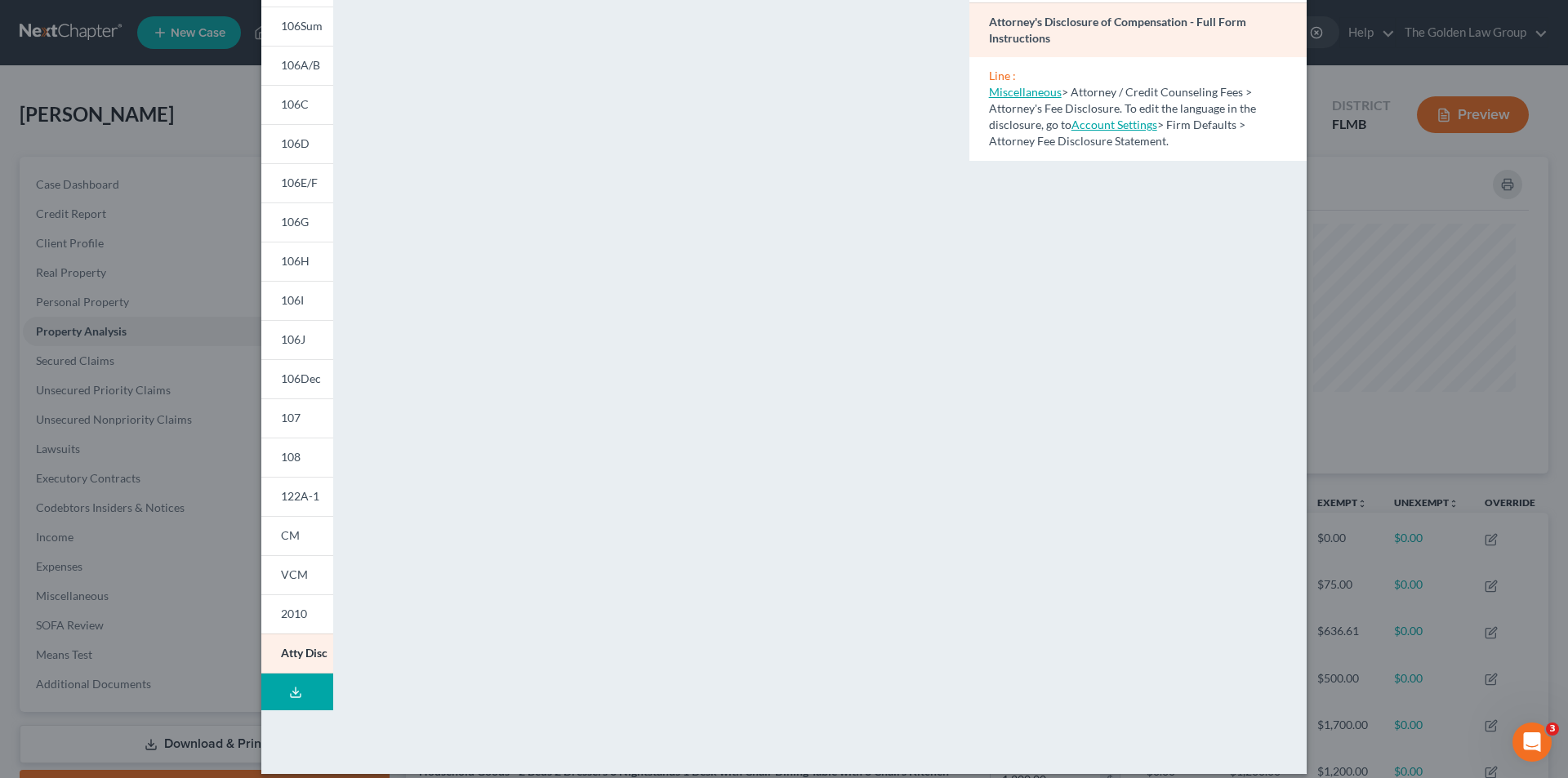
click at [197, 316] on div "Petition Preview Attorney's Disclosure of Compensation × 101 106Sum 106A/B 106C…" at bounding box center [784, 389] width 1568 height 778
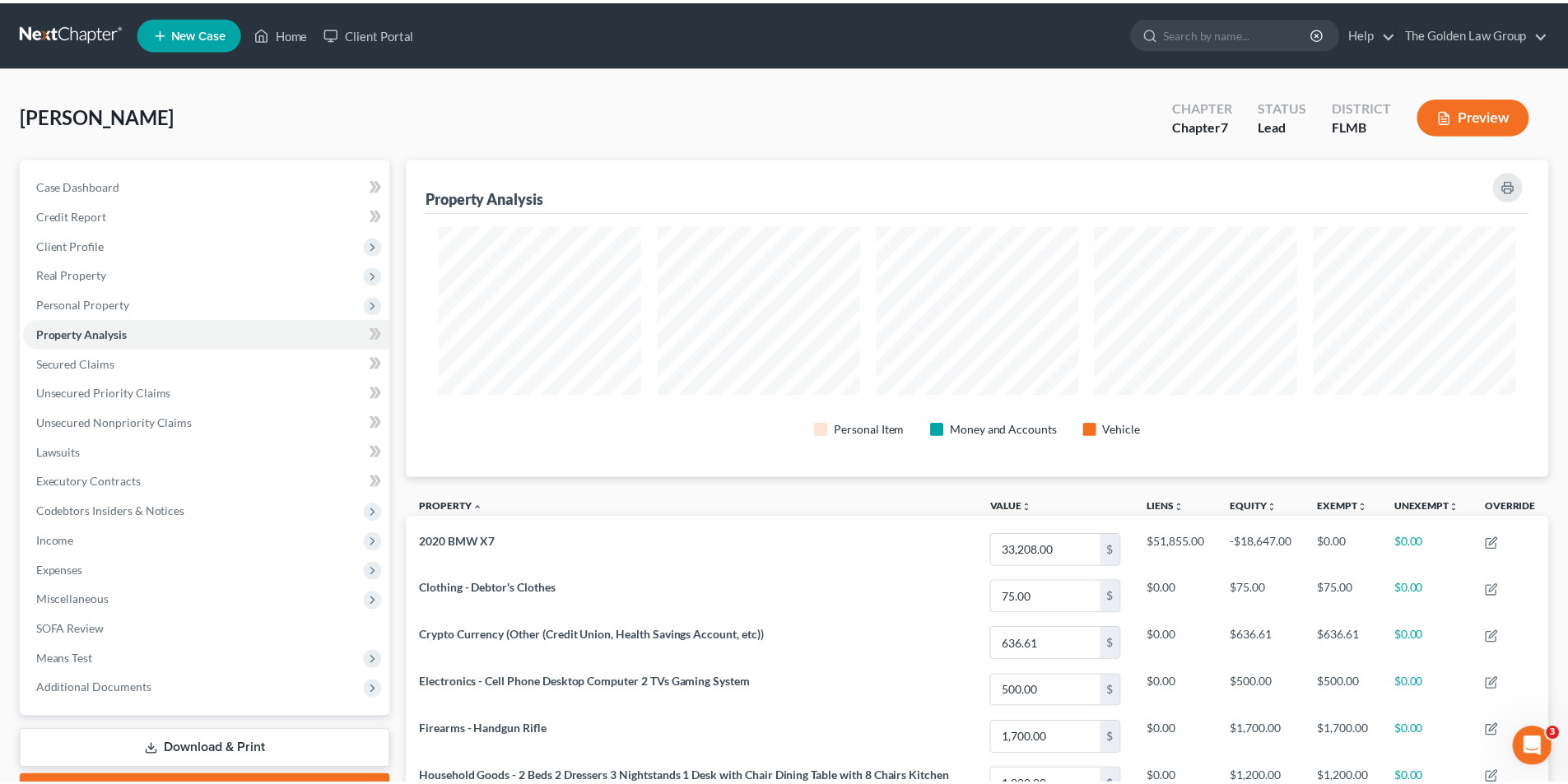
scroll to position [822408, 822048]
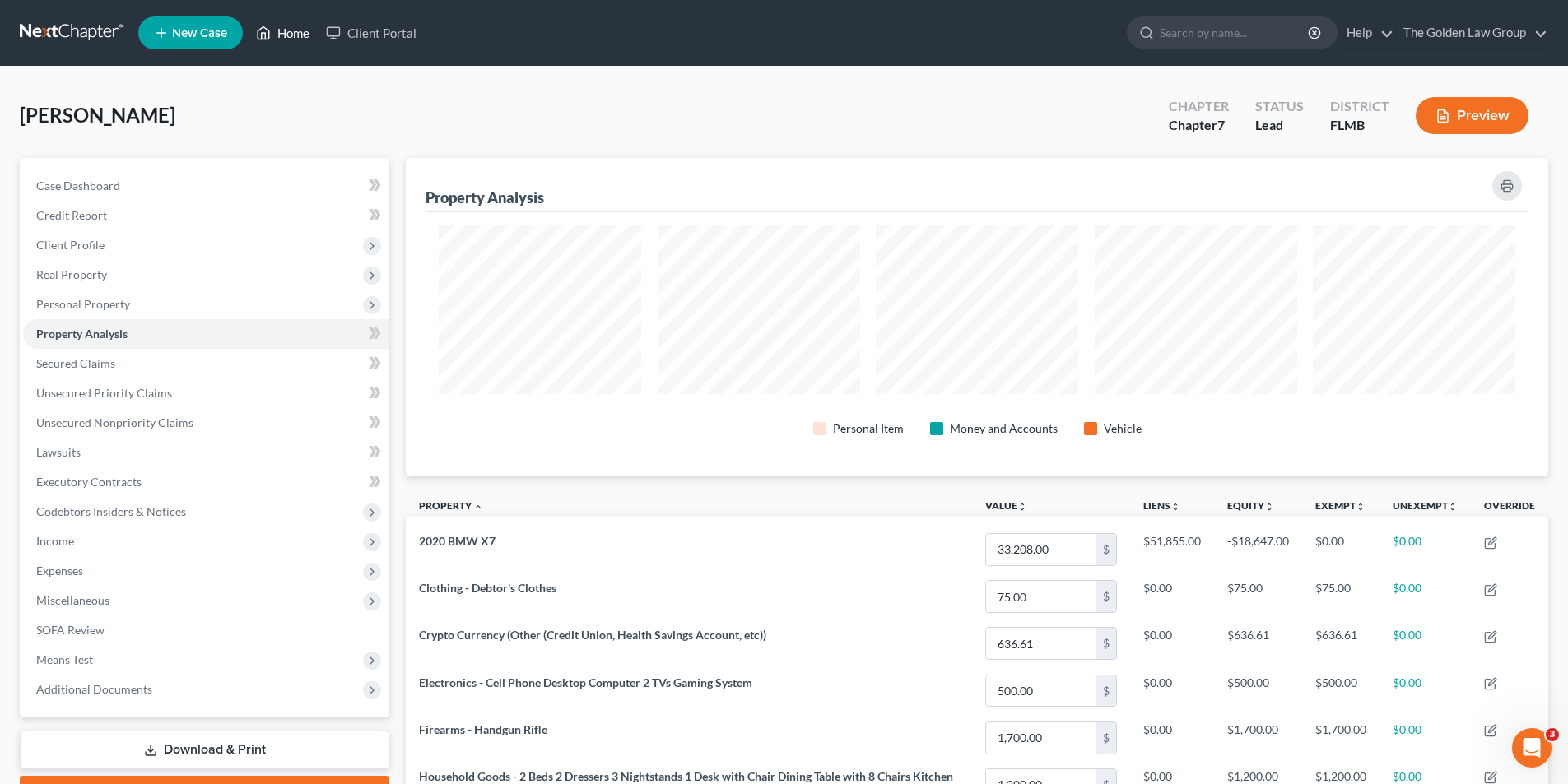
click at [290, 33] on link "Home" at bounding box center [282, 33] width 70 height 30
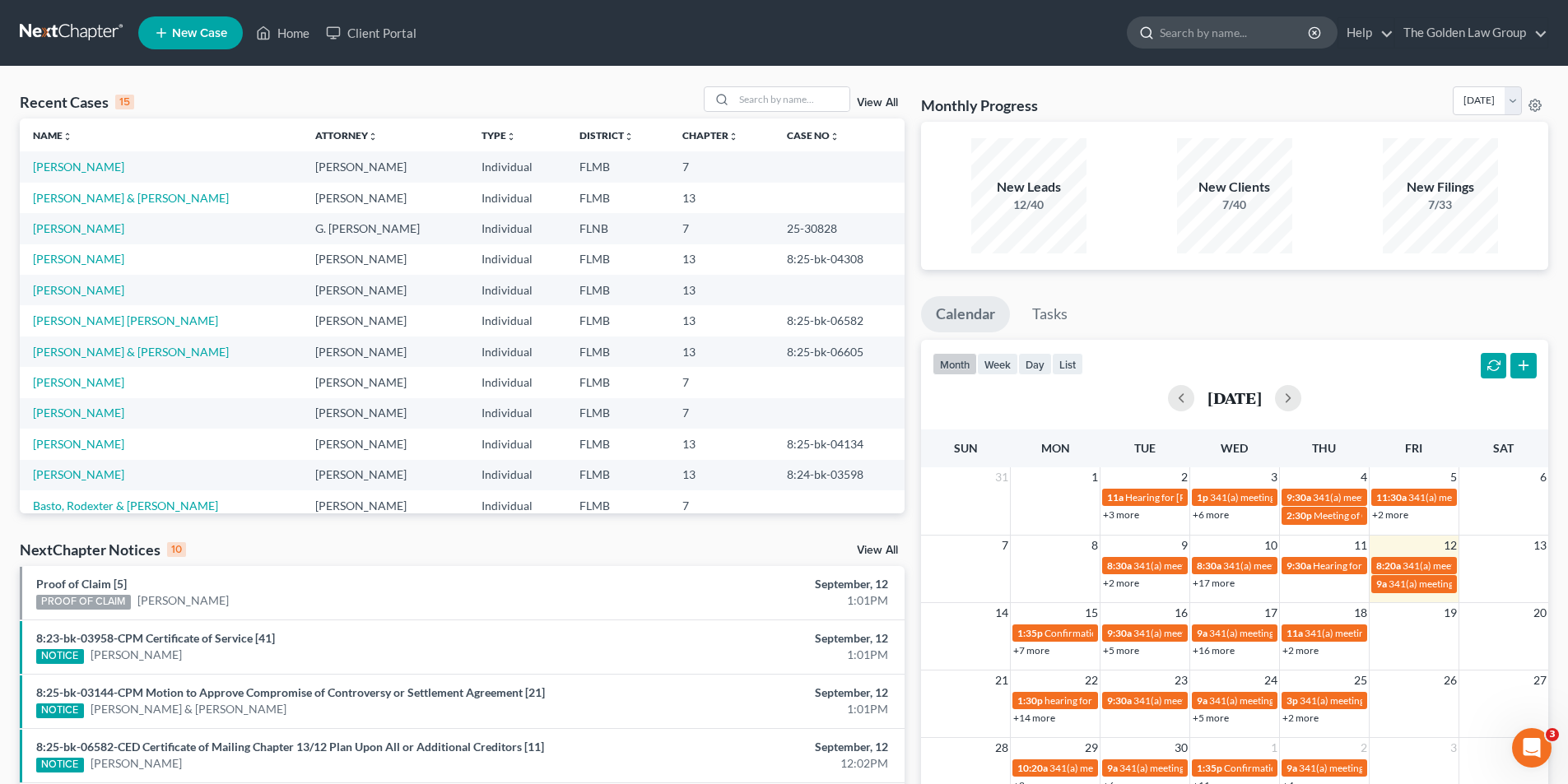
drag, startPoint x: 1205, startPoint y: 34, endPoint x: 1220, endPoint y: 25, distance: 17.5
click at [1210, 30] on input "search" at bounding box center [1235, 33] width 150 height 30
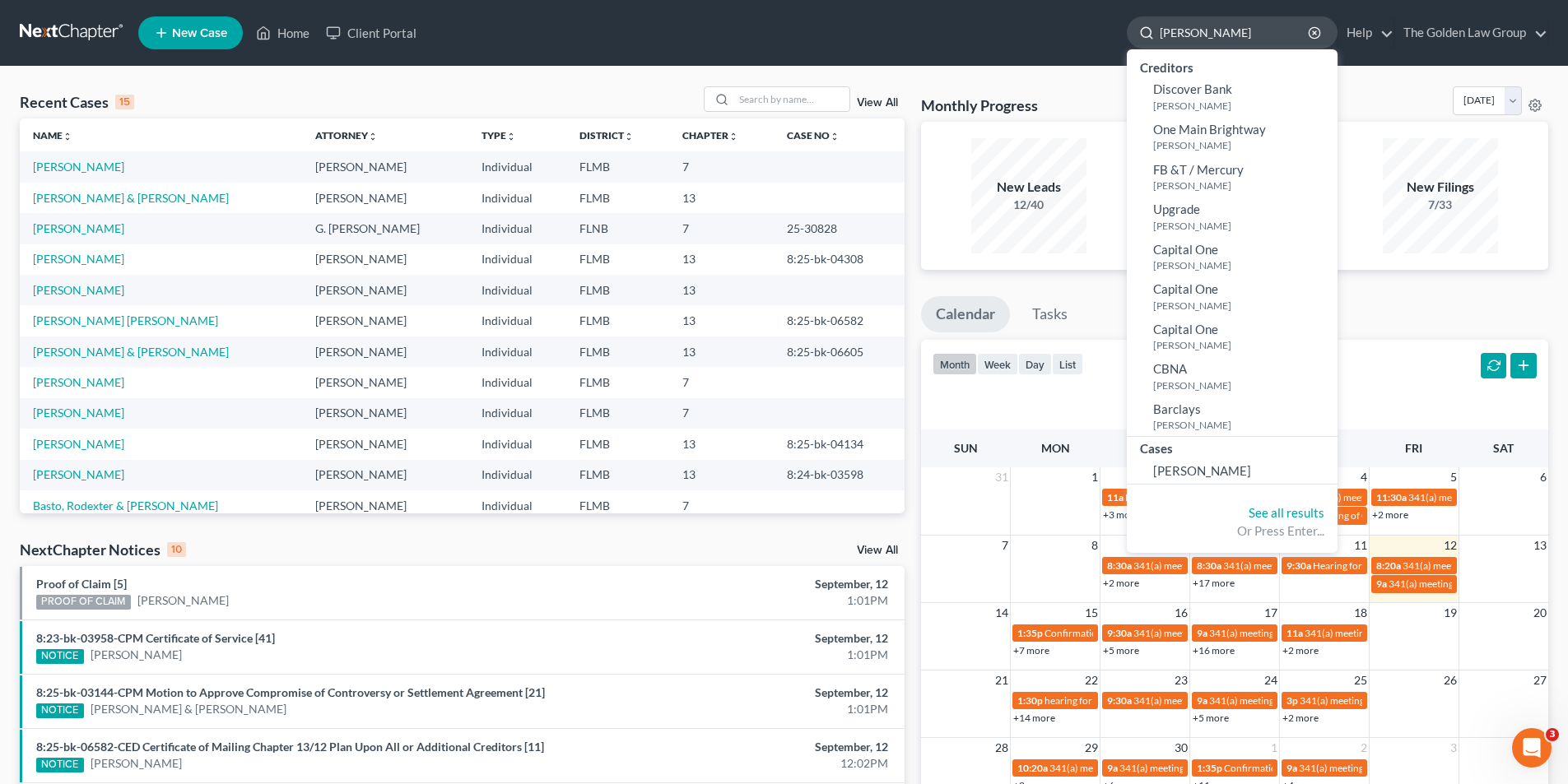
type input "[PERSON_NAME]"
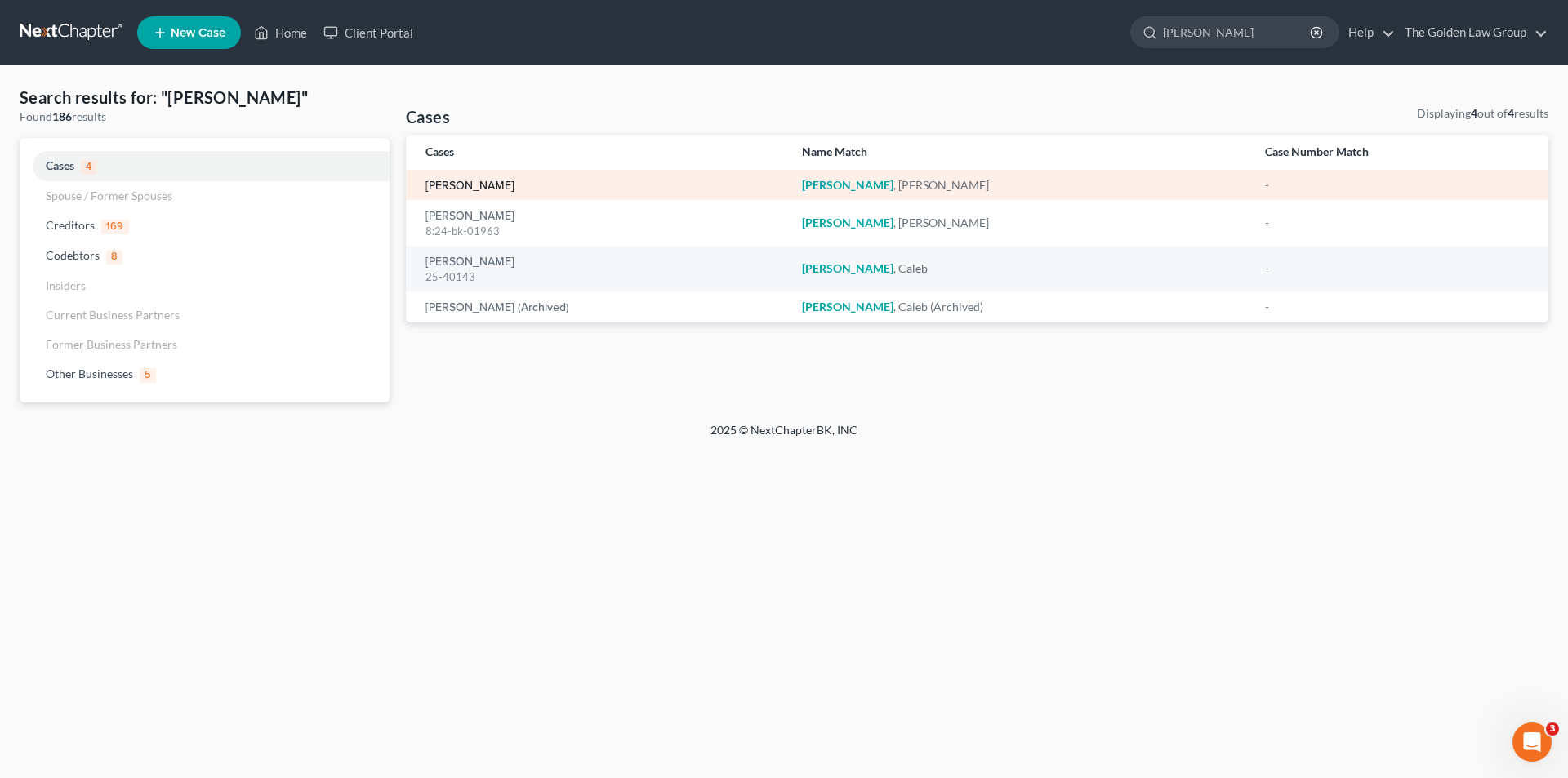
click at [457, 181] on link "[PERSON_NAME]" at bounding box center [469, 186] width 89 height 11
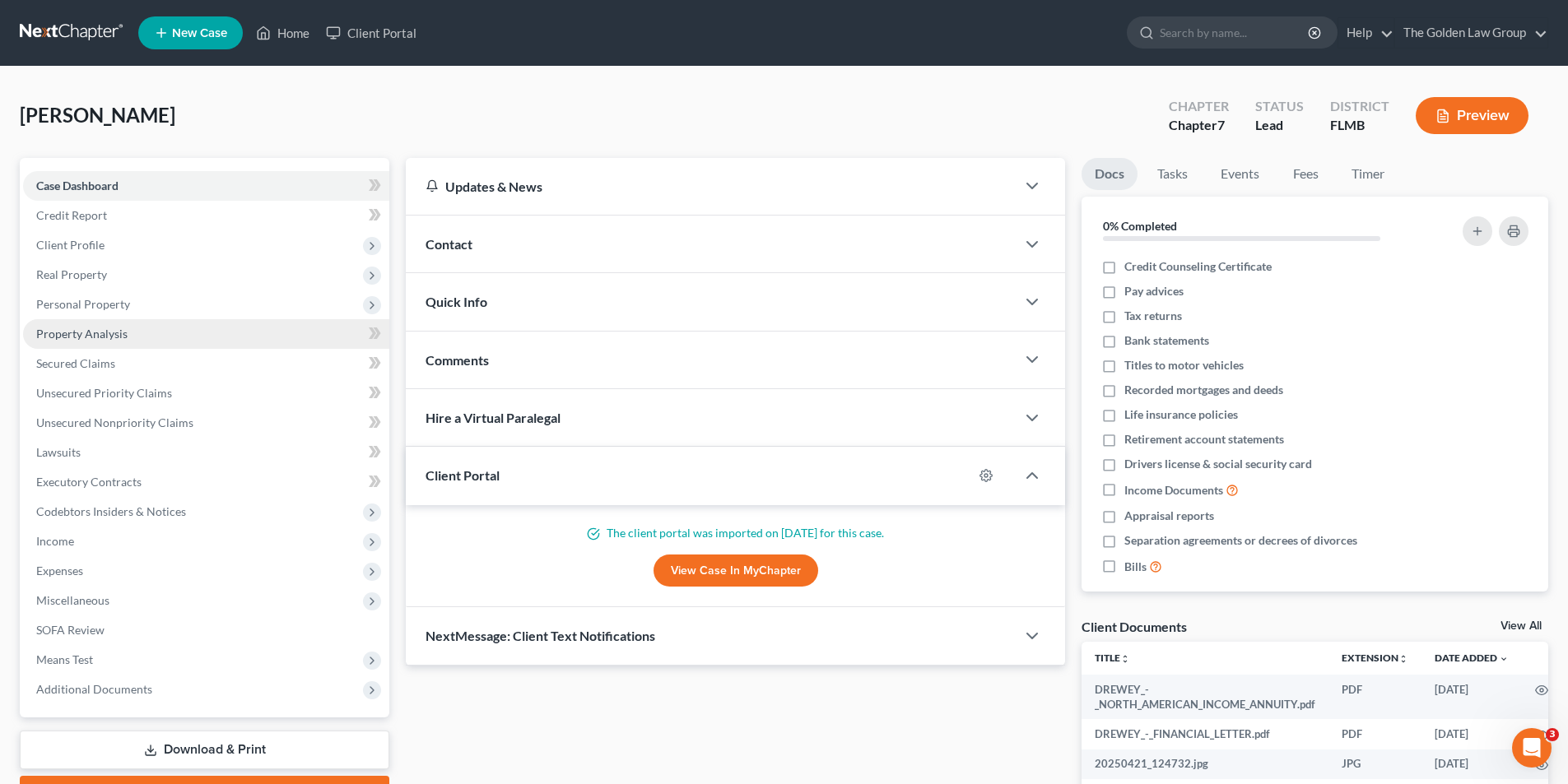
click at [106, 330] on span "Property Analysis" at bounding box center [81, 334] width 91 height 14
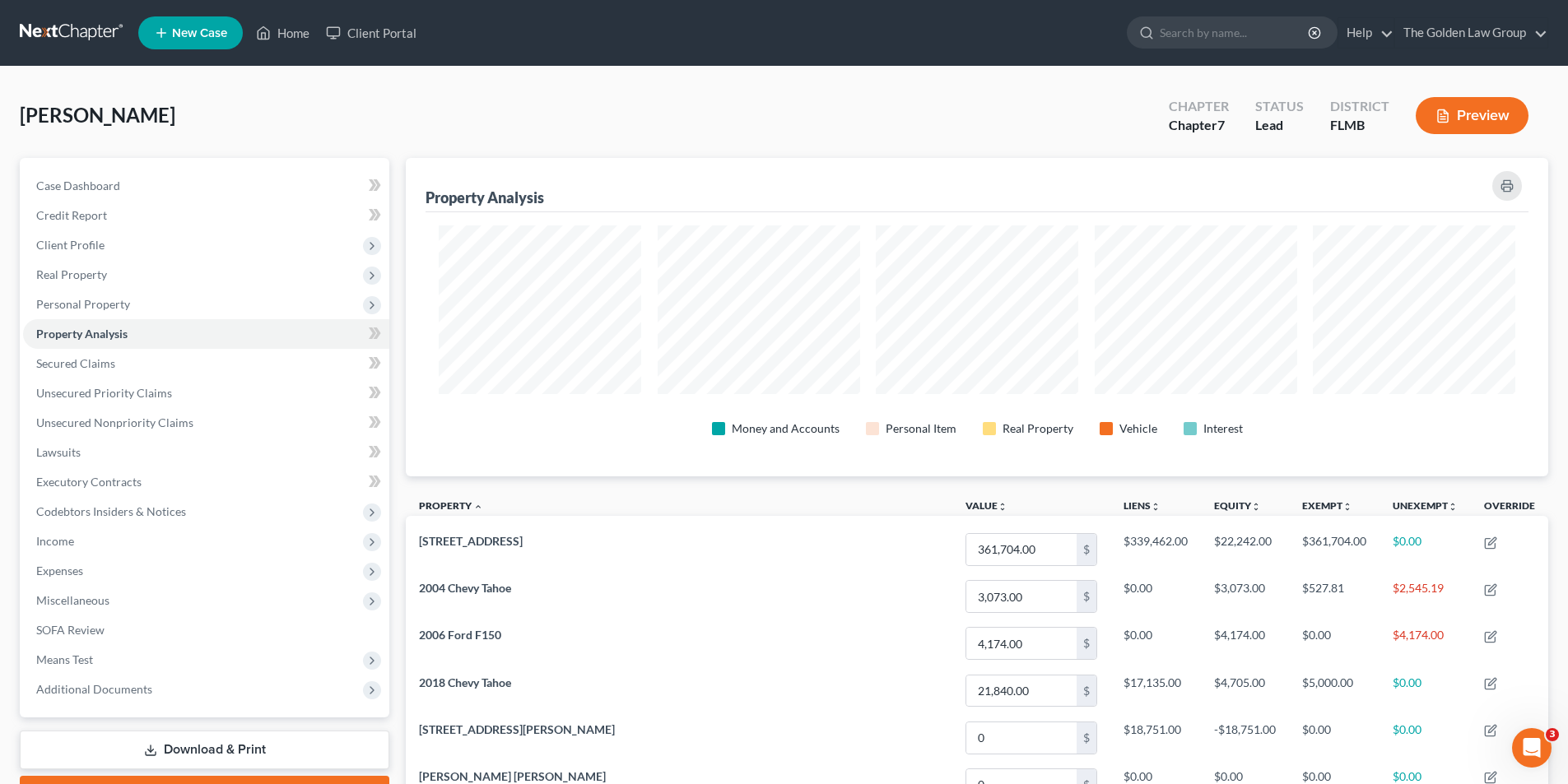
click at [1478, 120] on button "Preview" at bounding box center [1472, 116] width 113 height 37
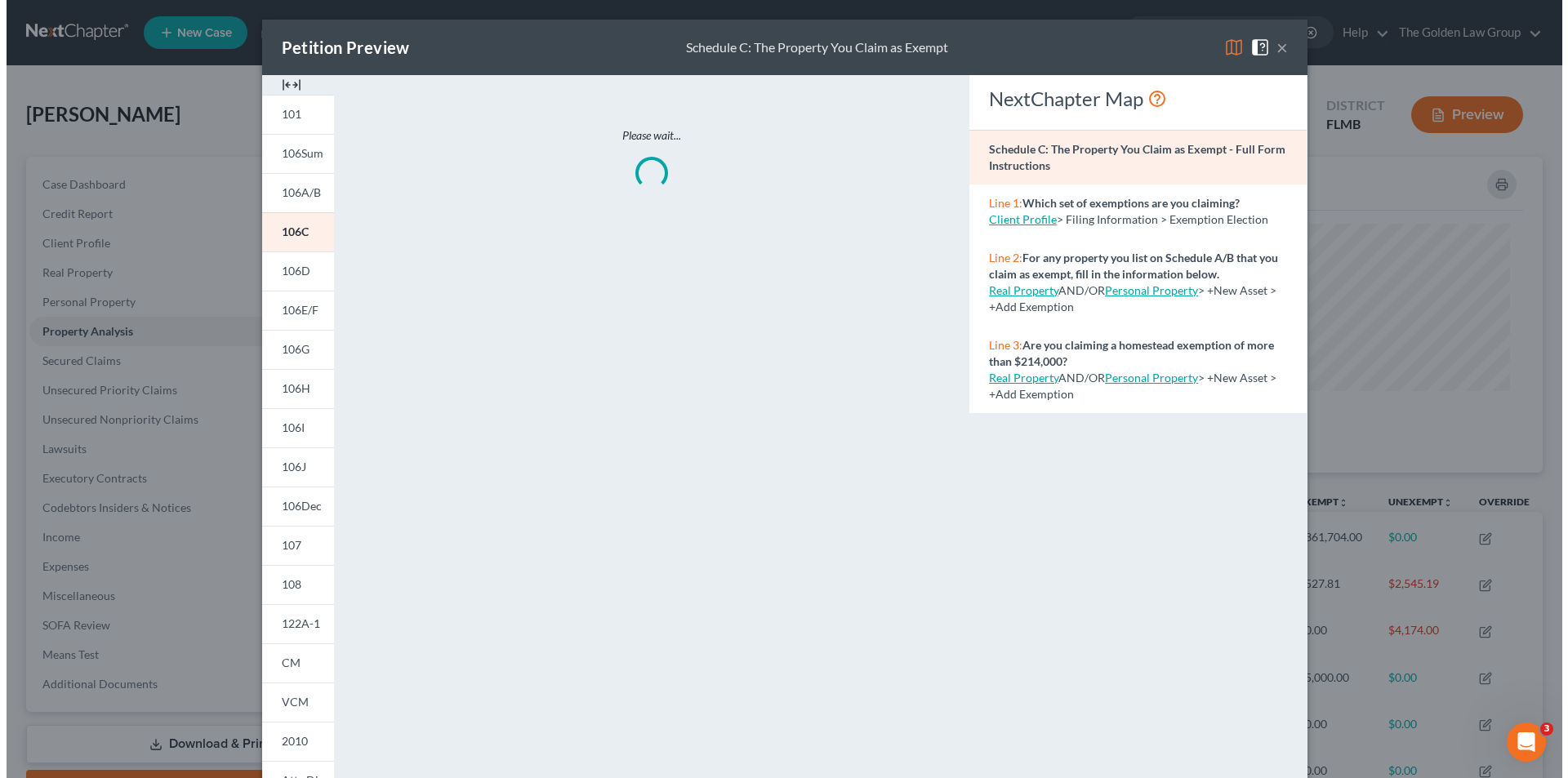
scroll to position [317, 1142]
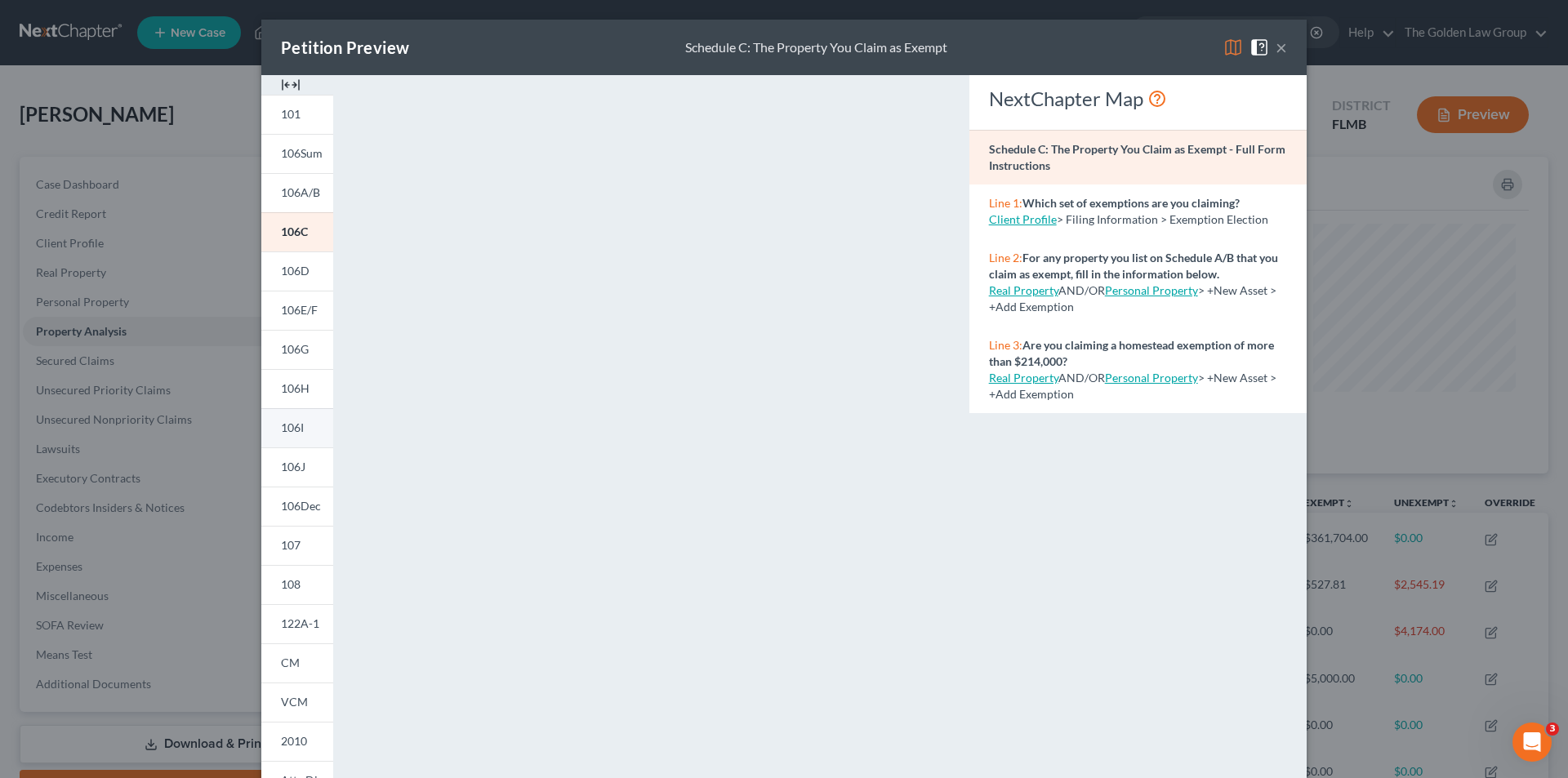
click at [301, 425] on link "106I" at bounding box center [297, 427] width 72 height 39
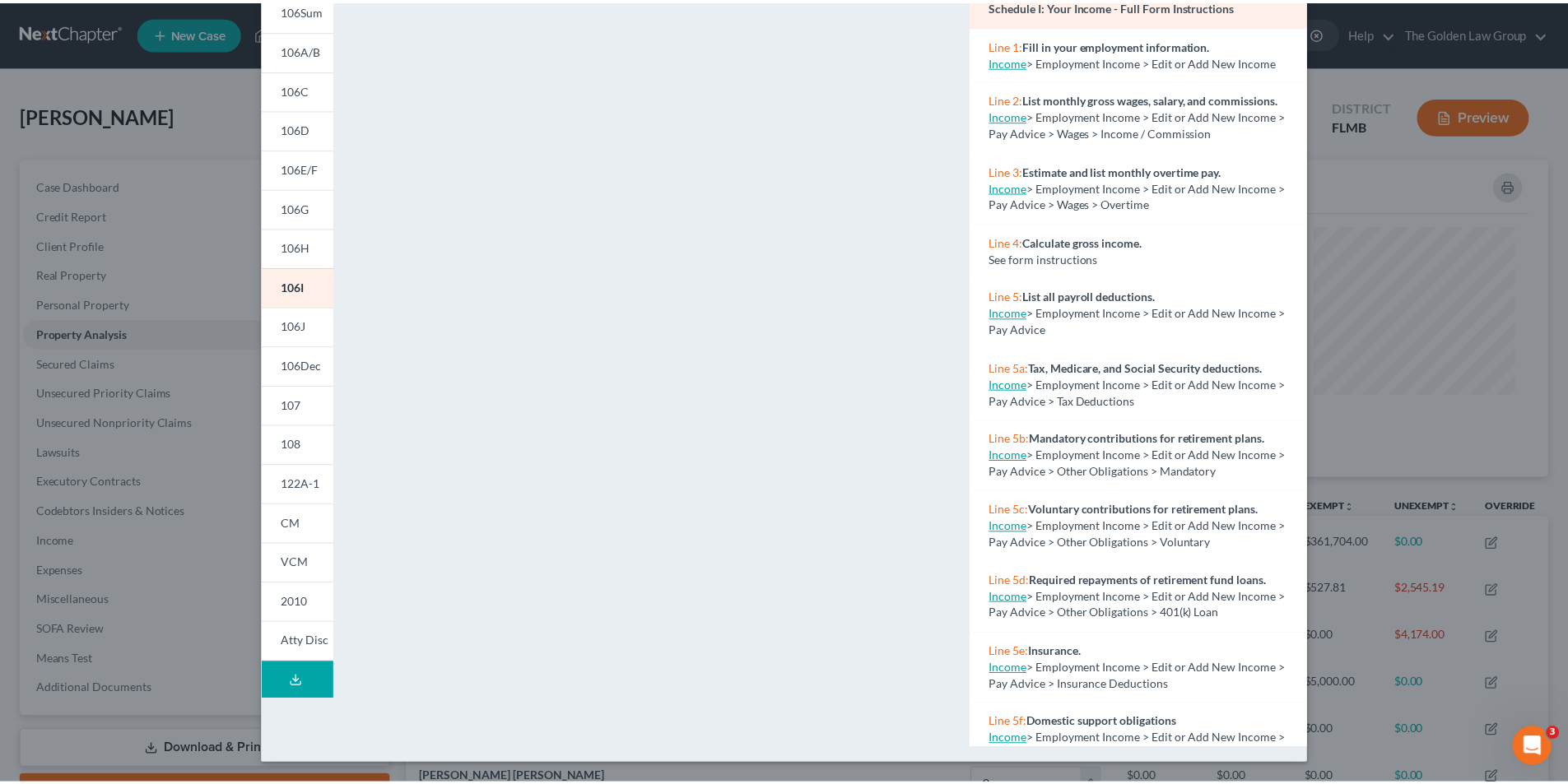
scroll to position [0, 0]
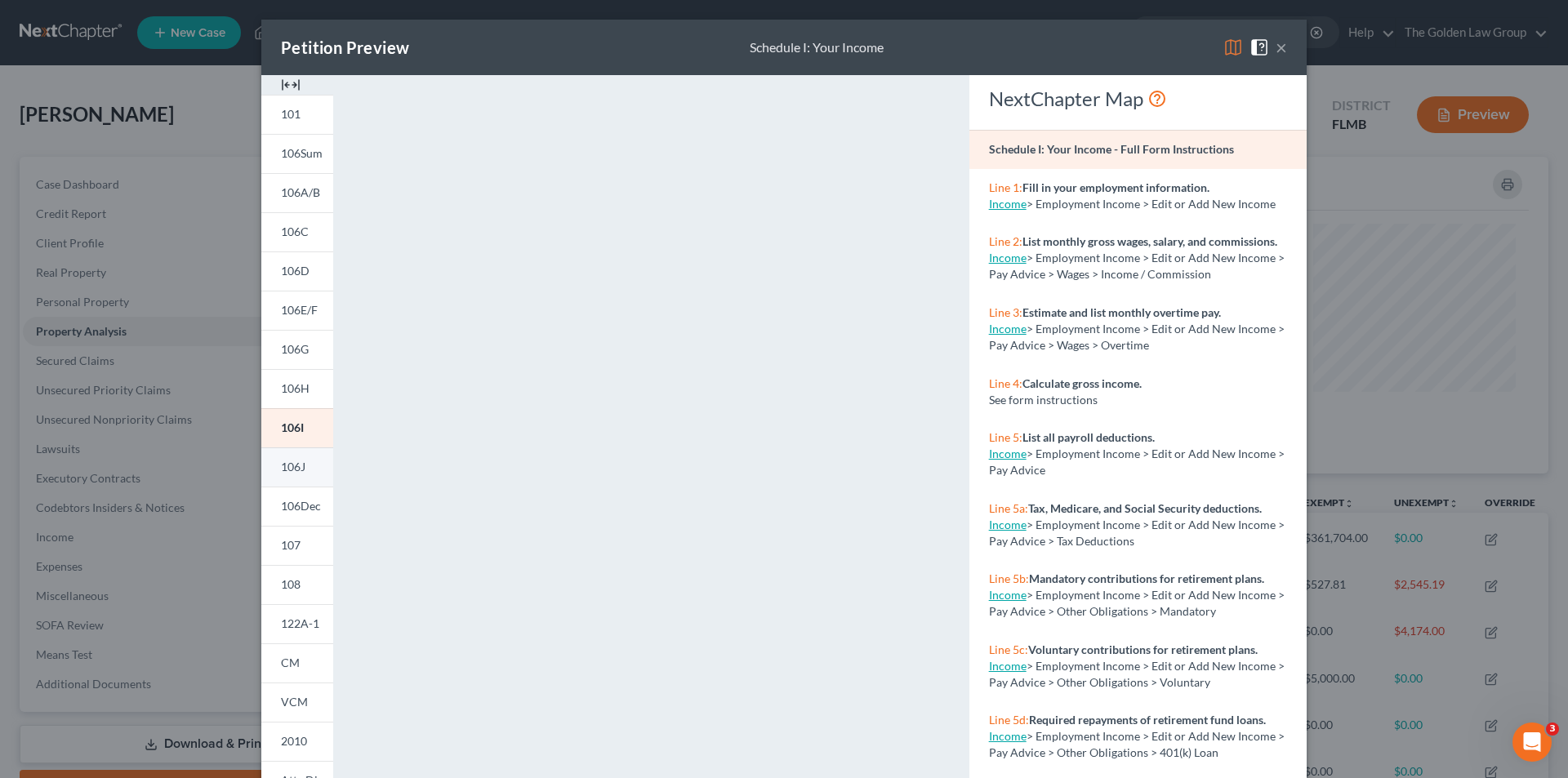
click at [292, 462] on span "106J" at bounding box center [293, 467] width 25 height 14
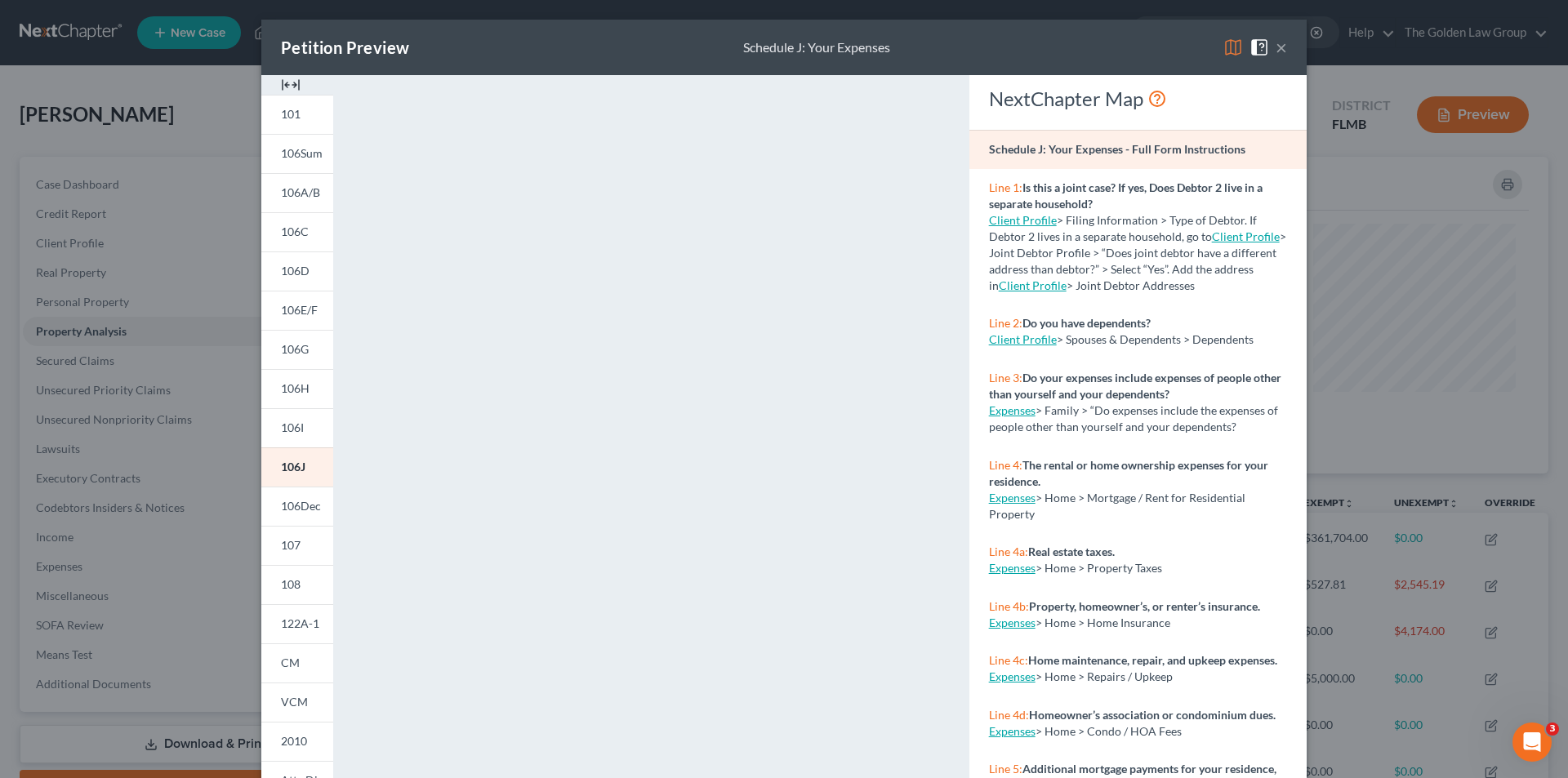
click at [190, 493] on div "Petition Preview Schedule J: Your Expenses × 101 106Sum 106A/B 106C 106D 106E/F…" at bounding box center [784, 389] width 1568 height 778
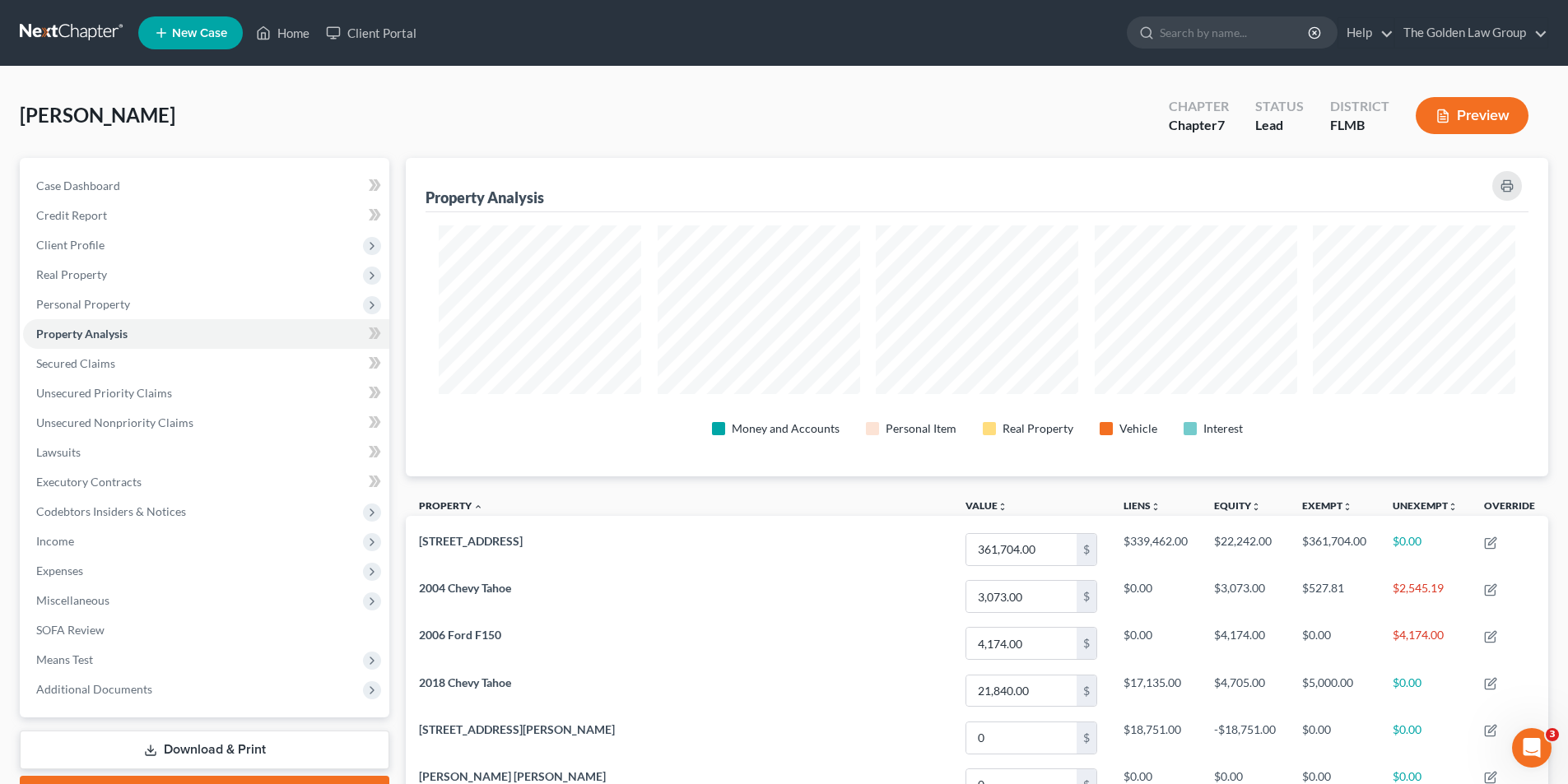
click at [1483, 113] on button "Preview" at bounding box center [1472, 116] width 113 height 37
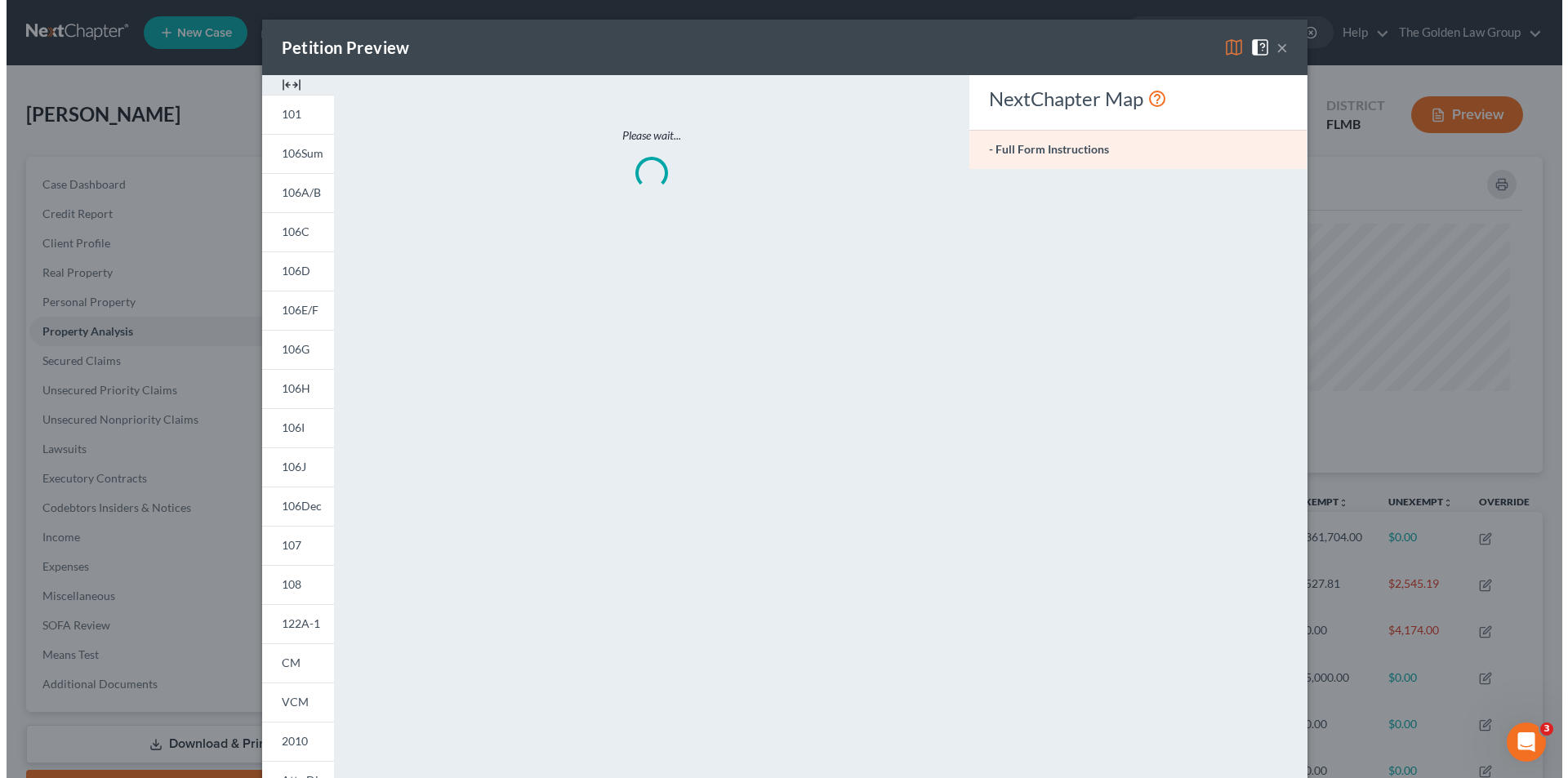
scroll to position [317, 1142]
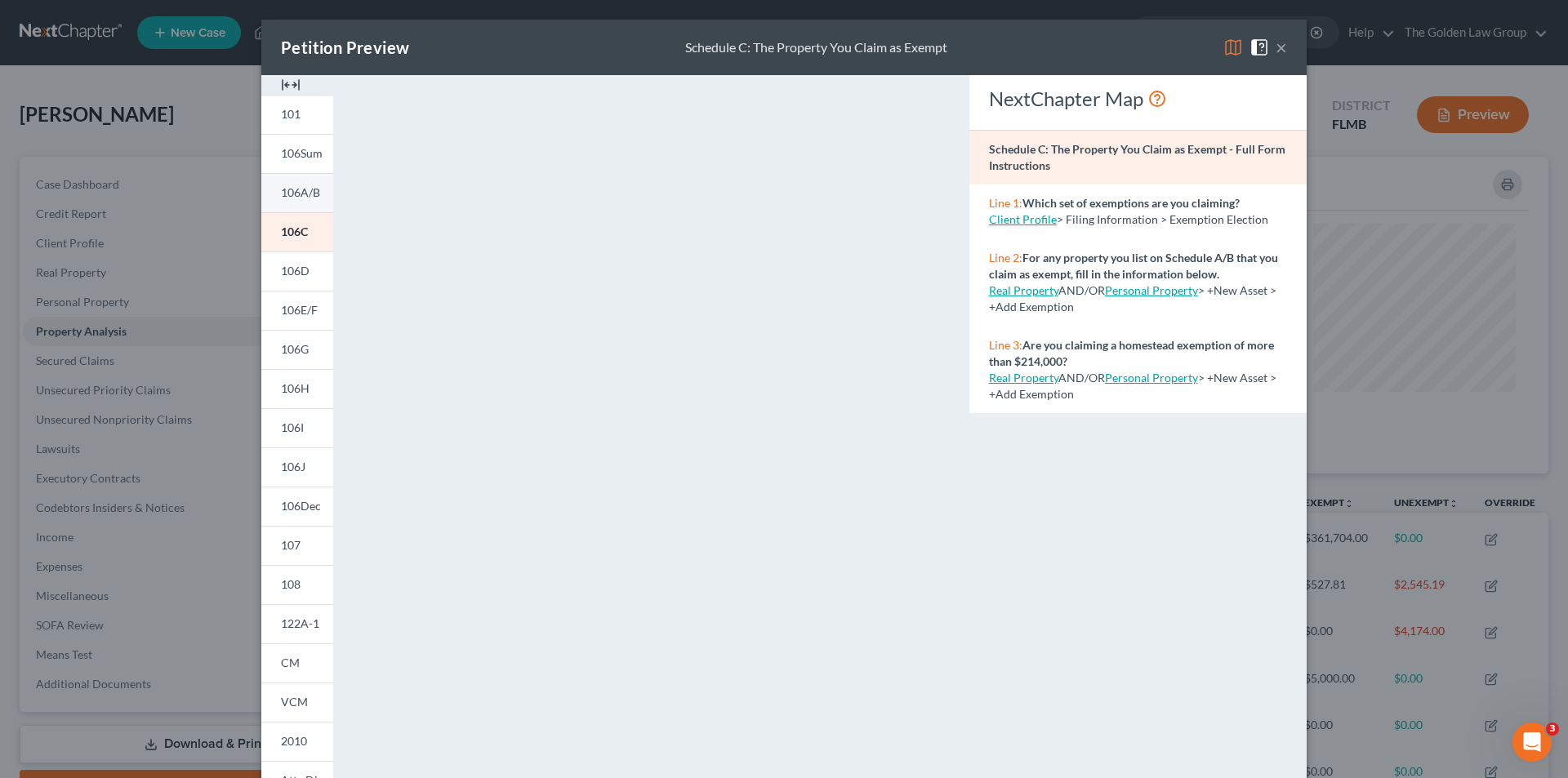
click at [304, 187] on span "106A/B" at bounding box center [300, 192] width 39 height 14
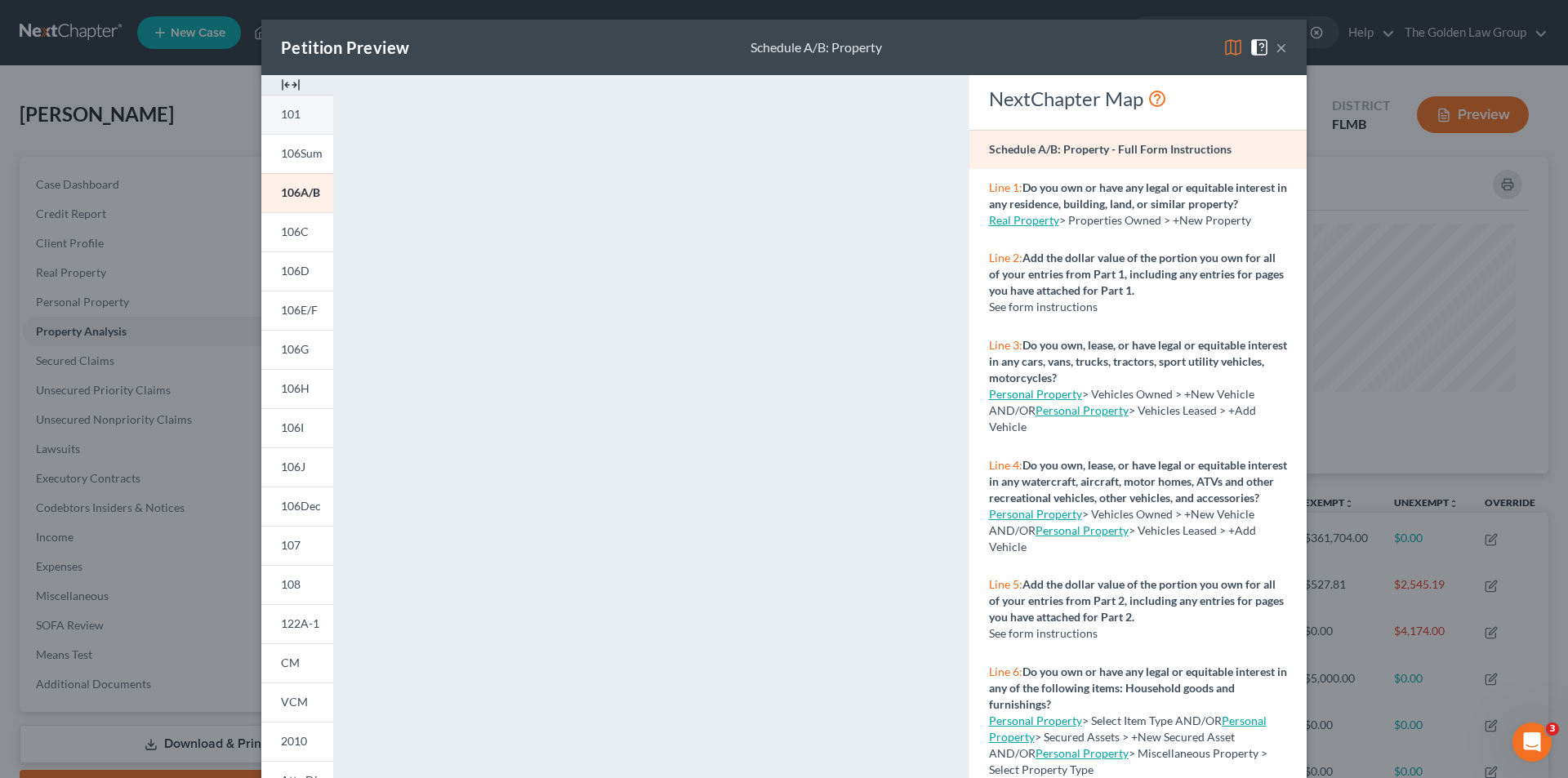
click at [290, 113] on span "101" at bounding box center [290, 114] width 19 height 14
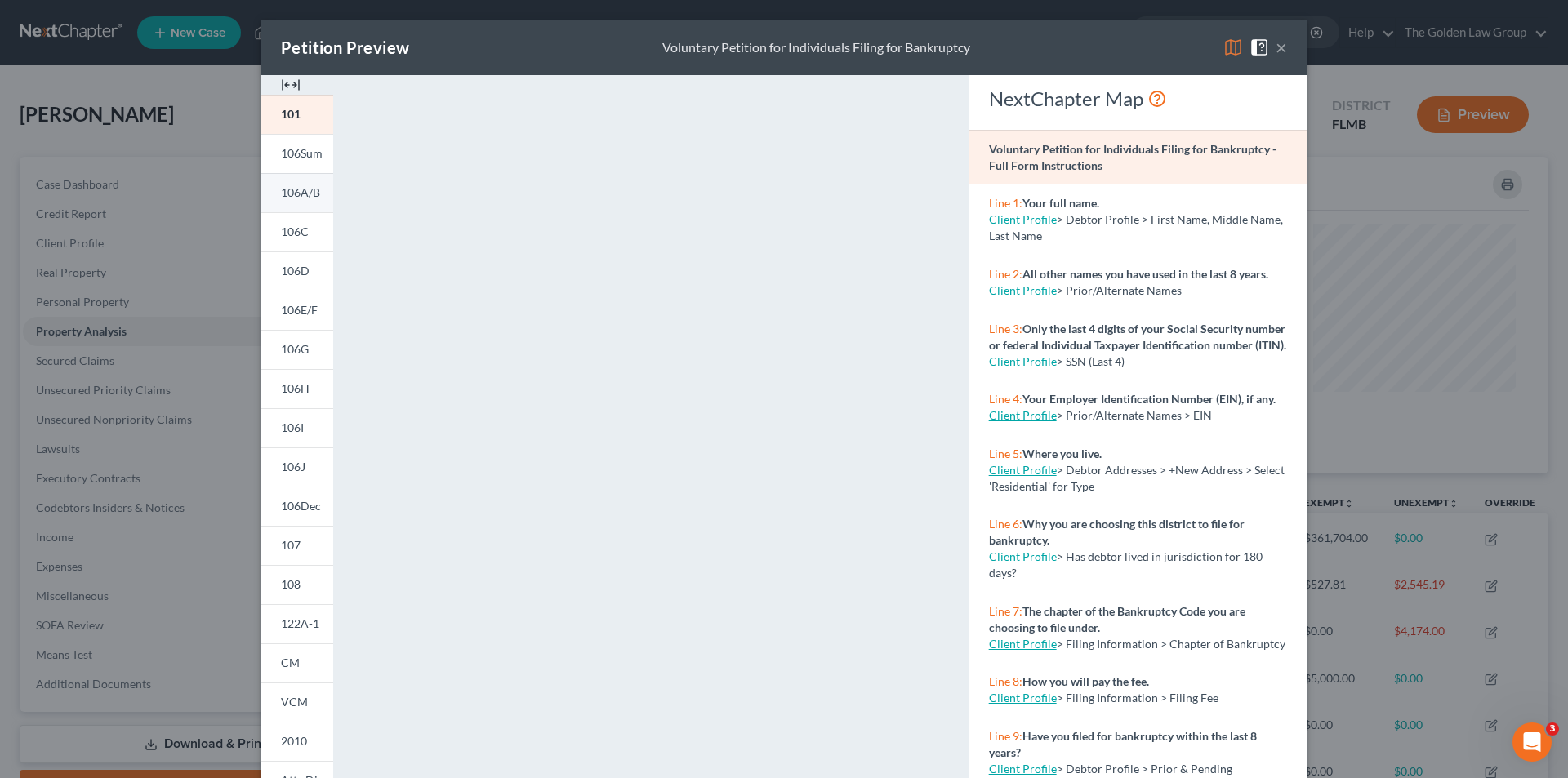
click at [296, 193] on span "106A/B" at bounding box center [300, 192] width 39 height 14
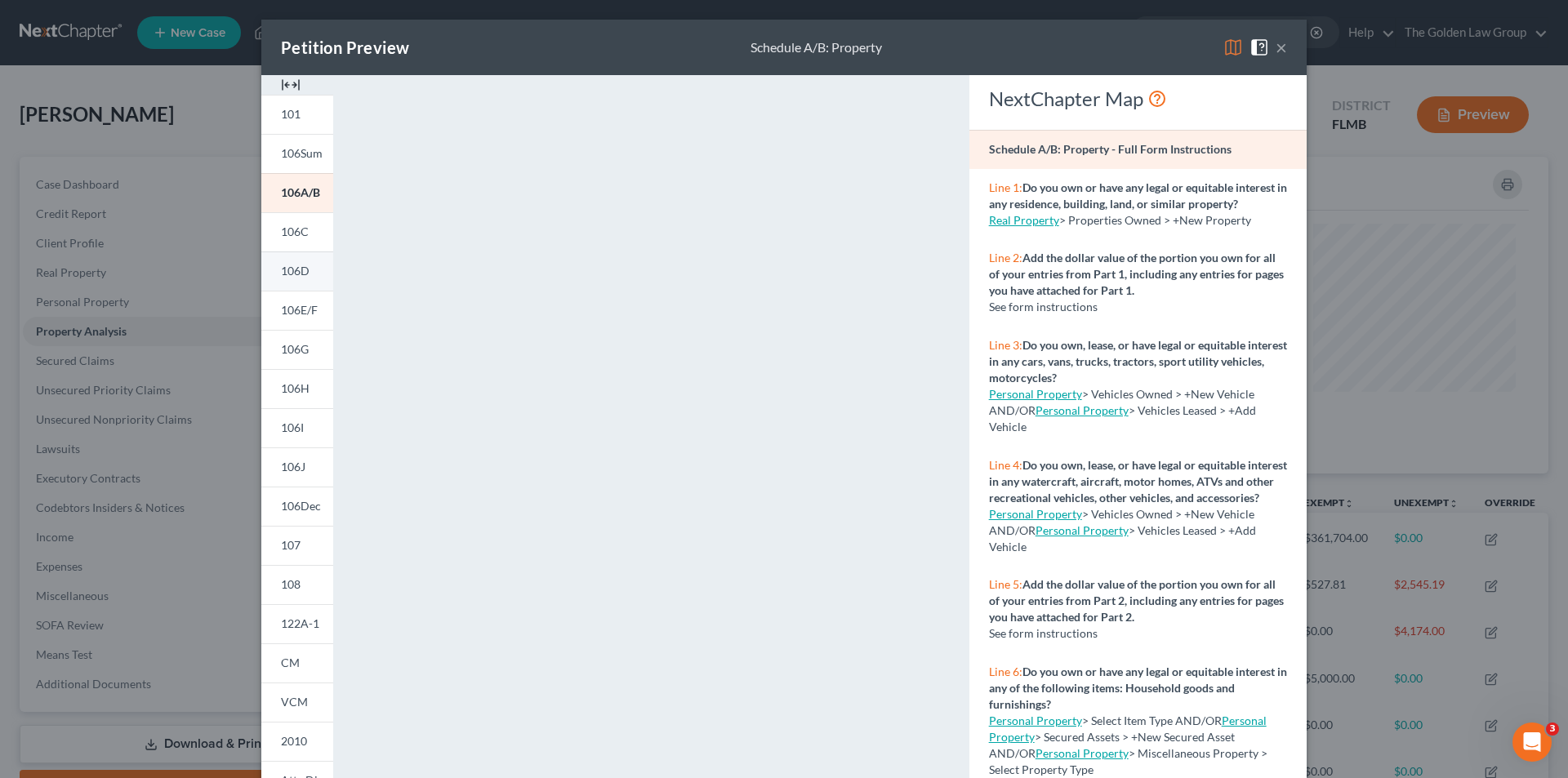
click at [292, 265] on span "106D" at bounding box center [295, 271] width 29 height 14
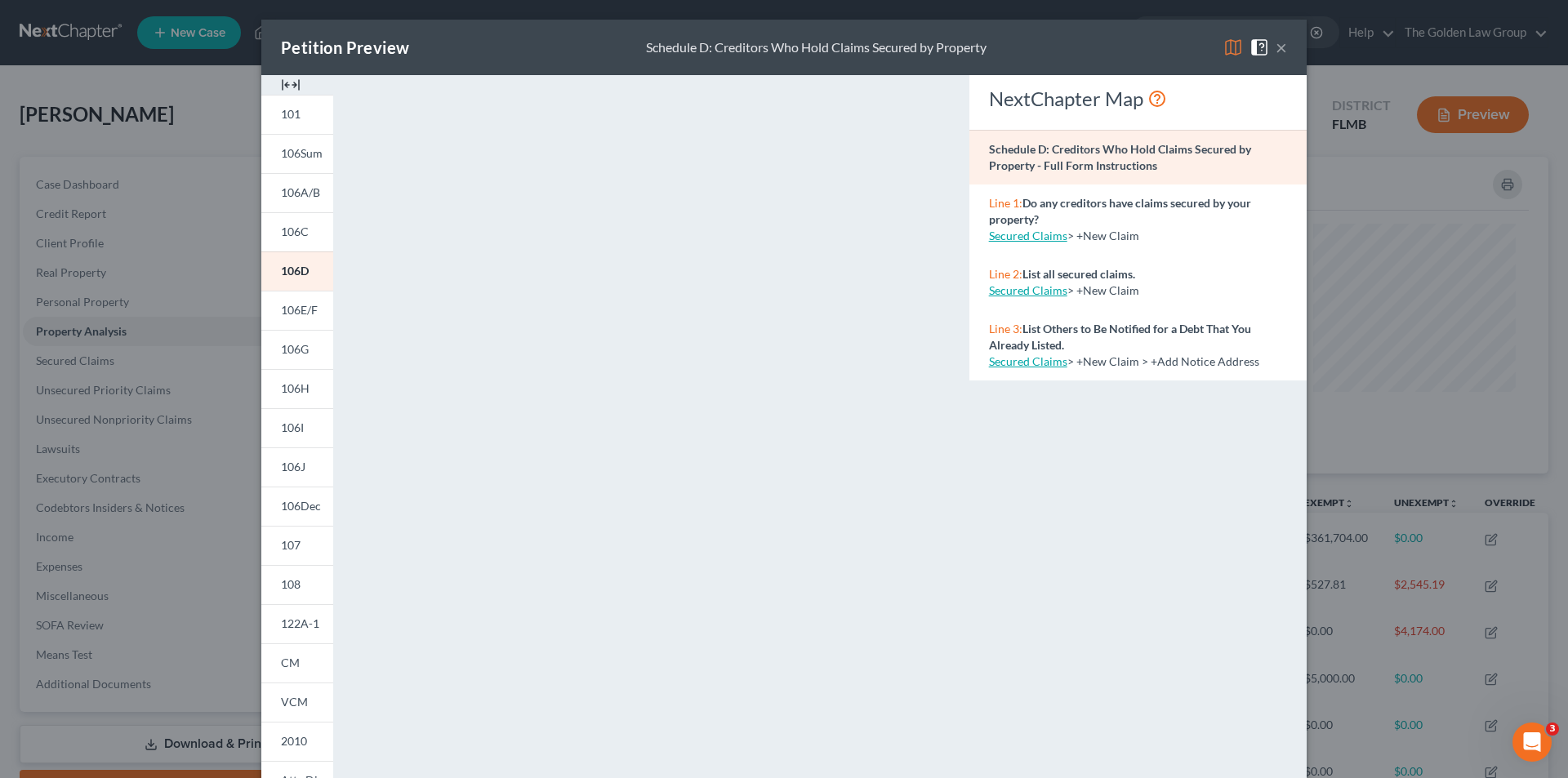
scroll to position [143, 0]
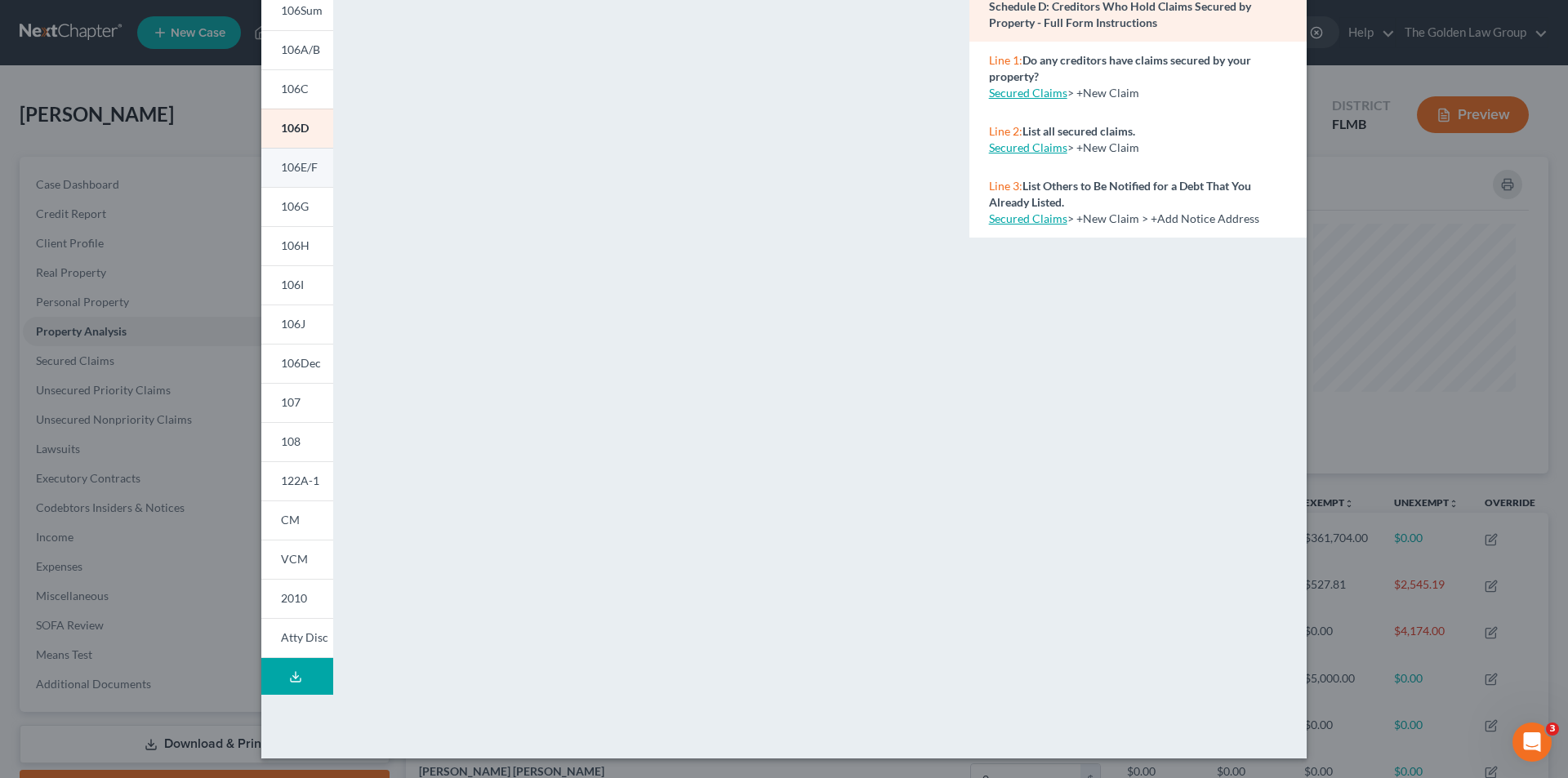
click at [307, 165] on span "106E/F" at bounding box center [299, 167] width 37 height 14
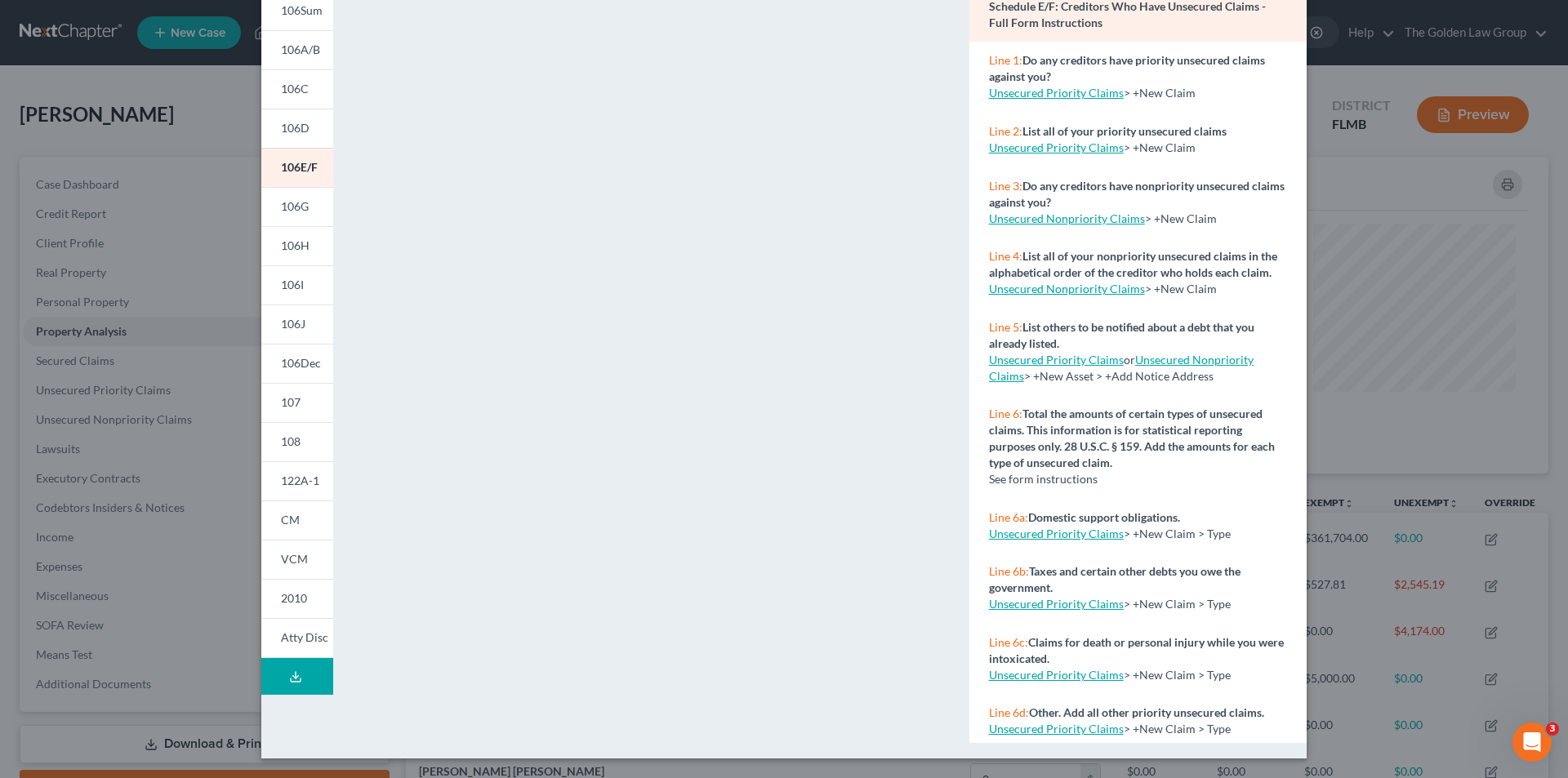
click at [188, 453] on div "Petition Preview Schedule E/F: Creditors Who Have Unsecured Claims × 101 106Sum…" at bounding box center [784, 389] width 1568 height 778
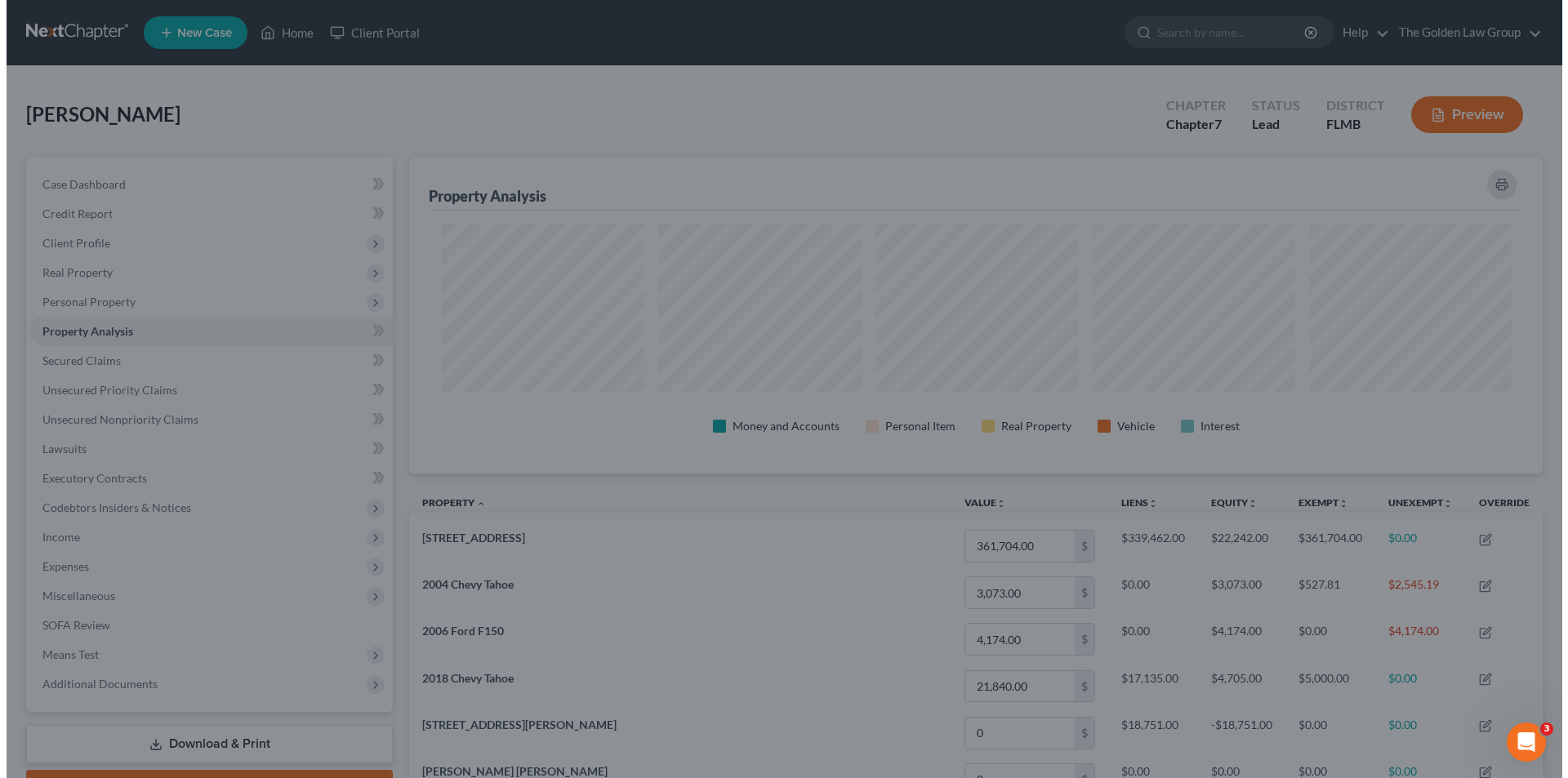
scroll to position [816114, 815607]
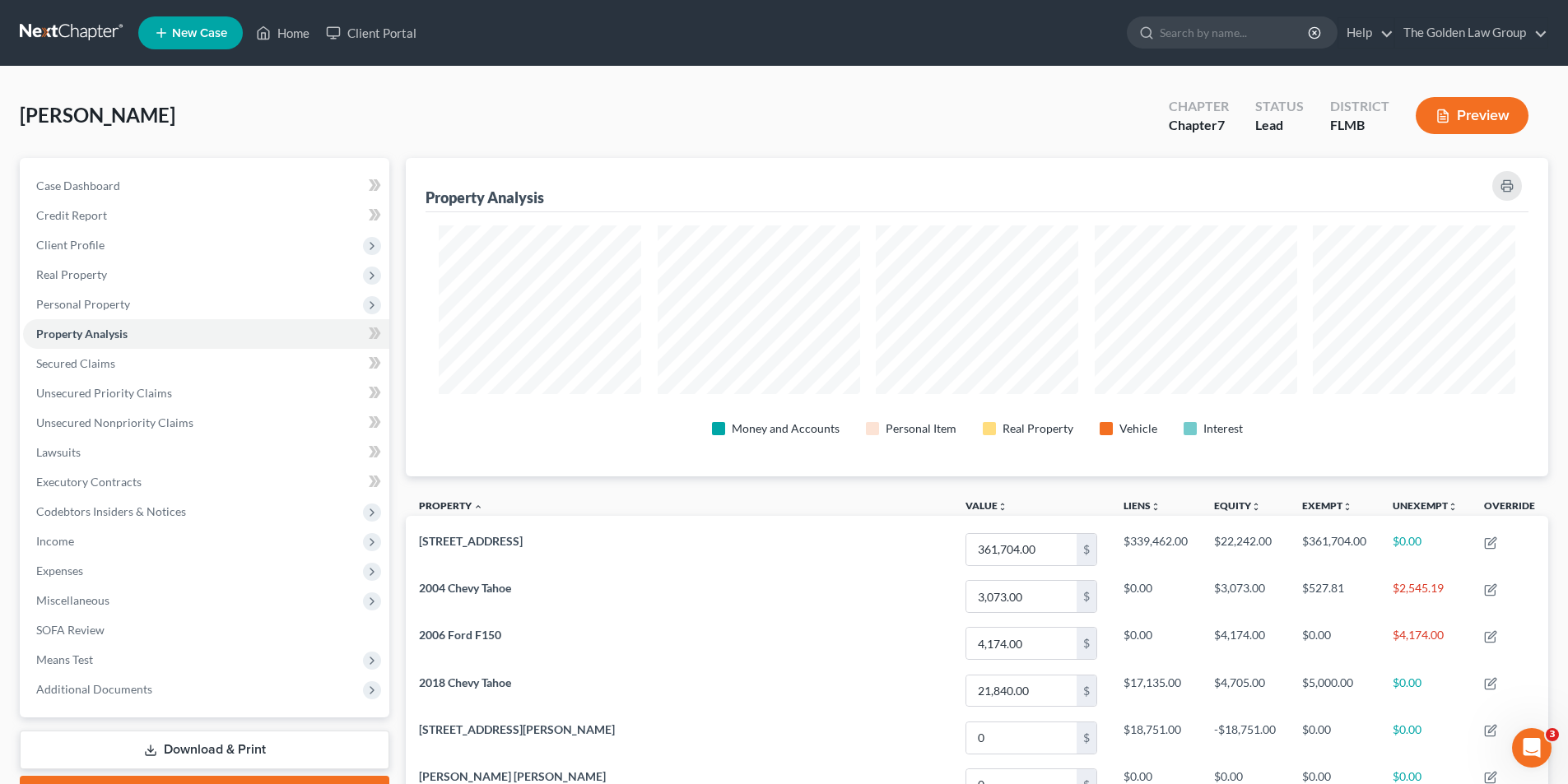
click at [1479, 121] on button "Preview" at bounding box center [1472, 116] width 113 height 37
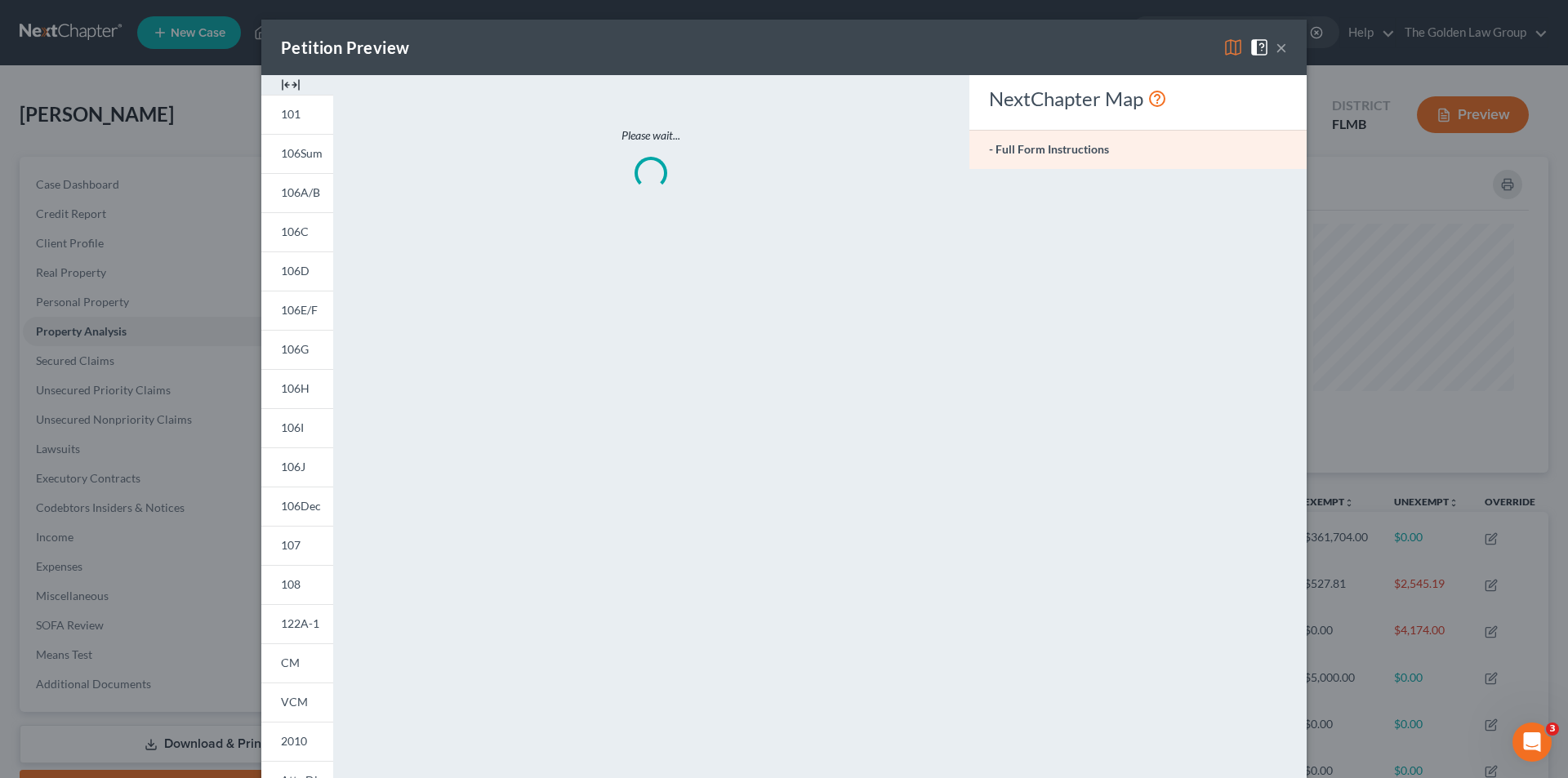
scroll to position [317, 1142]
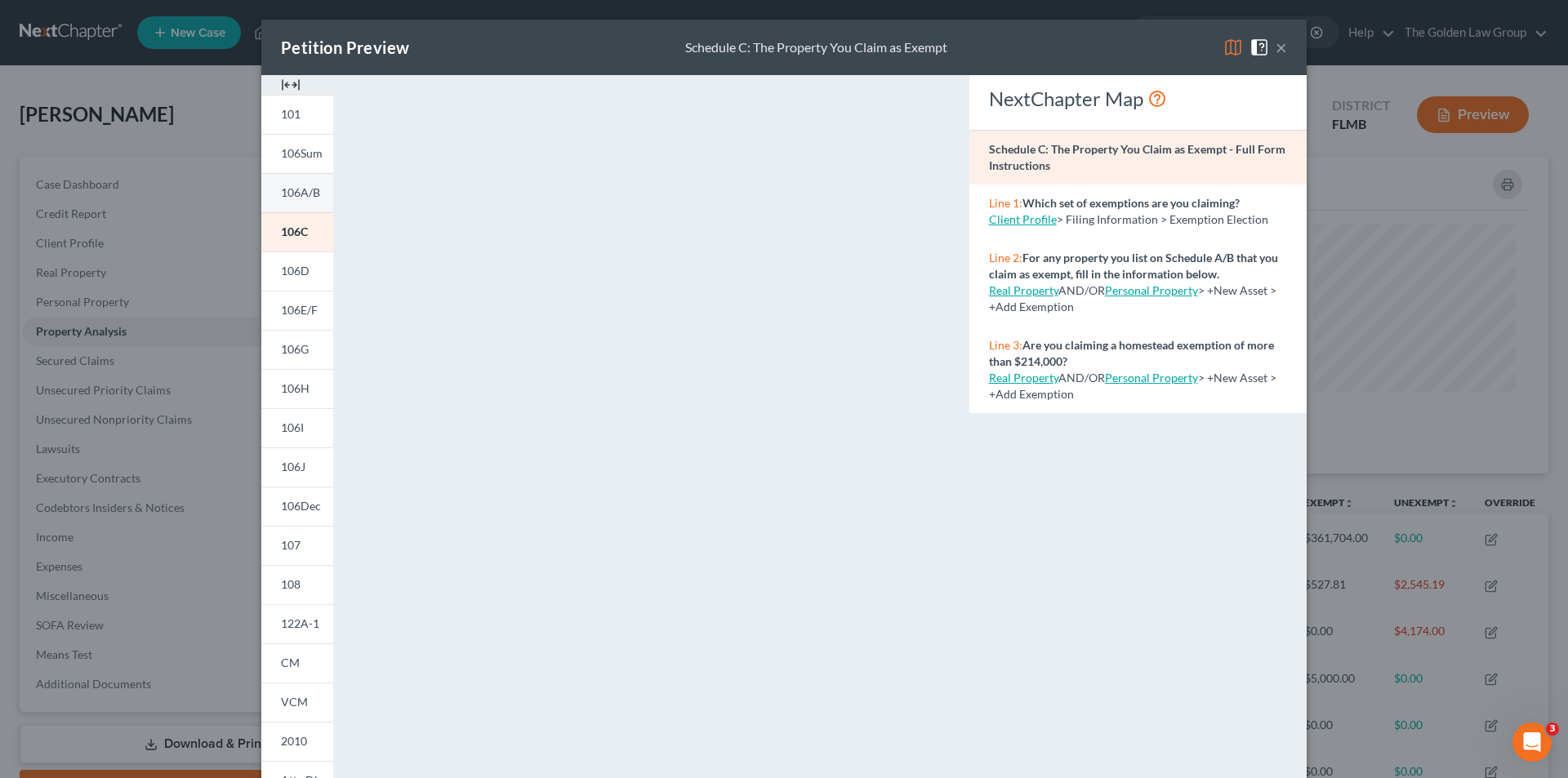
click at [301, 192] on span "106A/B" at bounding box center [300, 192] width 39 height 14
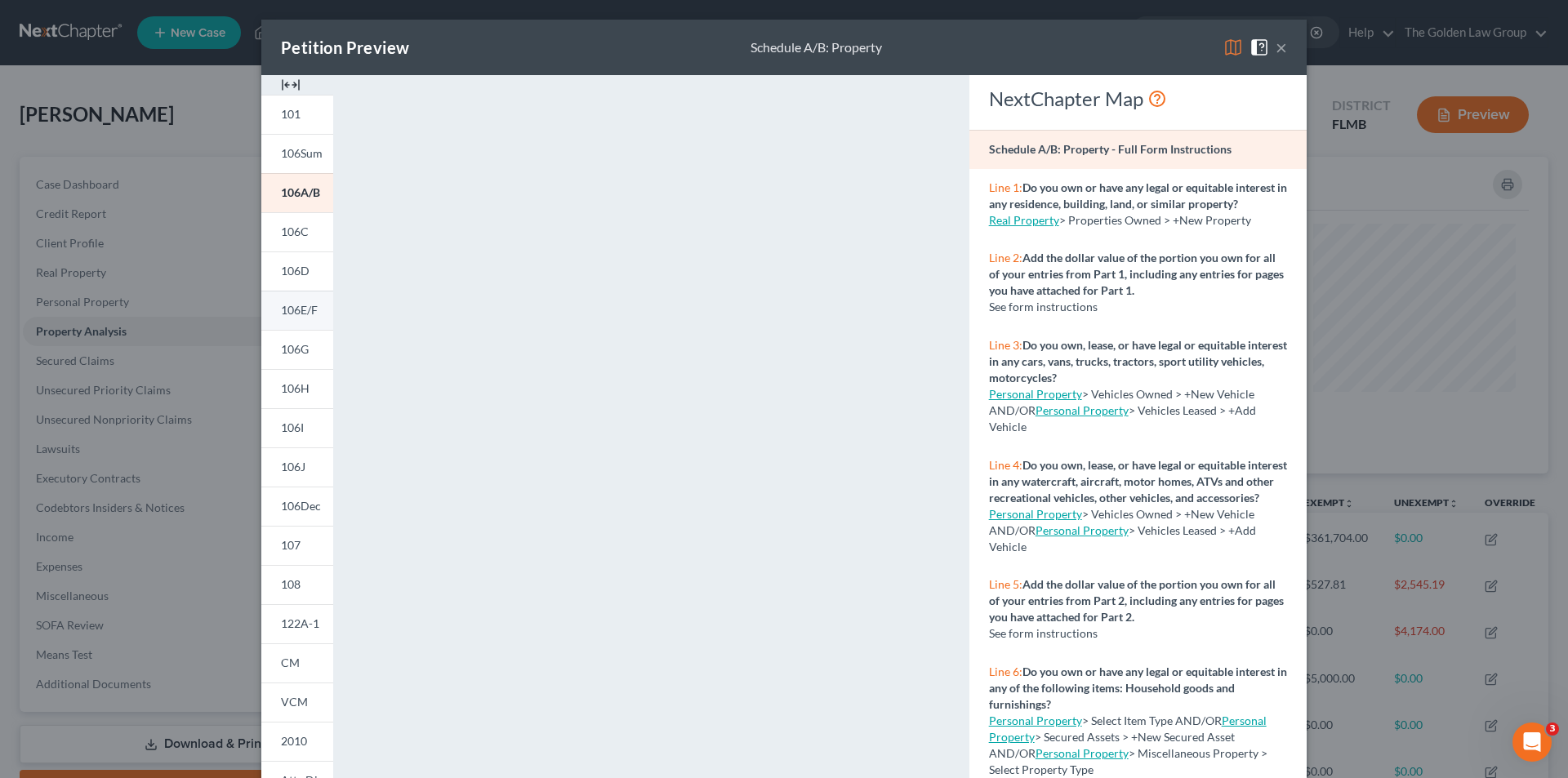
click at [302, 313] on span "106E/F" at bounding box center [299, 310] width 37 height 14
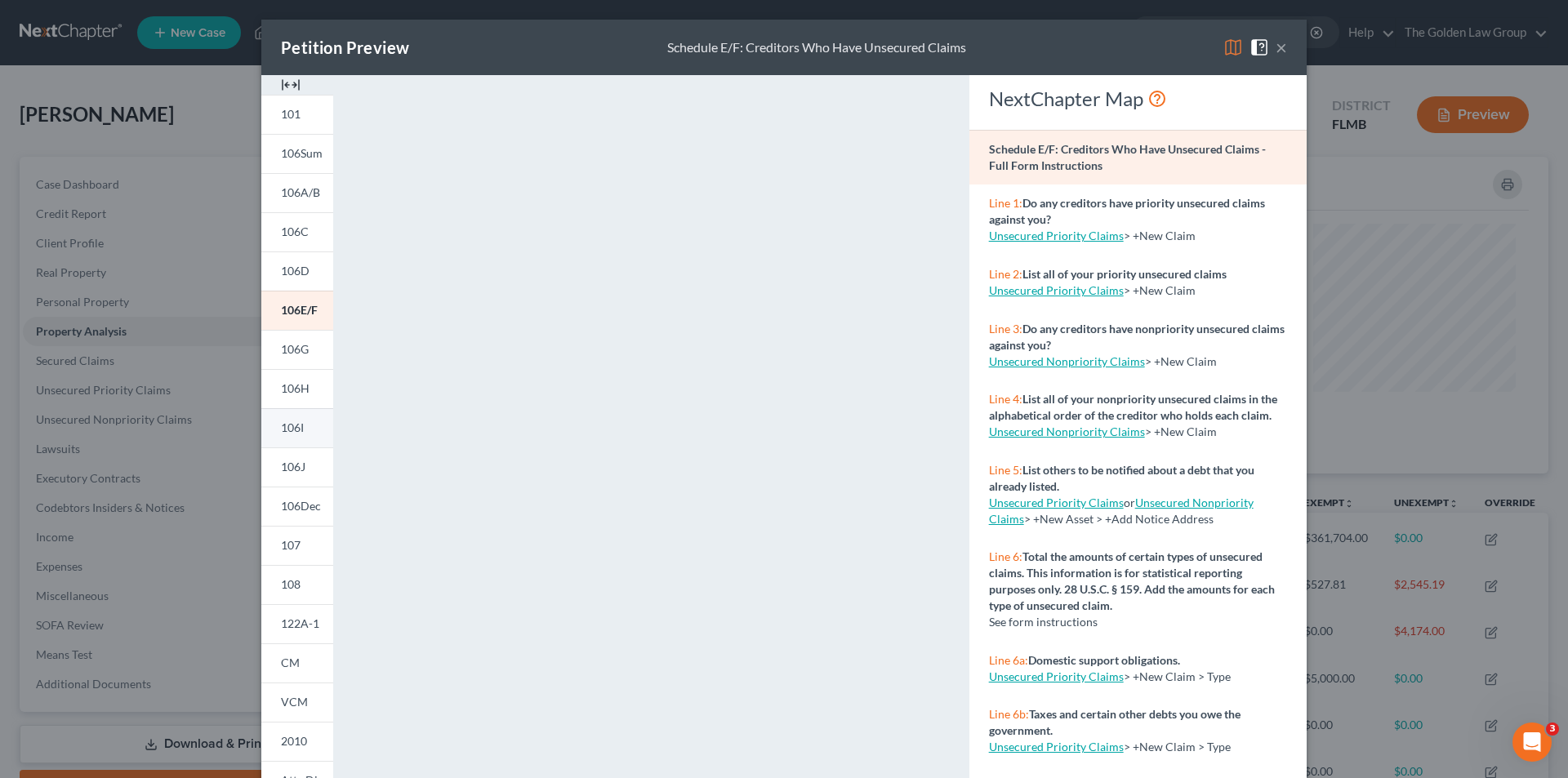
click at [298, 420] on span "106I" at bounding box center [292, 427] width 23 height 14
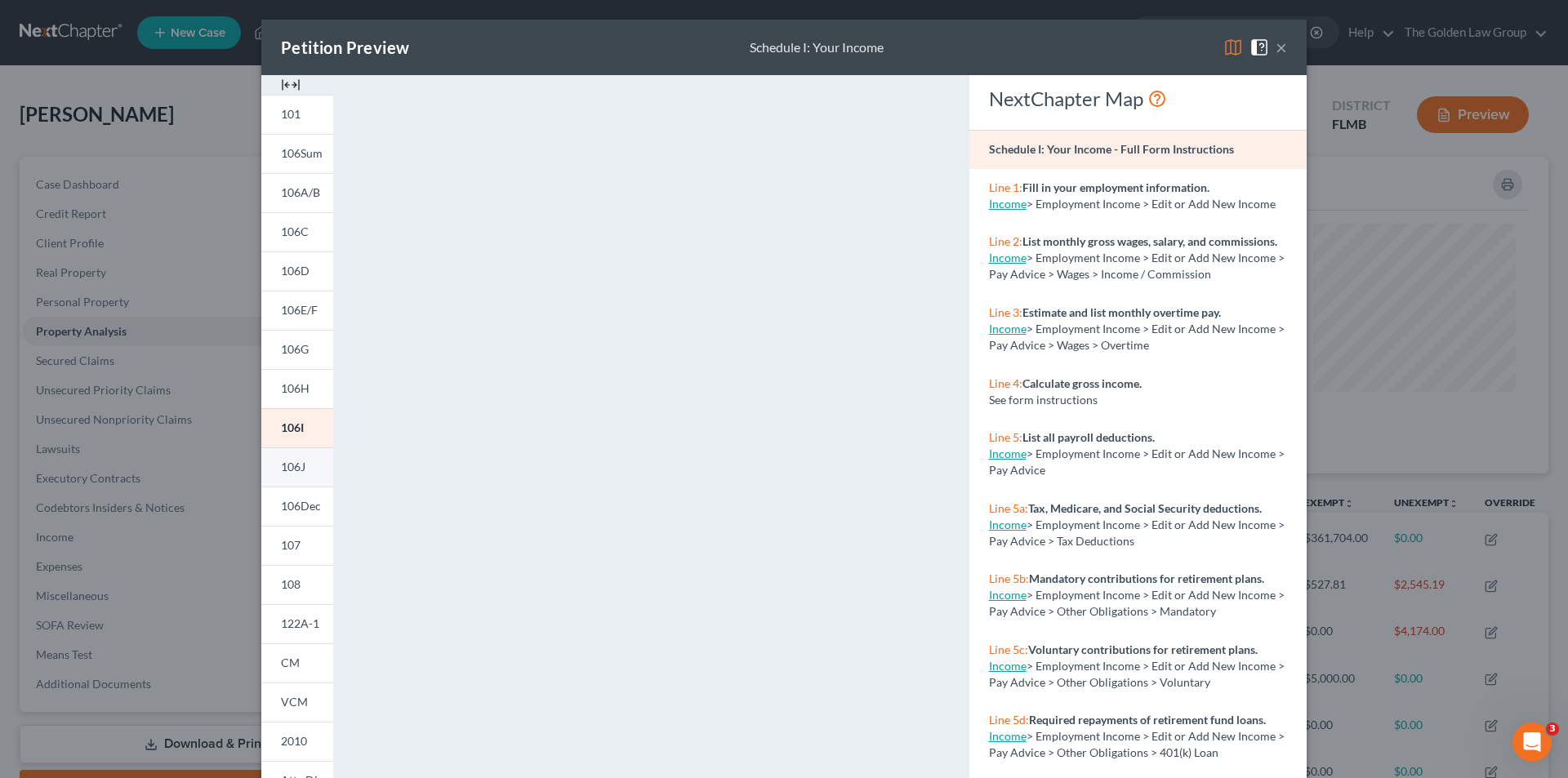
click at [297, 460] on span "106J" at bounding box center [293, 467] width 25 height 14
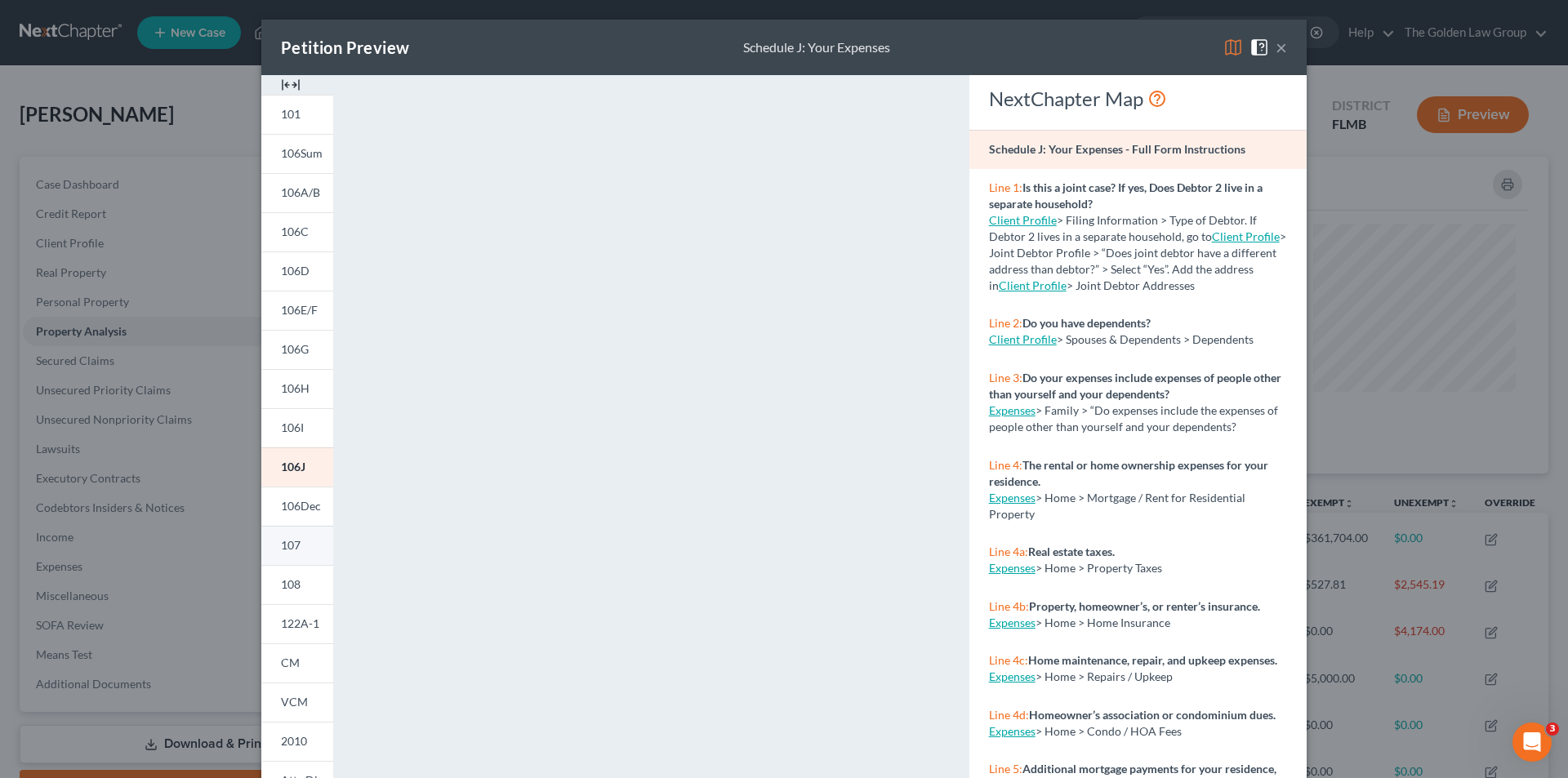
click at [285, 546] on span "107" at bounding box center [290, 545] width 19 height 14
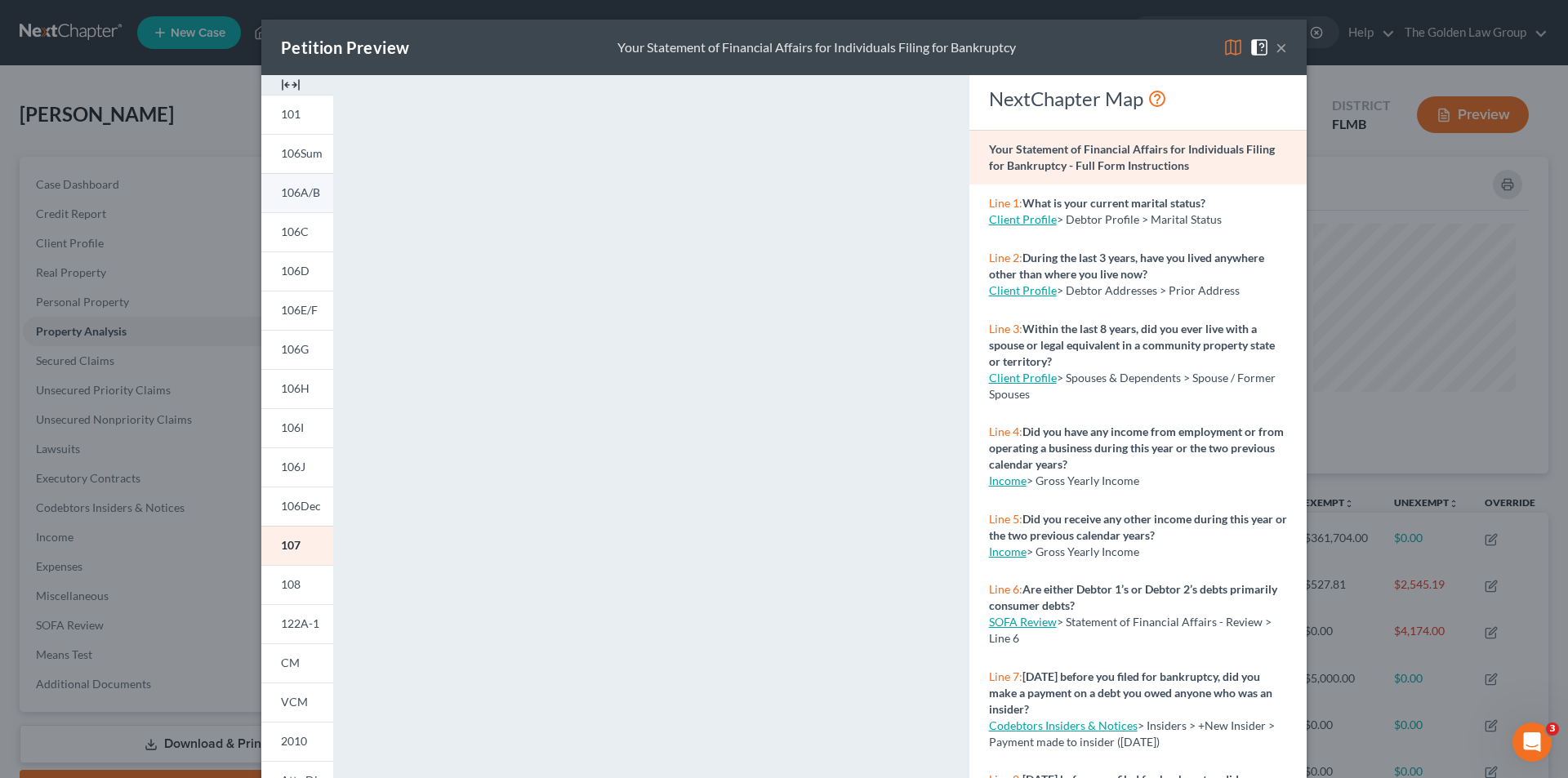
click at [291, 192] on span "106A/B" at bounding box center [300, 192] width 39 height 14
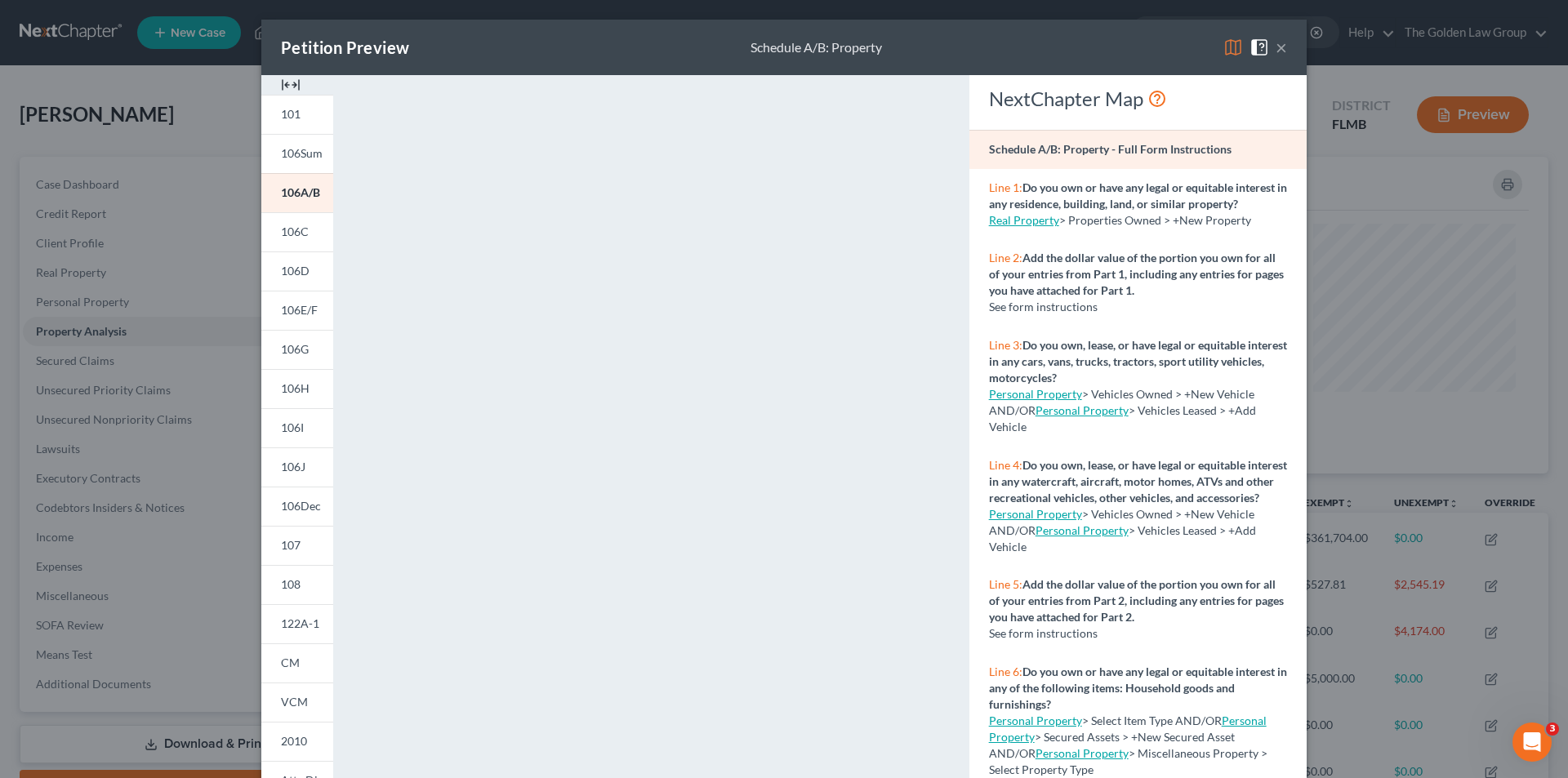
scroll to position [143, 0]
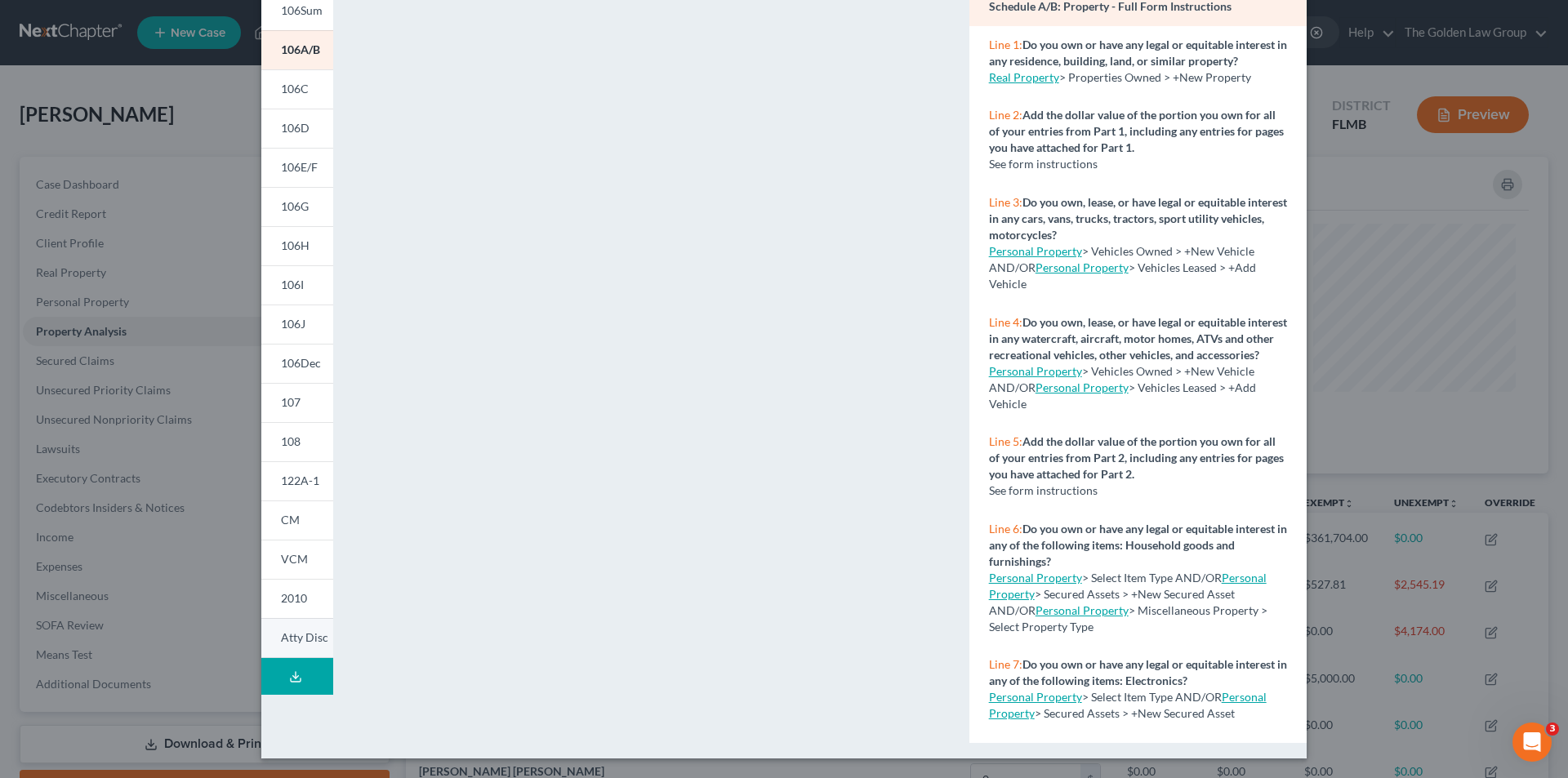
click at [293, 638] on span "Atty Disc" at bounding box center [304, 638] width 47 height 14
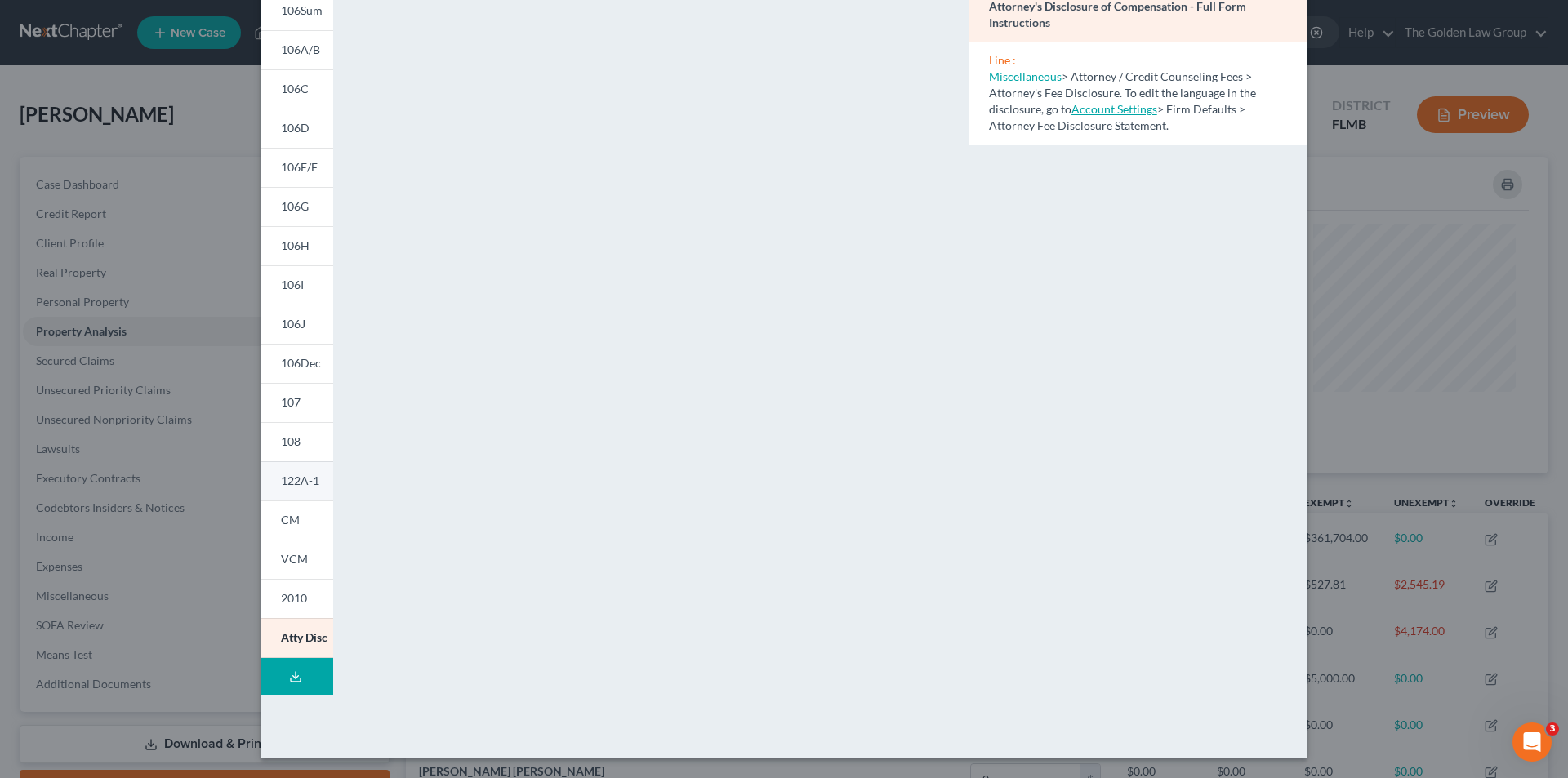
click at [304, 489] on link "122A-1" at bounding box center [297, 481] width 72 height 39
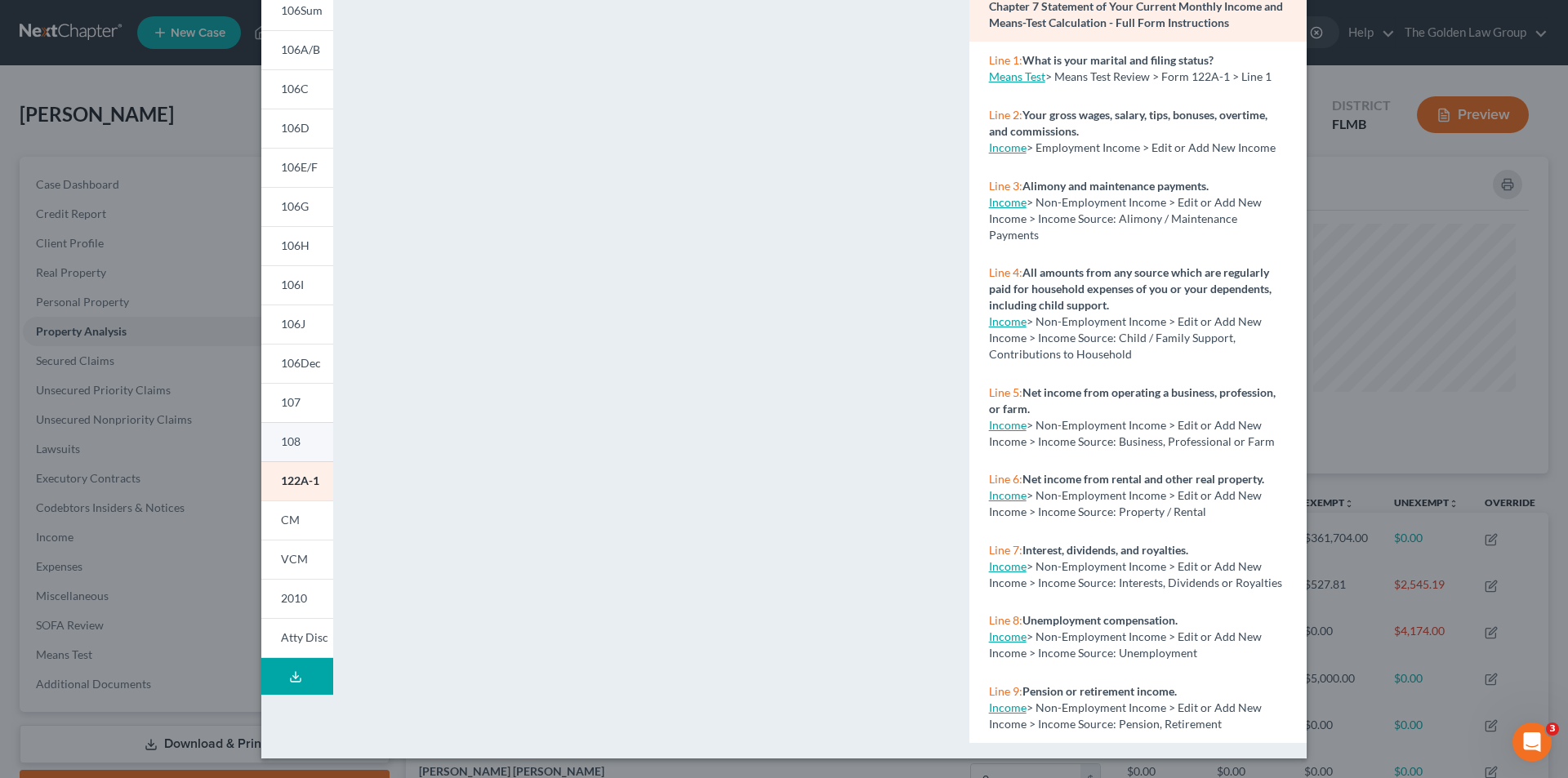
click at [298, 446] on link "108" at bounding box center [297, 441] width 72 height 39
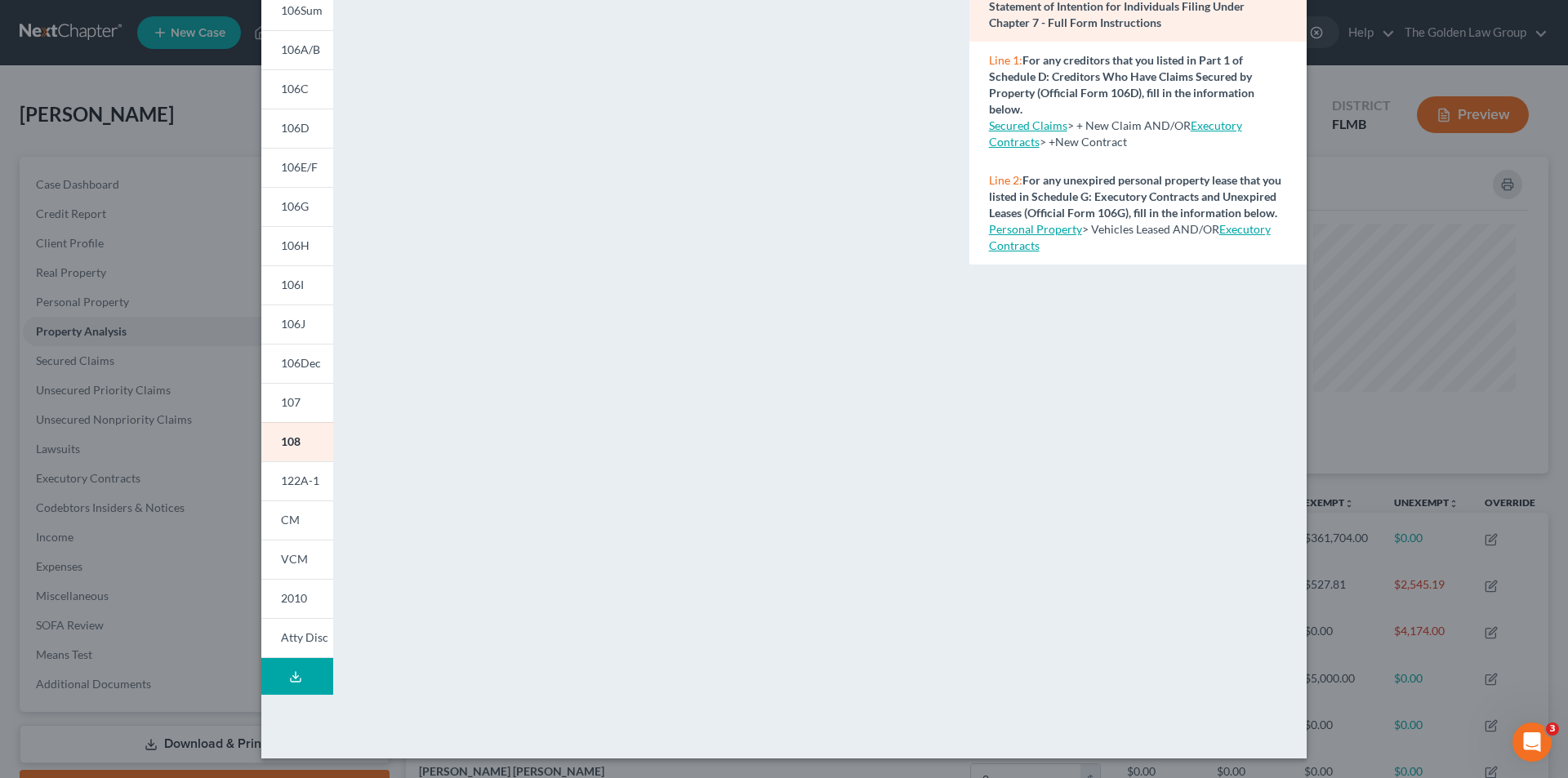
click at [128, 228] on div "Petition Preview Statement of Intention for Individuals Filing Under Chapter 7 …" at bounding box center [784, 389] width 1568 height 778
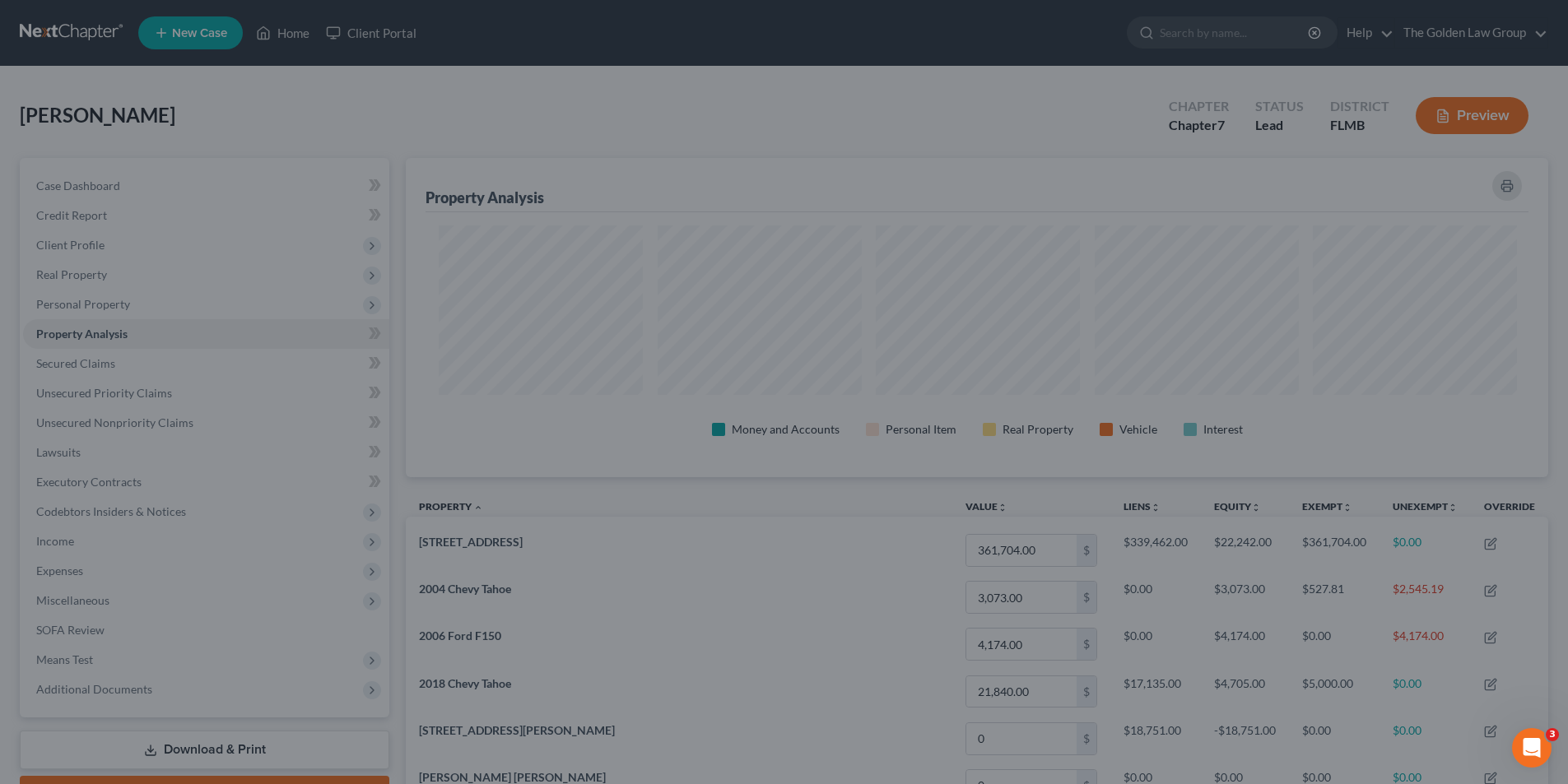
scroll to position [822408, 822048]
